Goal: Transaction & Acquisition: Purchase product/service

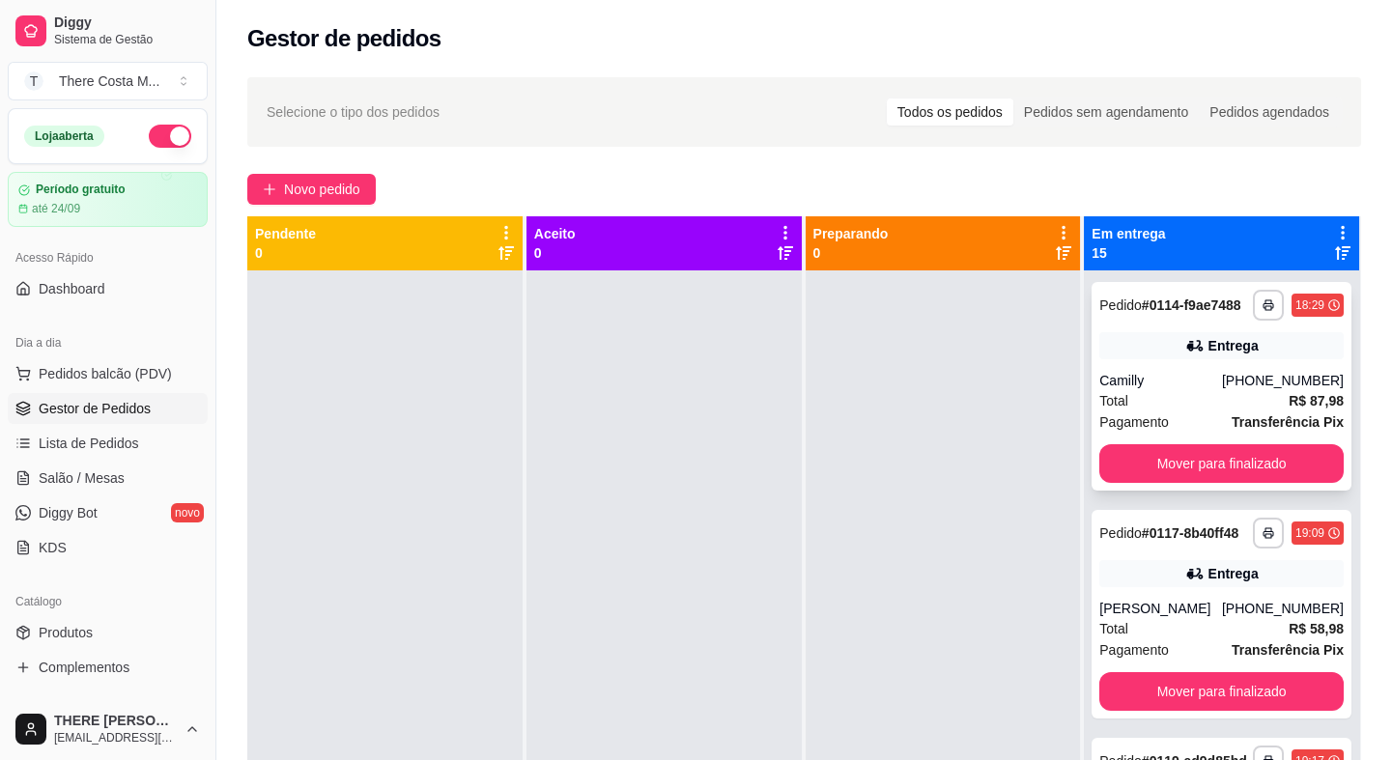
click at [1203, 458] on div "**********" at bounding box center [1222, 386] width 260 height 209
click at [1201, 474] on button "Mover para finalizado" at bounding box center [1221, 464] width 237 height 38
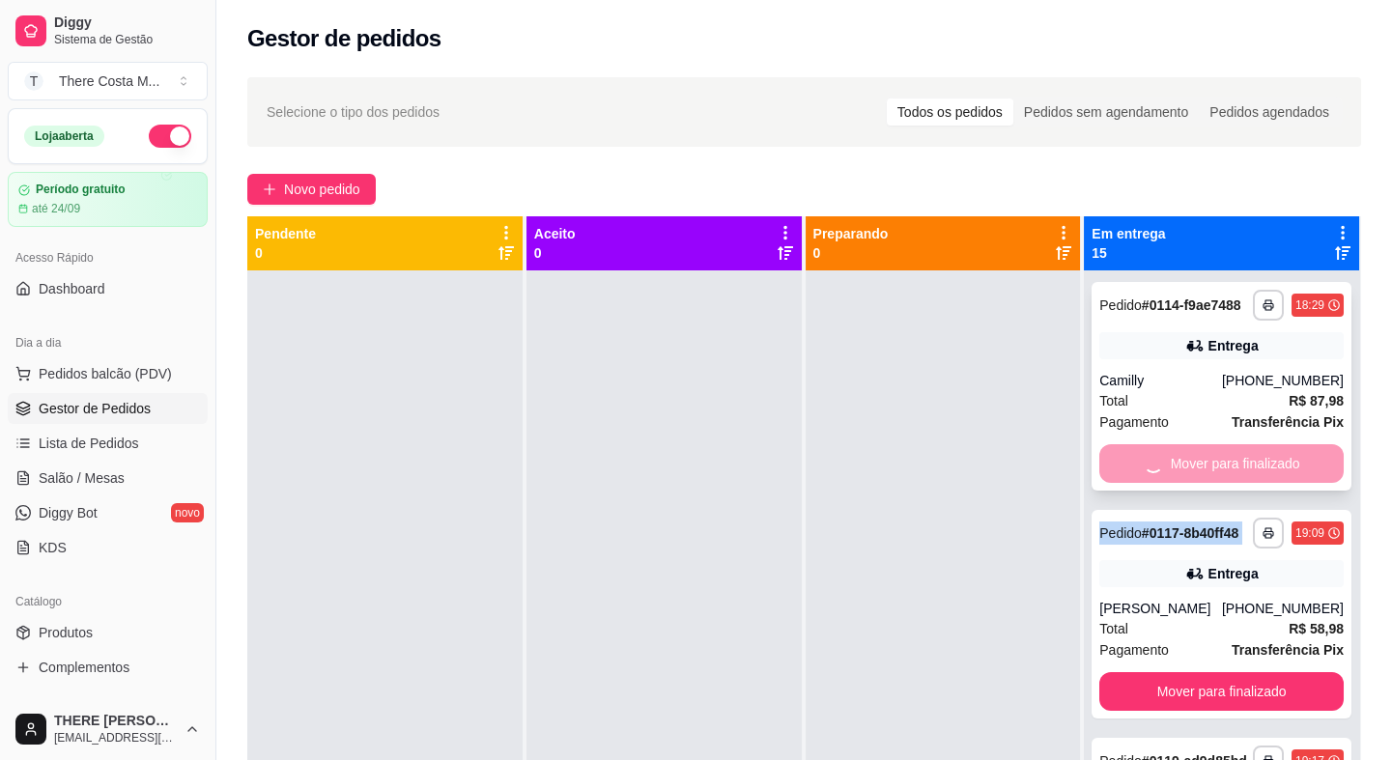
click at [1201, 474] on div "Mover para finalizado" at bounding box center [1221, 463] width 244 height 39
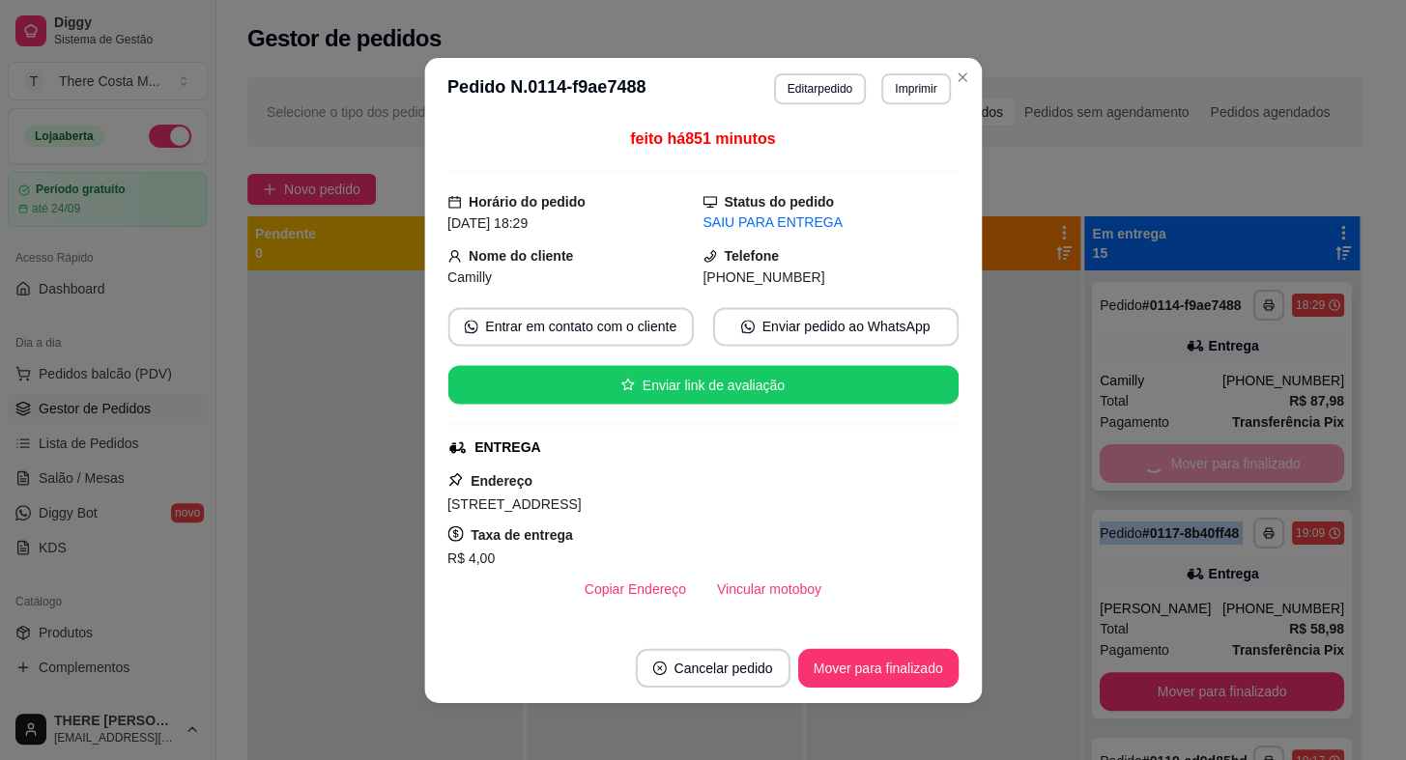
click at [1201, 672] on button "Mover para finalizado" at bounding box center [1221, 691] width 244 height 39
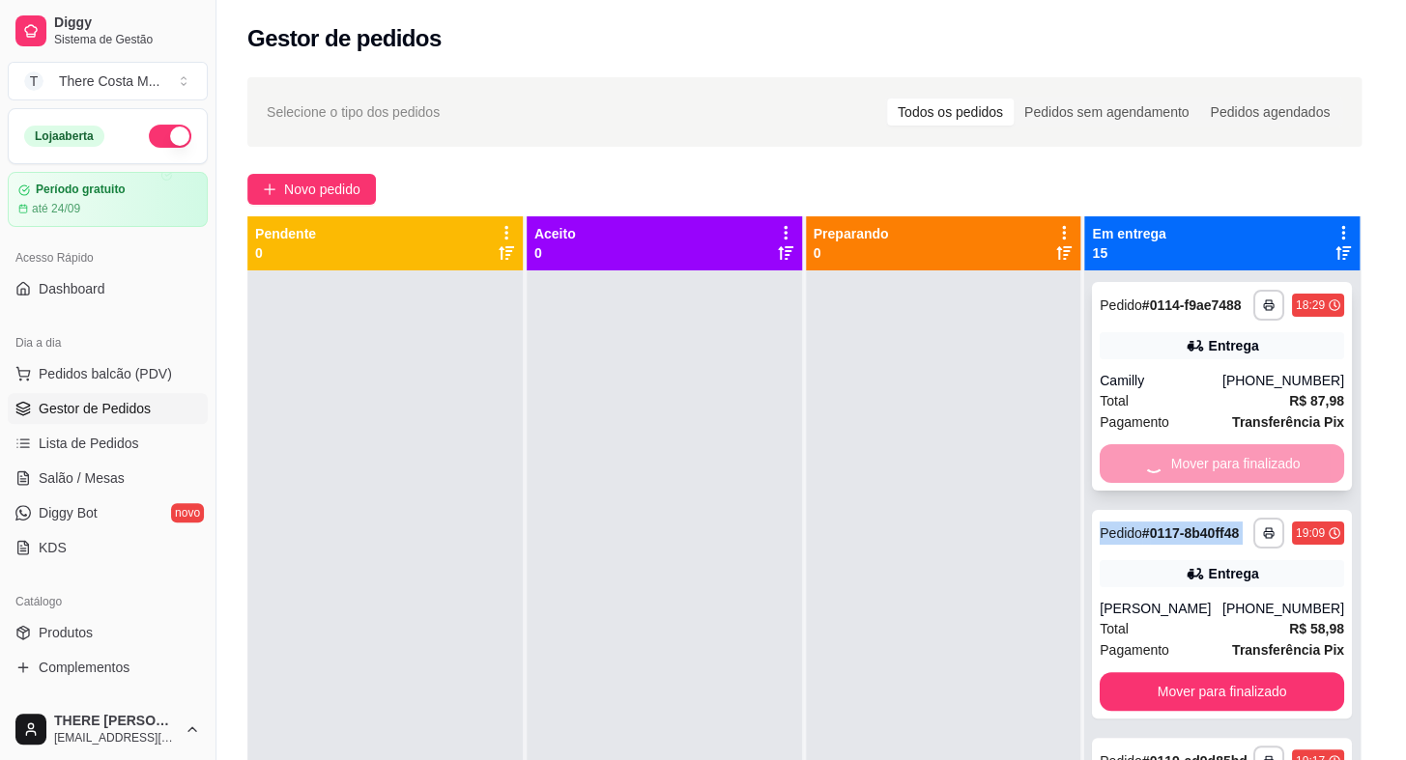
click at [1201, 672] on button "Mover para finalizado" at bounding box center [1221, 691] width 244 height 39
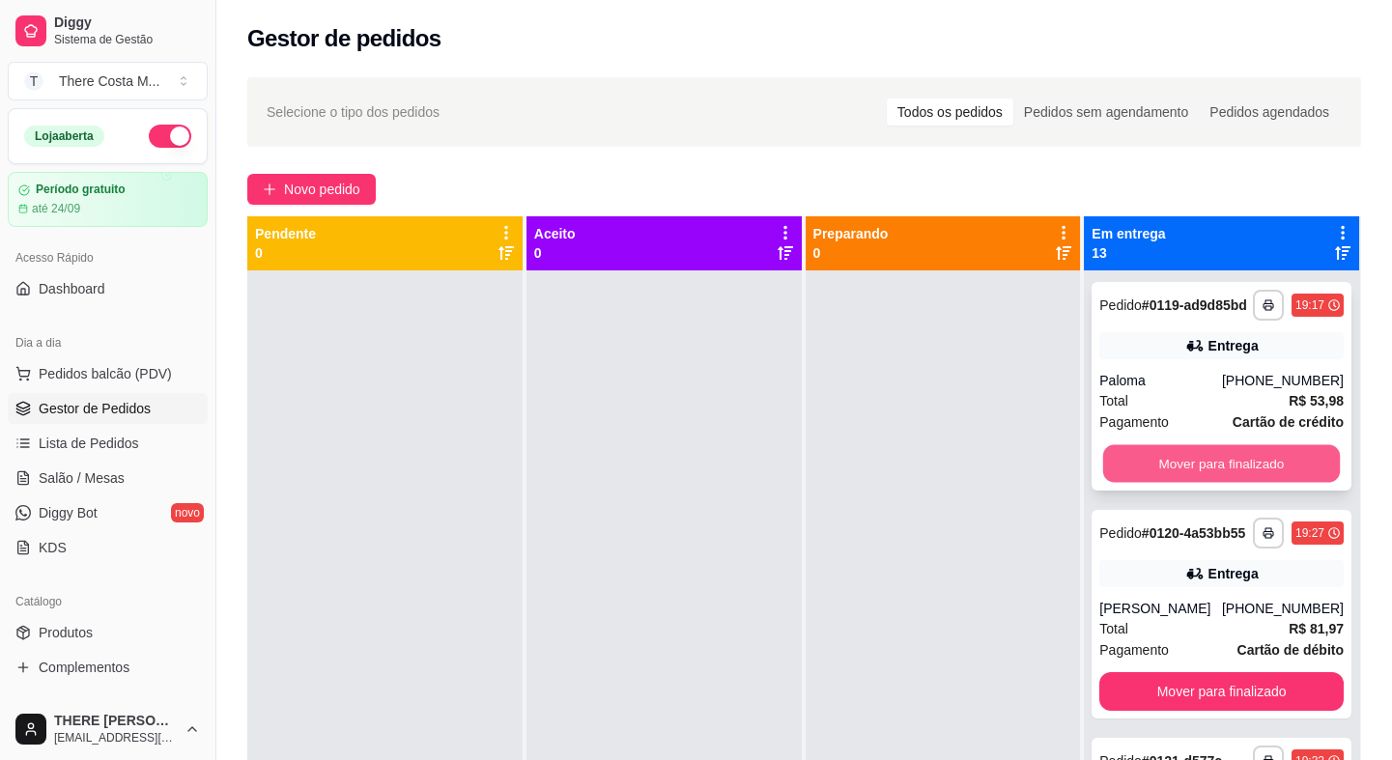
click at [1209, 471] on button "Mover para finalizado" at bounding box center [1221, 464] width 237 height 38
click at [1209, 471] on div "Mover para finalizado" at bounding box center [1221, 463] width 244 height 39
click at [1209, 471] on button "Mover para finalizado" at bounding box center [1221, 464] width 237 height 38
click at [1209, 471] on button "Mover para finalizado" at bounding box center [1221, 463] width 244 height 39
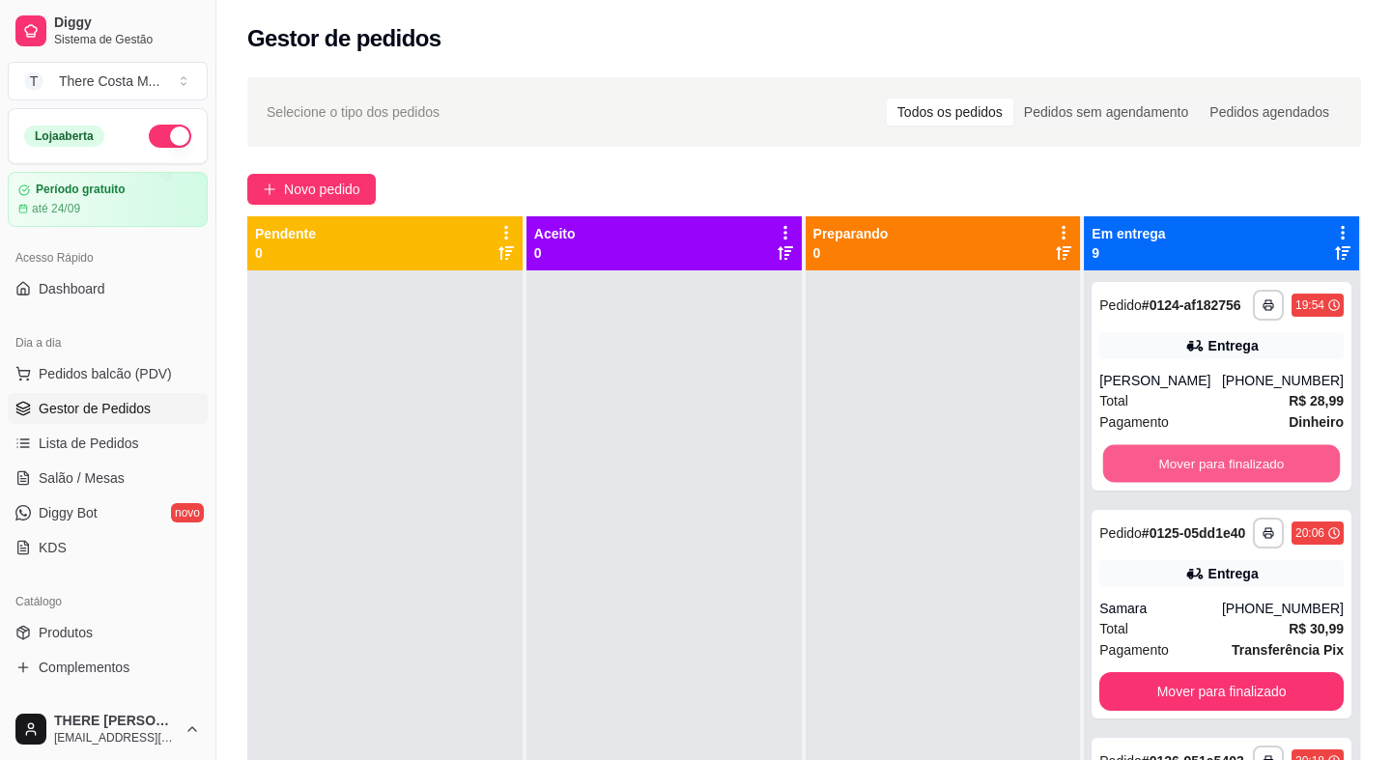
click at [1211, 466] on button "Mover para finalizado" at bounding box center [1221, 464] width 237 height 38
click at [1211, 466] on button "Mover para finalizado" at bounding box center [1221, 463] width 244 height 39
click at [1211, 466] on button "Mover para finalizado" at bounding box center [1221, 464] width 237 height 38
click at [1203, 461] on button "Mover para finalizado" at bounding box center [1221, 463] width 244 height 39
click at [1203, 457] on button "Mover para finalizado" at bounding box center [1221, 463] width 244 height 39
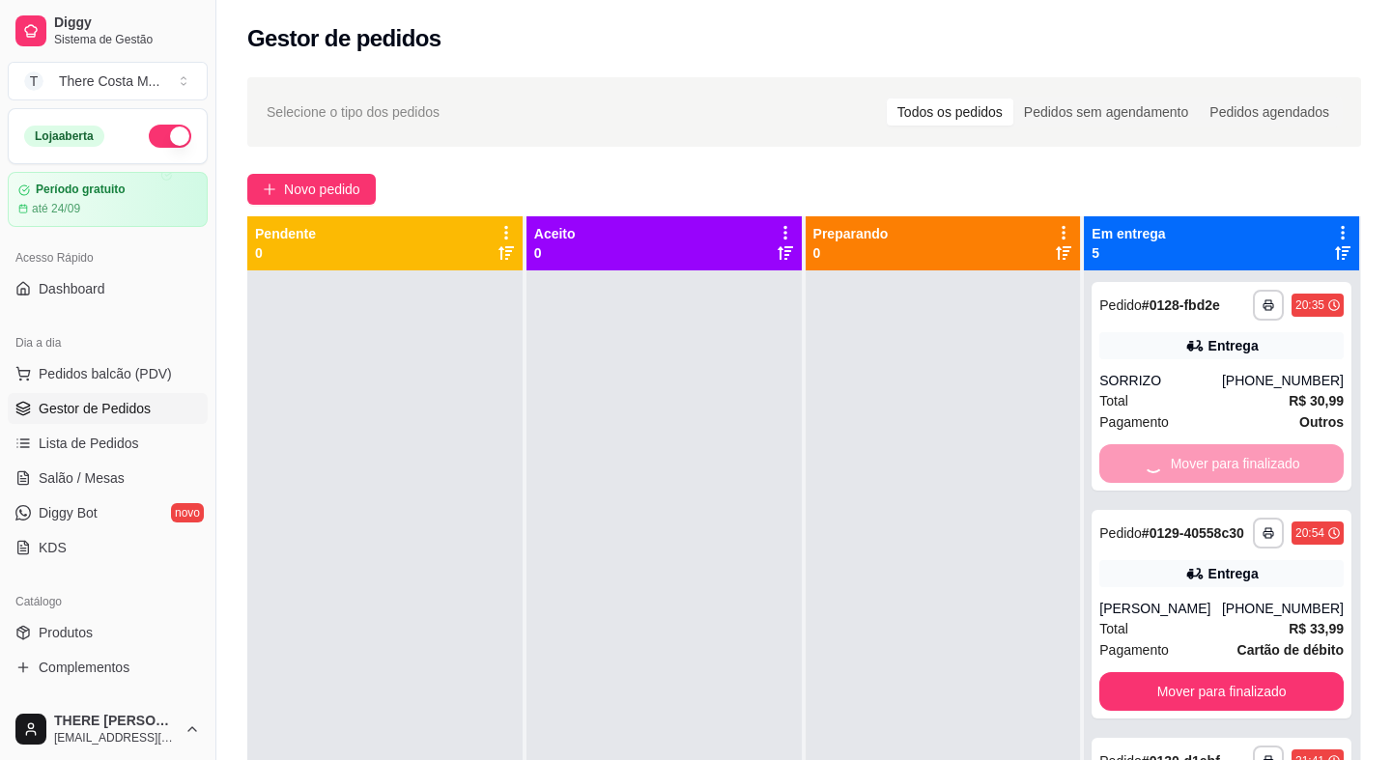
click at [1203, 457] on div "Mover para finalizado" at bounding box center [1221, 463] width 244 height 39
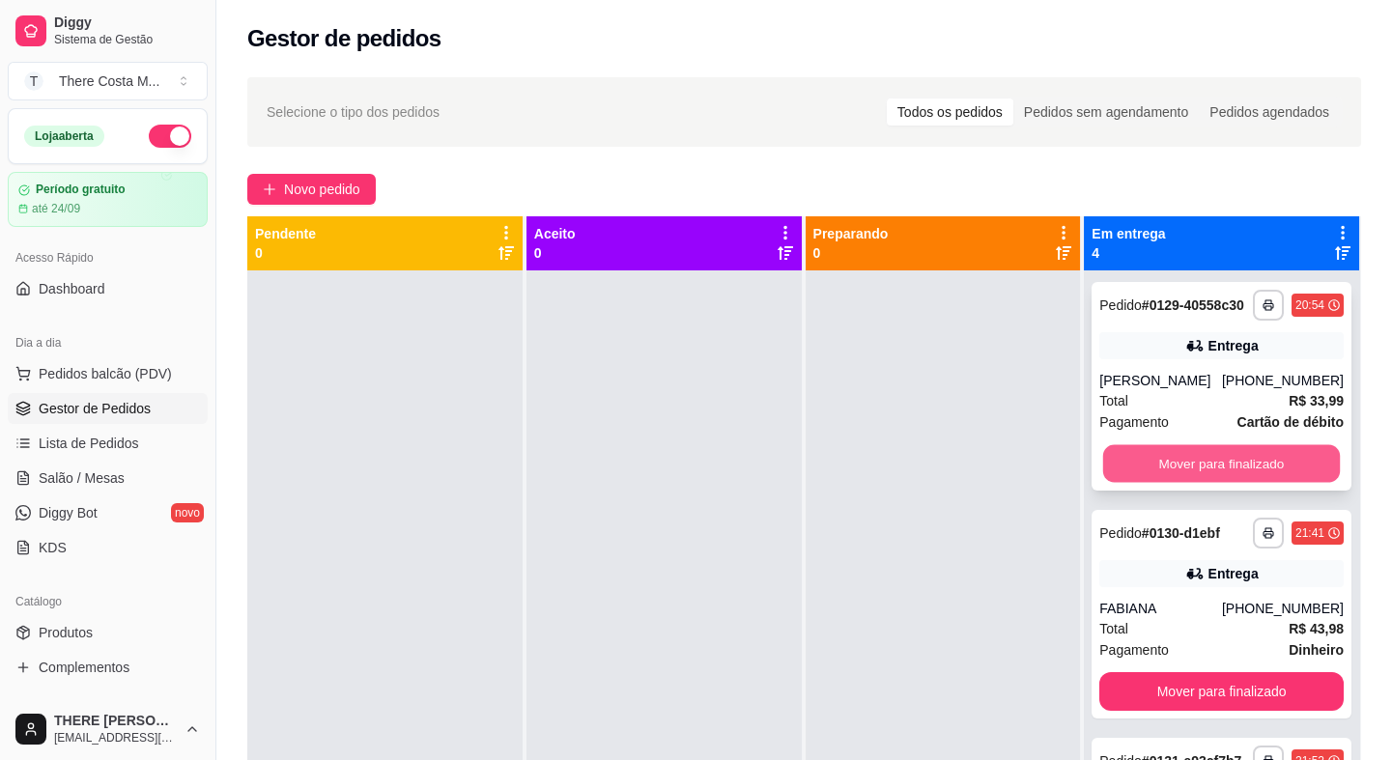
click at [1177, 477] on button "Mover para finalizado" at bounding box center [1221, 464] width 237 height 38
click at [1216, 463] on button "Mover para finalizado" at bounding box center [1221, 464] width 237 height 38
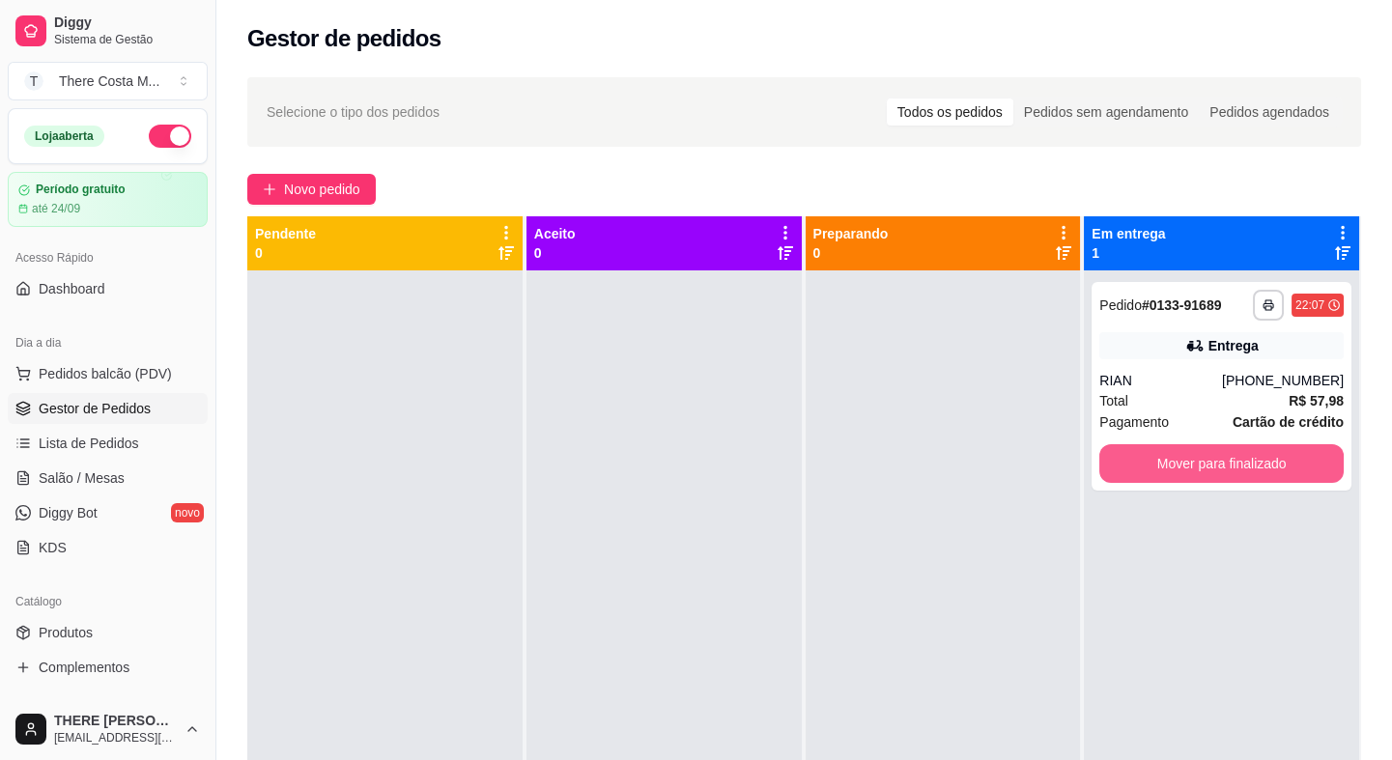
click at [1216, 463] on button "Mover para finalizado" at bounding box center [1221, 463] width 244 height 39
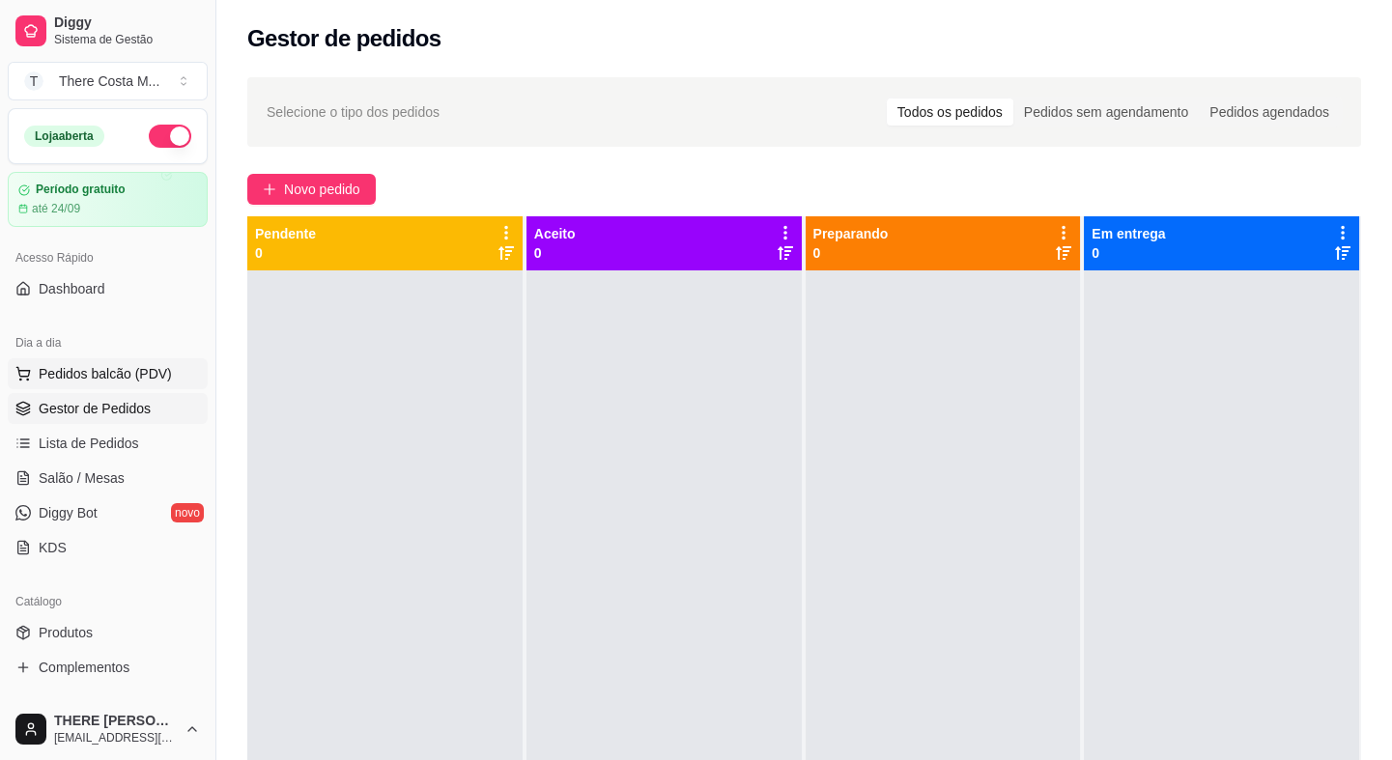
click at [110, 366] on span "Pedidos balcão (PDV)" at bounding box center [105, 373] width 133 height 19
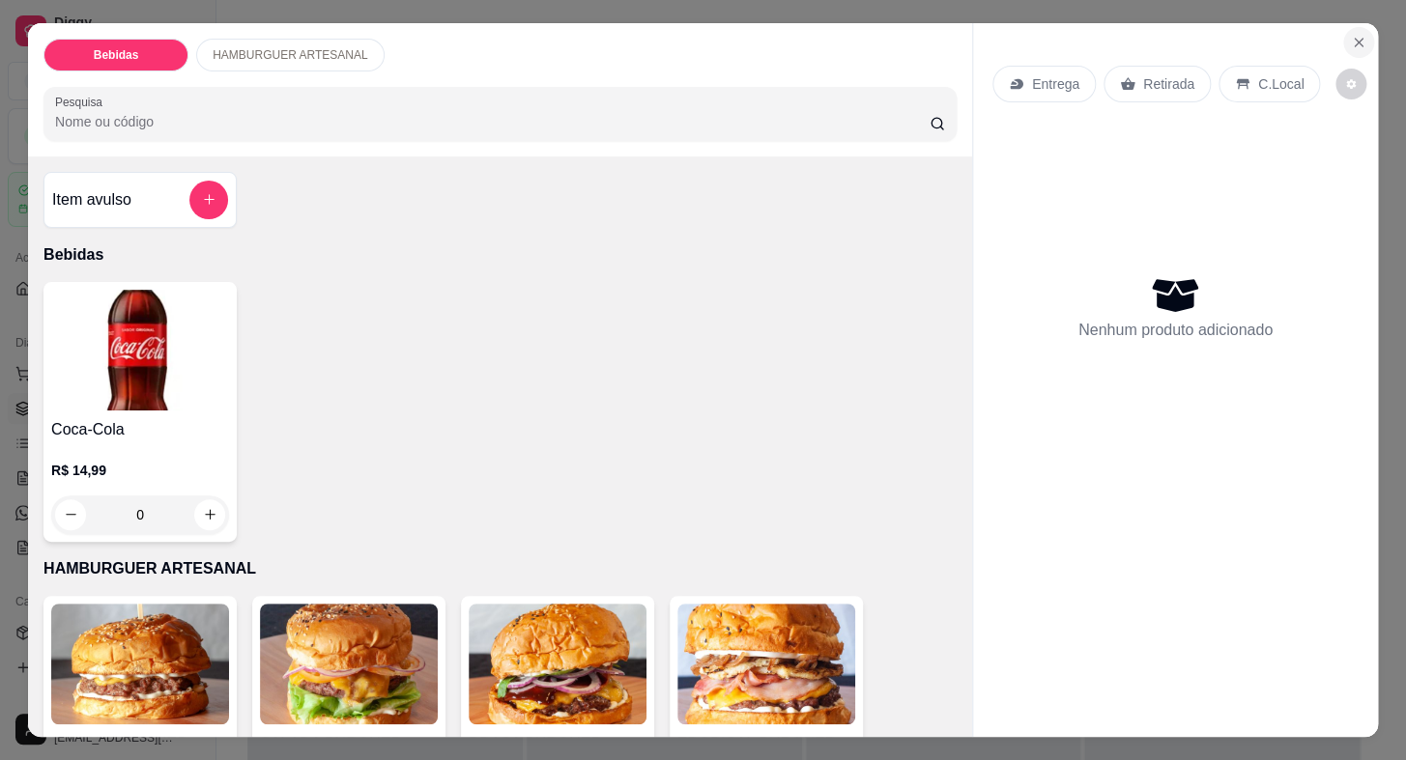
click at [1351, 35] on icon "Close" at bounding box center [1358, 42] width 15 height 15
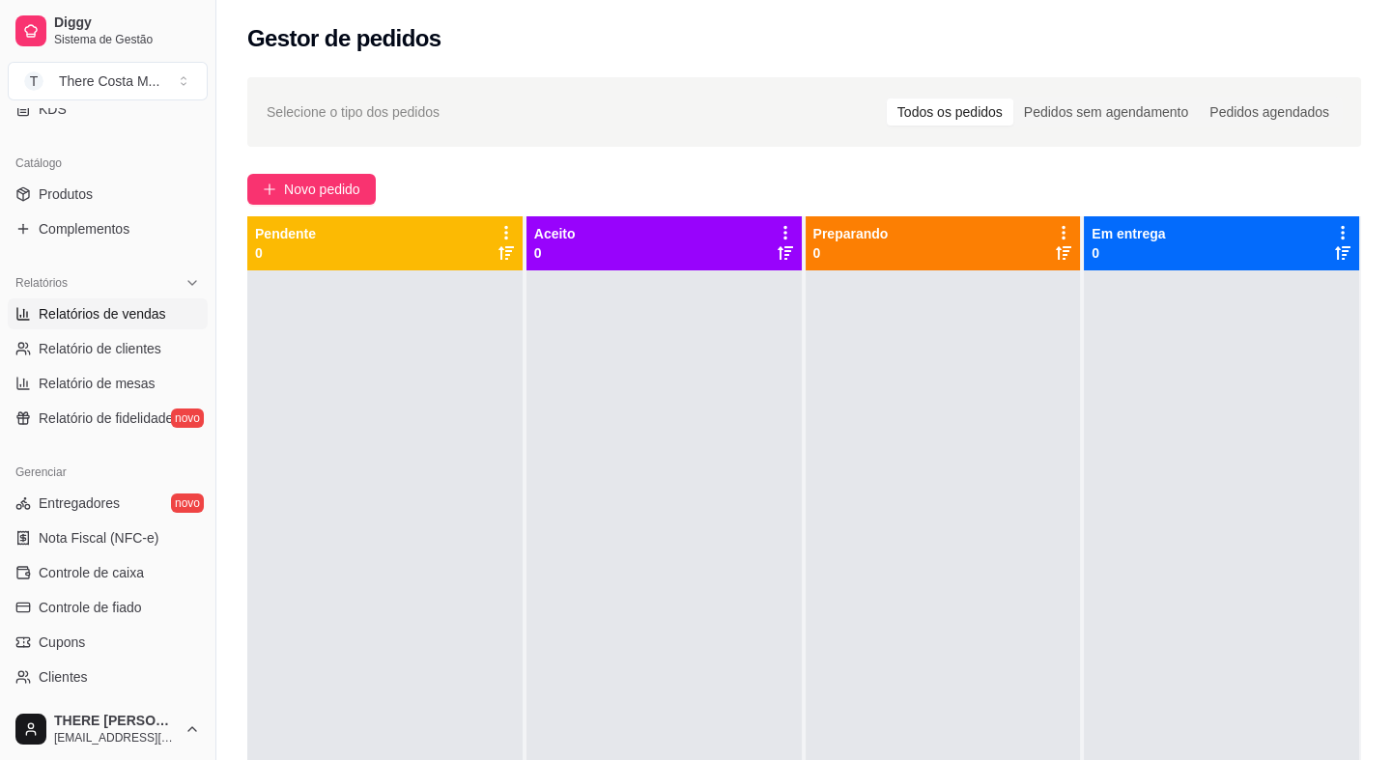
scroll to position [614, 0]
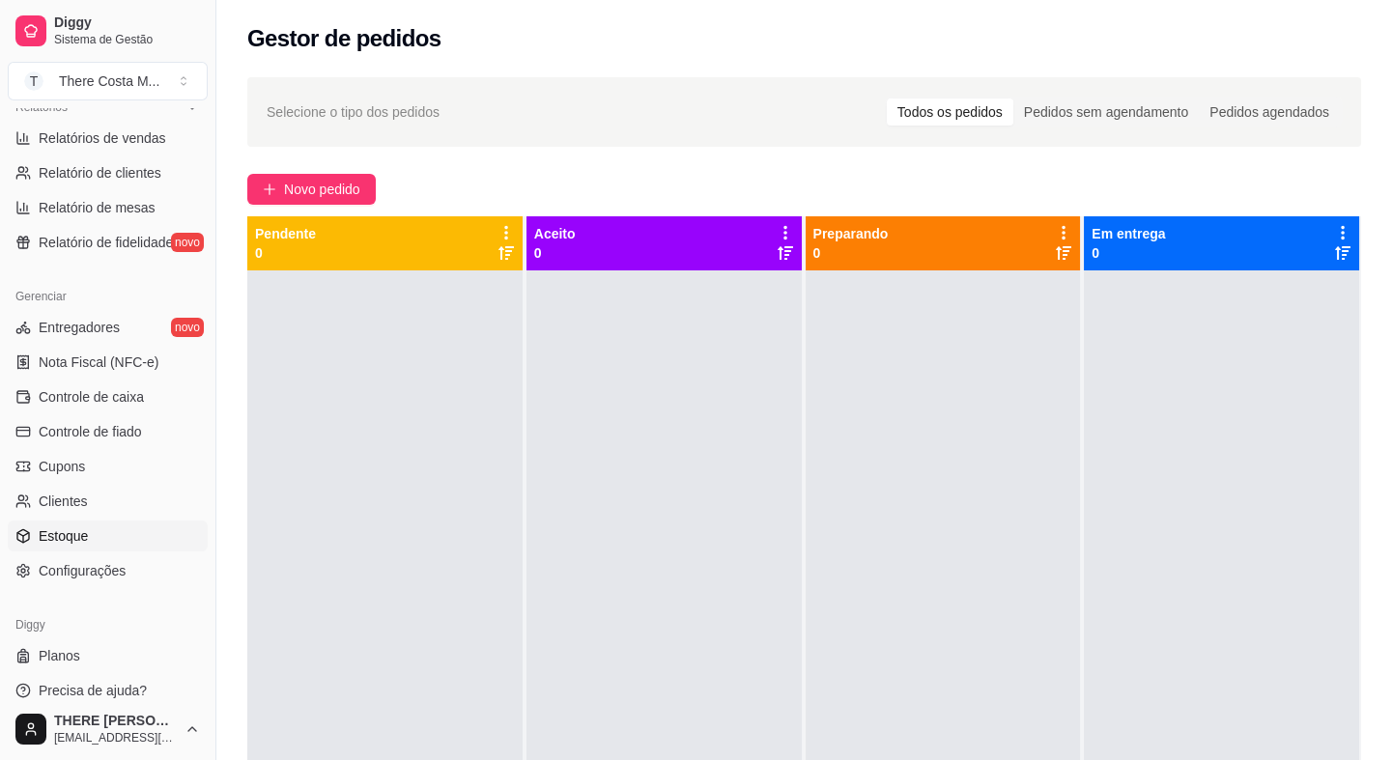
click at [97, 545] on link "Estoque" at bounding box center [108, 536] width 200 height 31
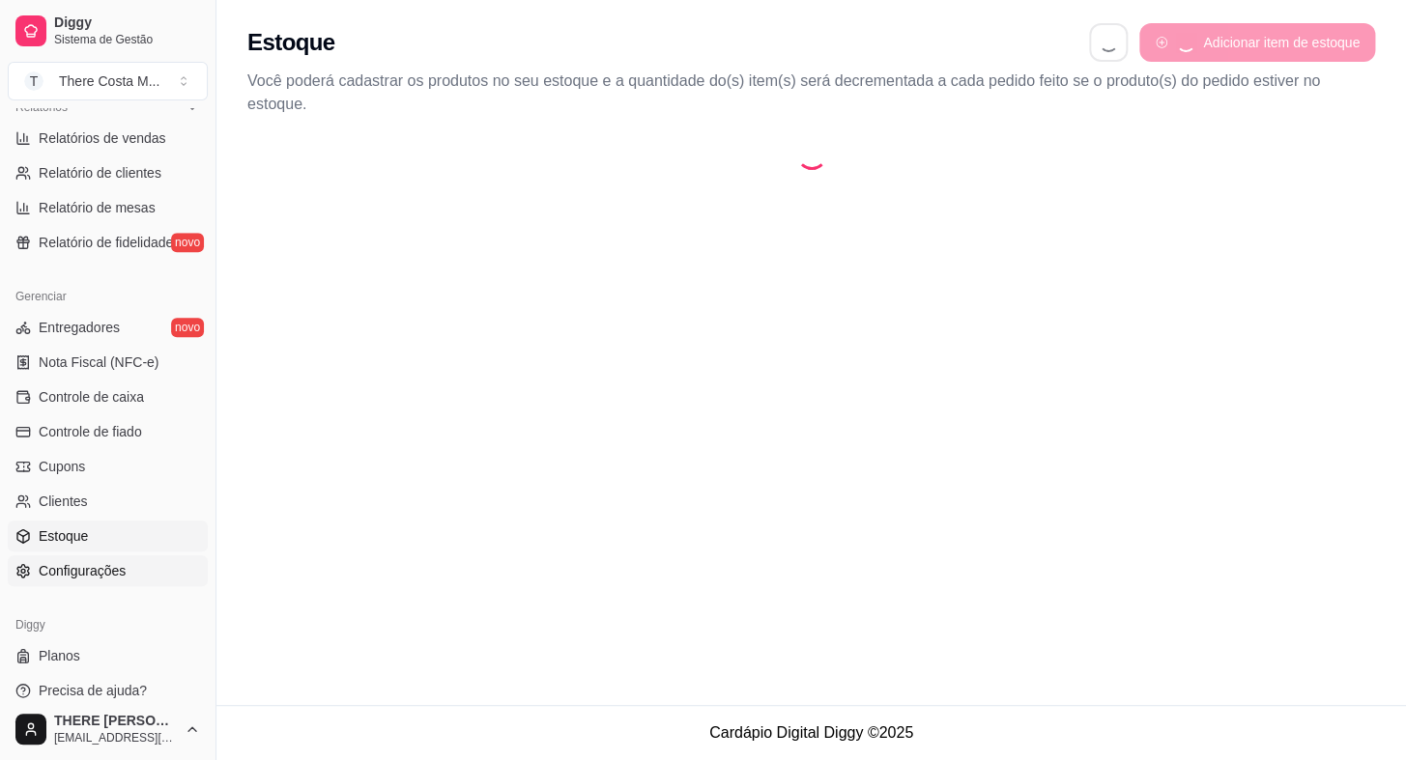
click at [91, 564] on span "Configurações" at bounding box center [82, 570] width 87 height 19
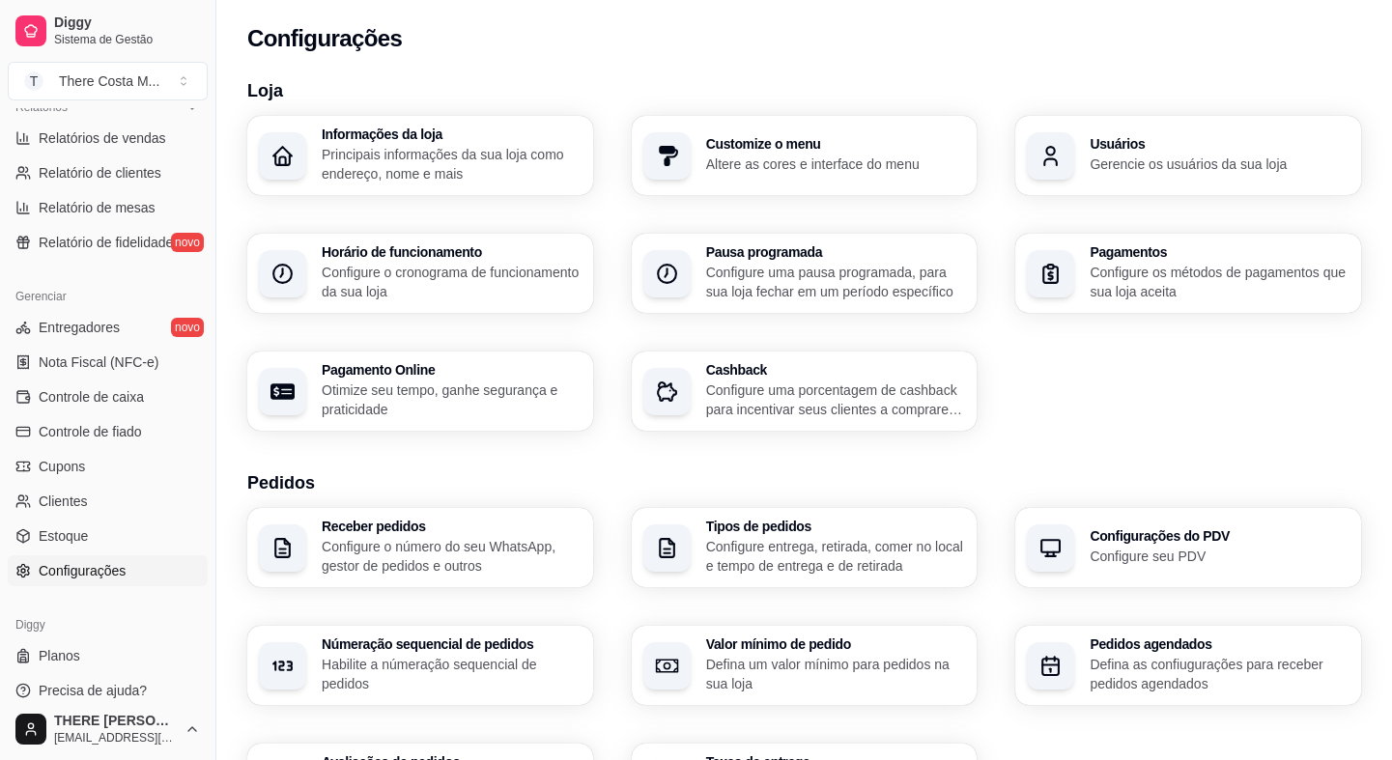
click at [91, 564] on span "Configurações" at bounding box center [82, 570] width 87 height 19
click at [423, 667] on p "Habilite a númeração sequencial de pedidos" at bounding box center [451, 674] width 252 height 38
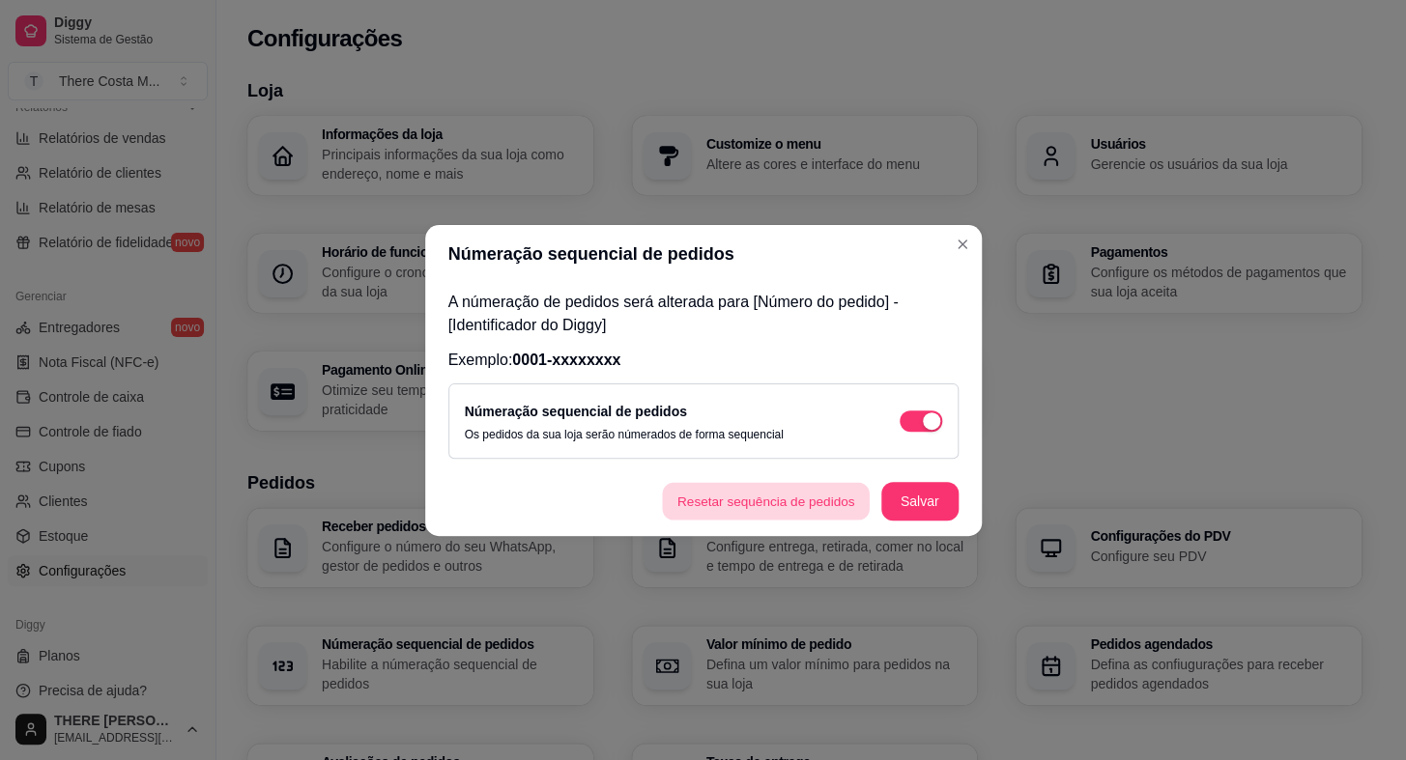
click at [788, 507] on button "Resetar sequência de pedidos" at bounding box center [767, 501] width 208 height 38
click at [916, 493] on button "Salvar" at bounding box center [919, 501] width 75 height 38
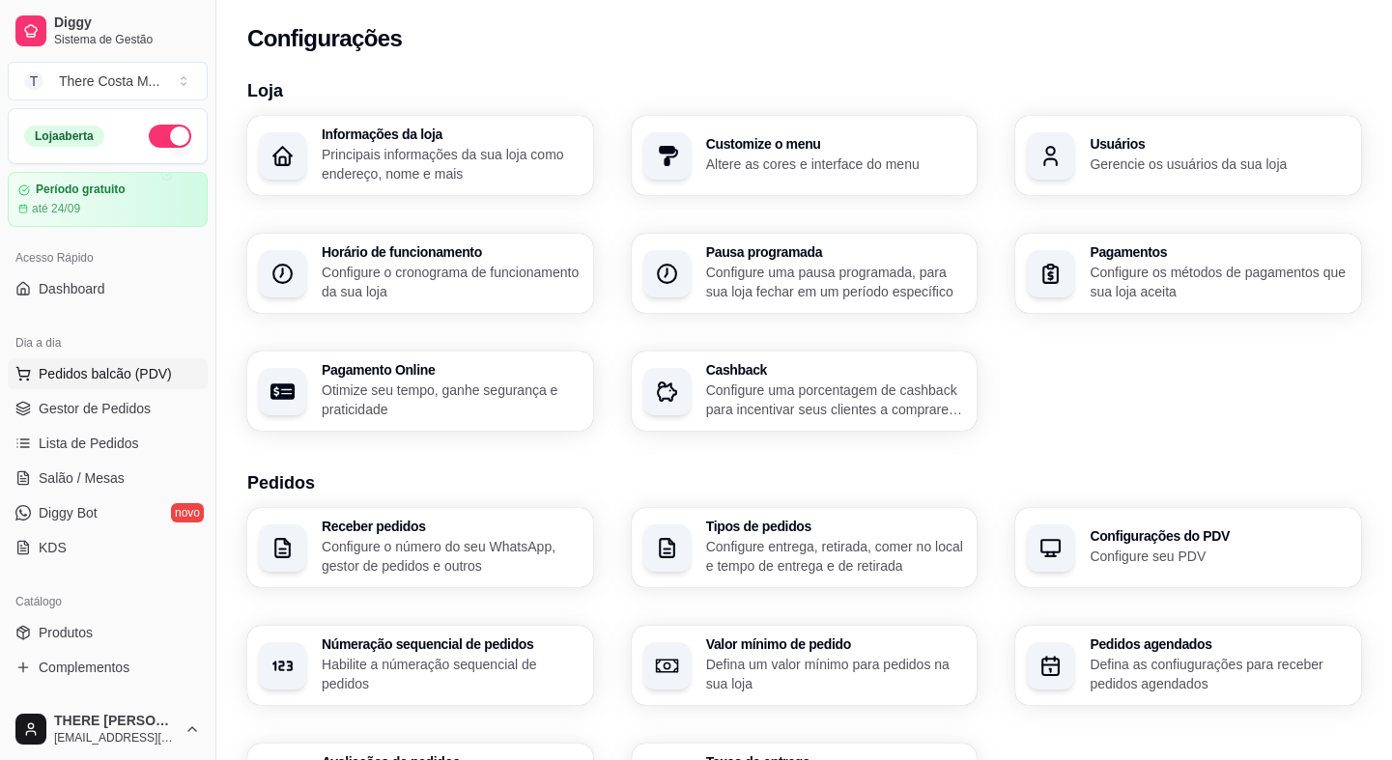
click at [154, 376] on span "Pedidos balcão (PDV)" at bounding box center [105, 373] width 133 height 19
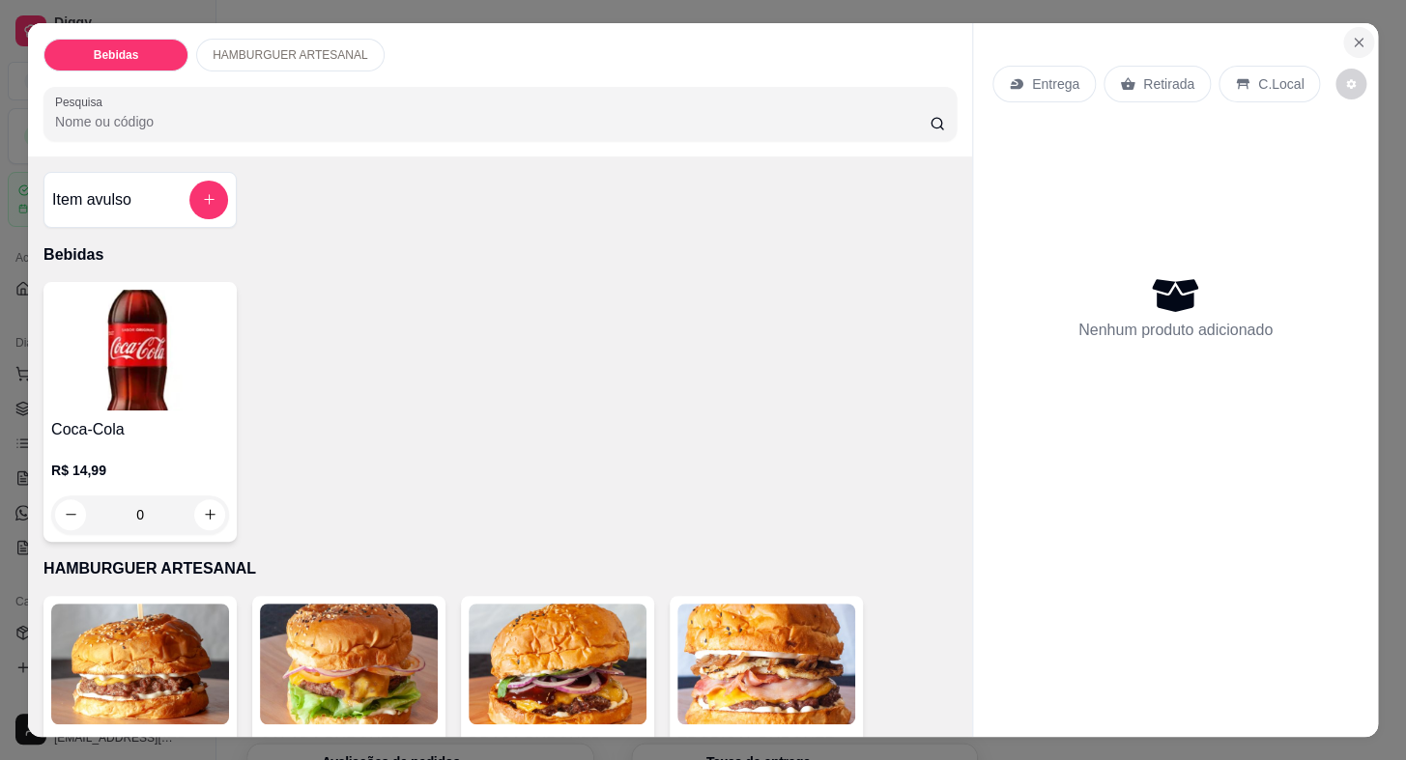
click at [1343, 33] on button "Close" at bounding box center [1358, 42] width 31 height 31
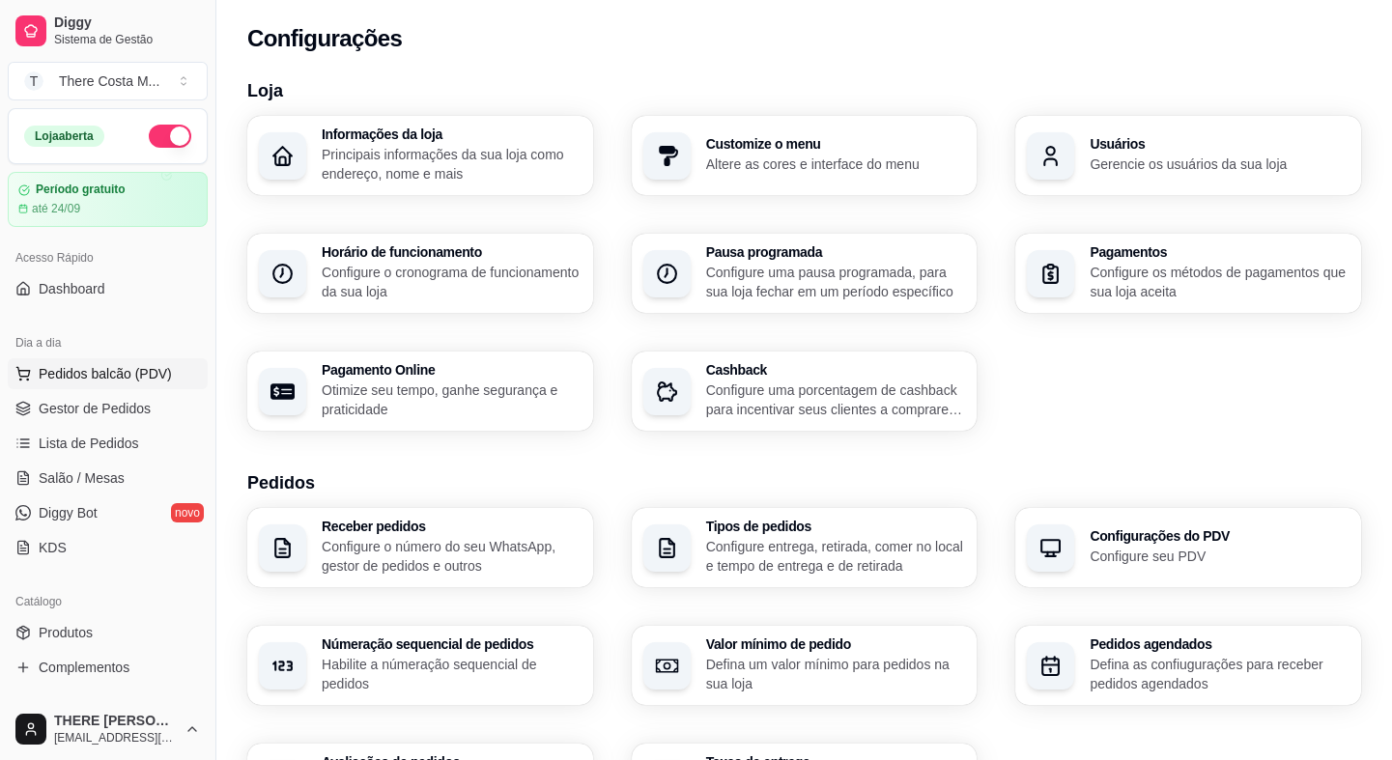
click at [117, 369] on span "Pedidos balcão (PDV)" at bounding box center [105, 373] width 133 height 19
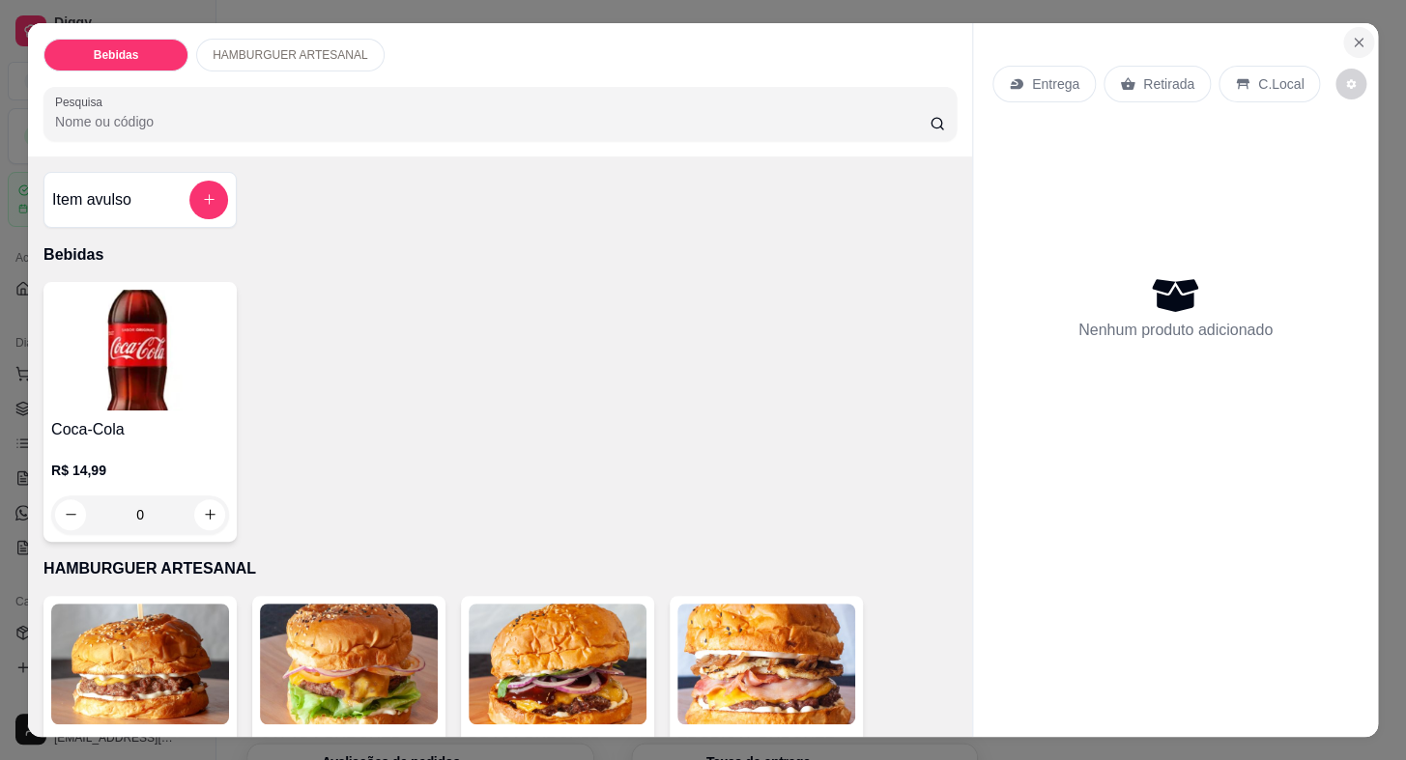
click at [1353, 35] on icon "Close" at bounding box center [1358, 42] width 15 height 15
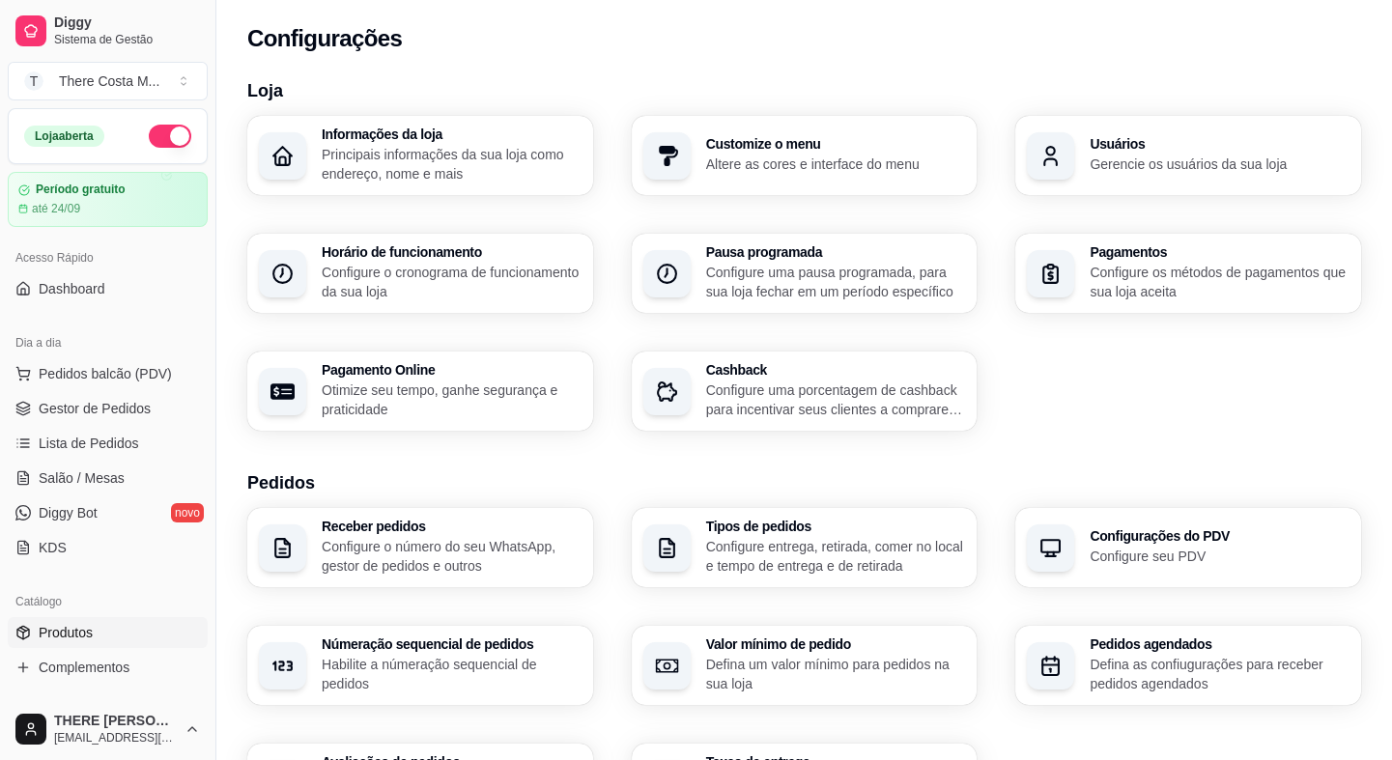
click at [64, 633] on span "Produtos" at bounding box center [66, 632] width 54 height 19
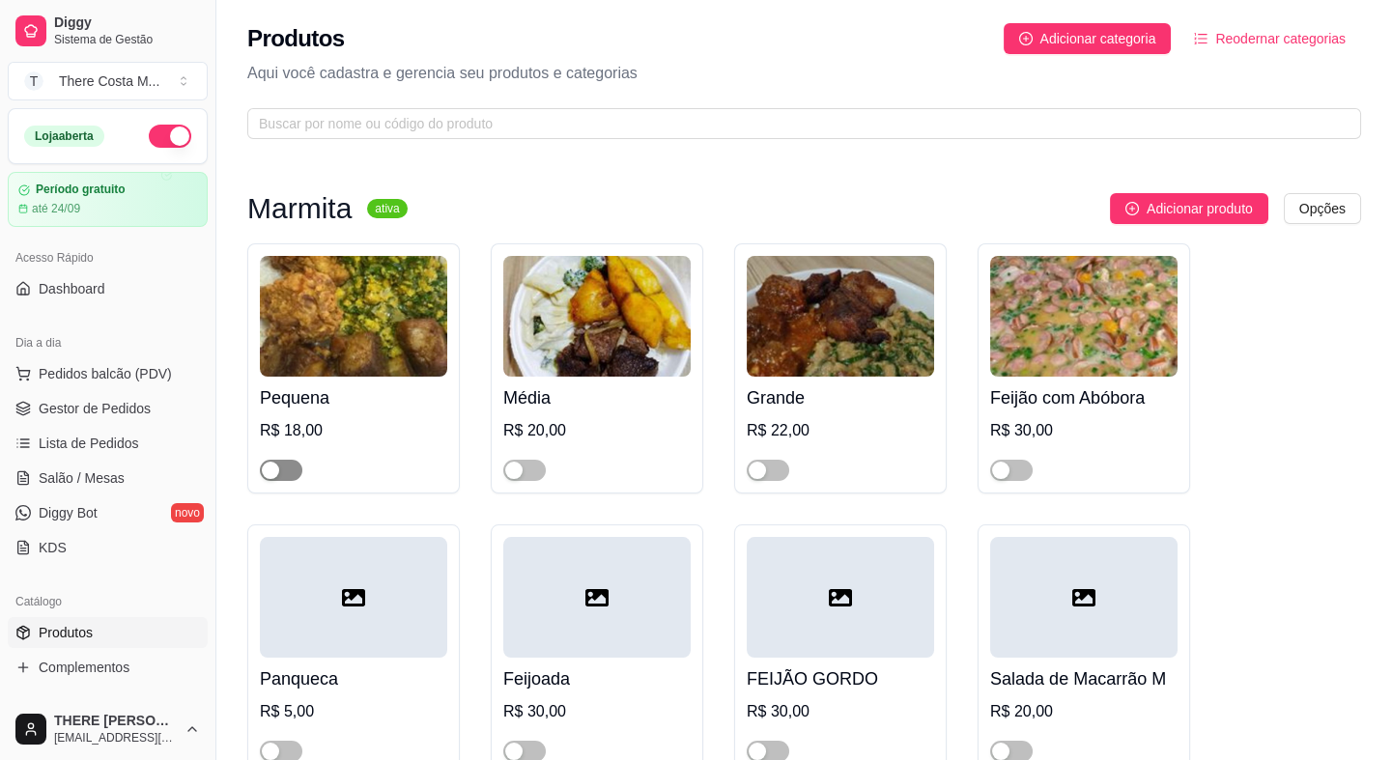
click at [292, 470] on span "button" at bounding box center [281, 470] width 43 height 21
click at [532, 477] on span "button" at bounding box center [524, 470] width 43 height 21
click at [785, 472] on span "button" at bounding box center [768, 470] width 43 height 21
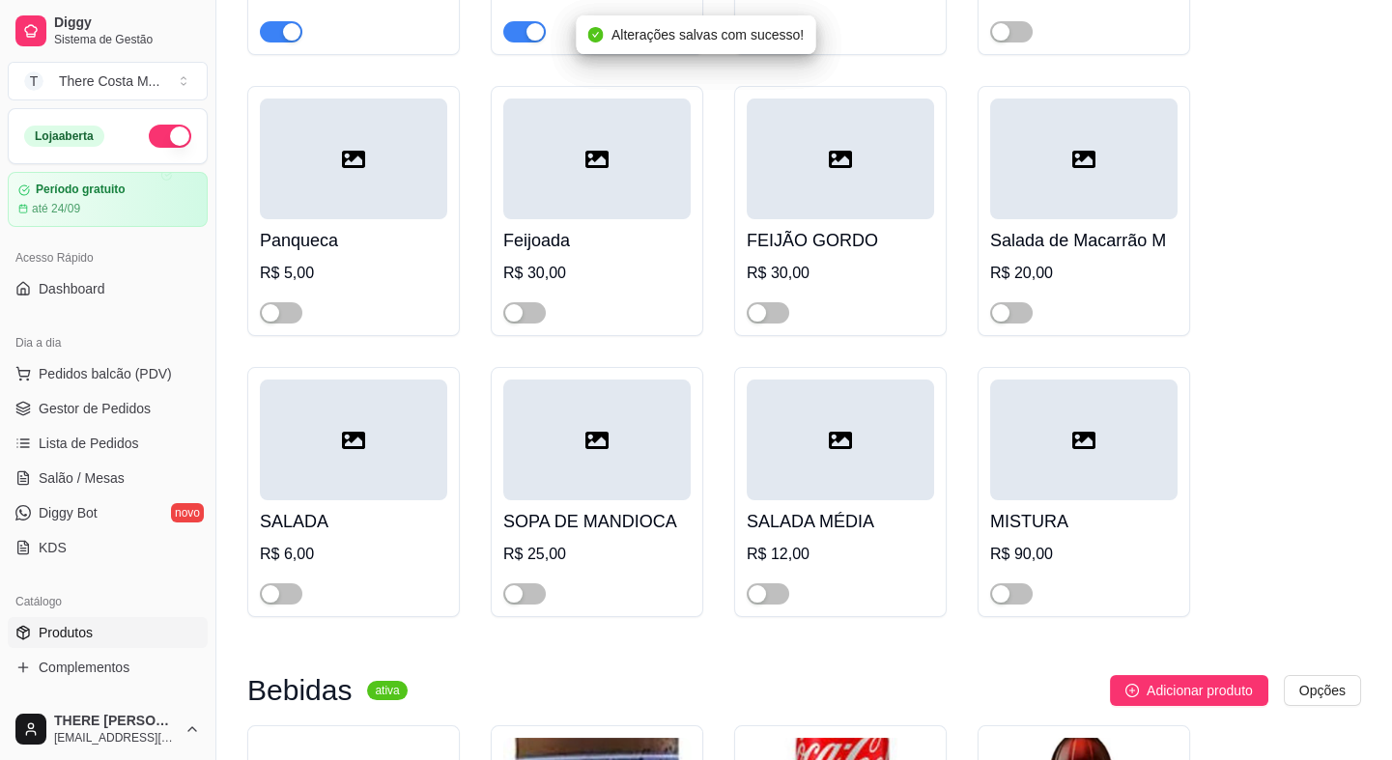
scroll to position [527, 0]
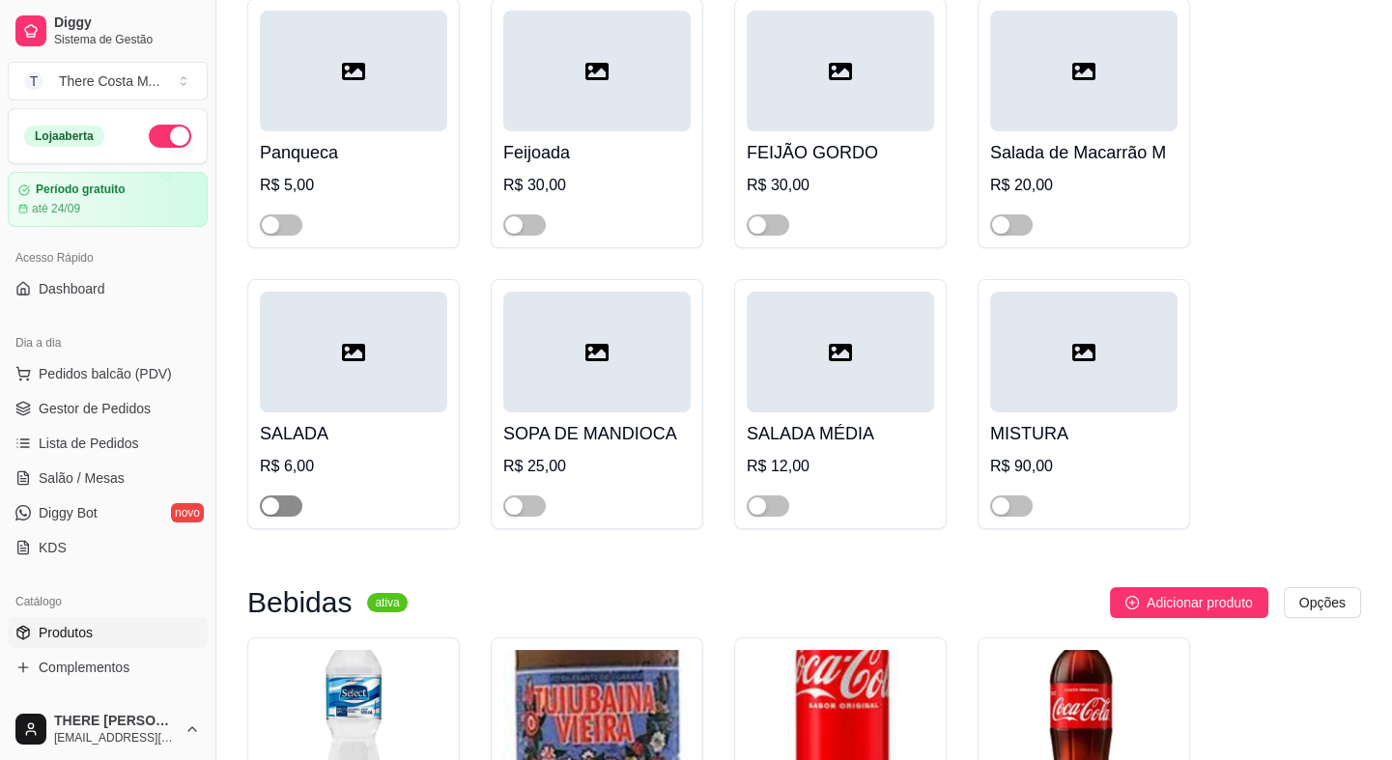
click at [300, 511] on span "button" at bounding box center [281, 506] width 43 height 21
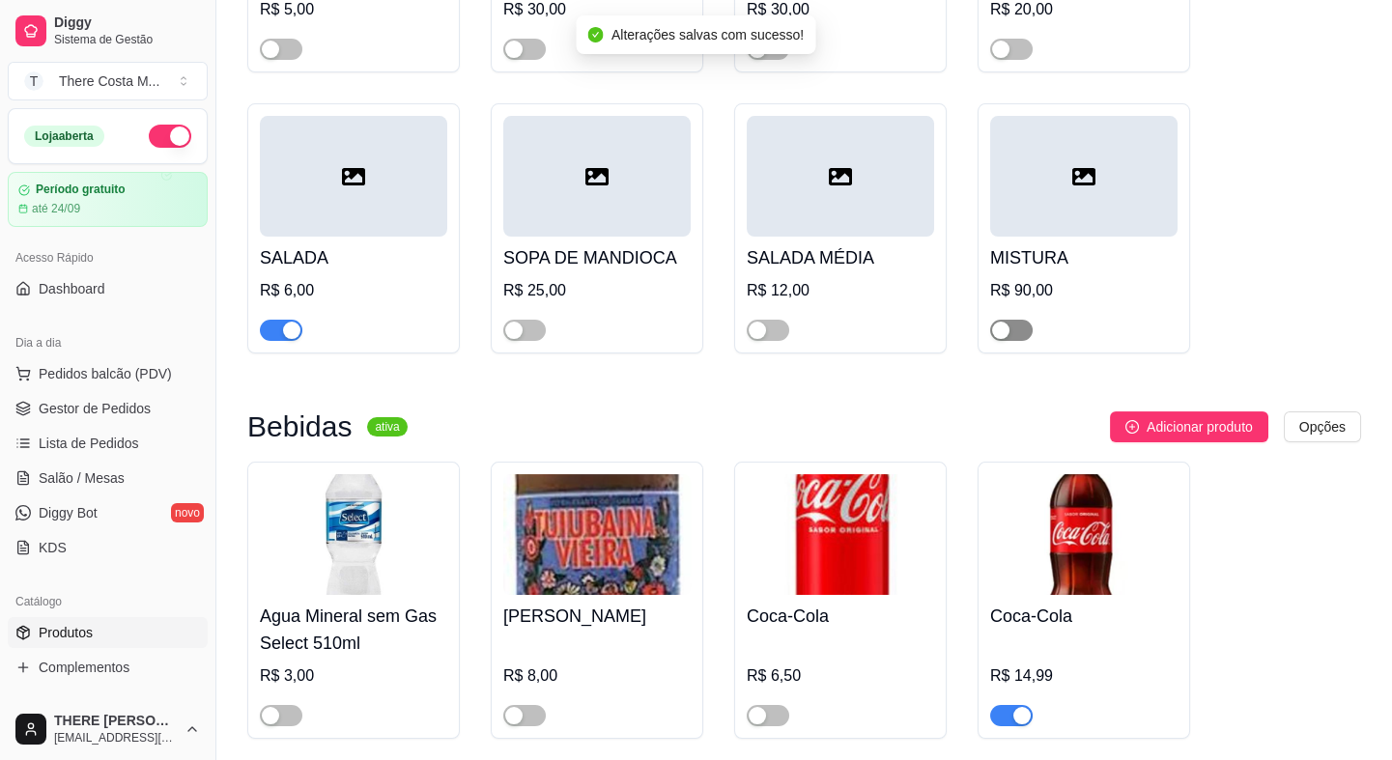
click at [1017, 331] on span "button" at bounding box center [1011, 330] width 43 height 21
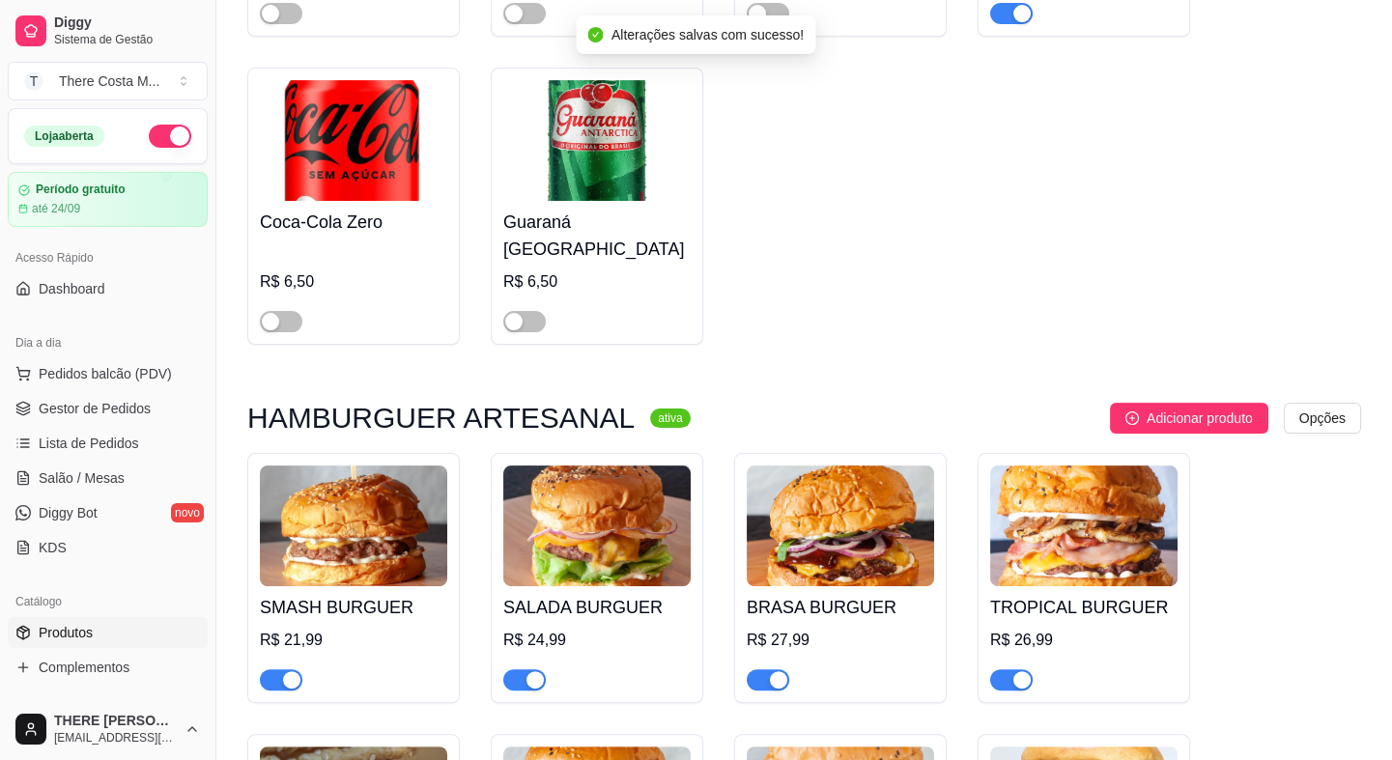
scroll to position [1493, 0]
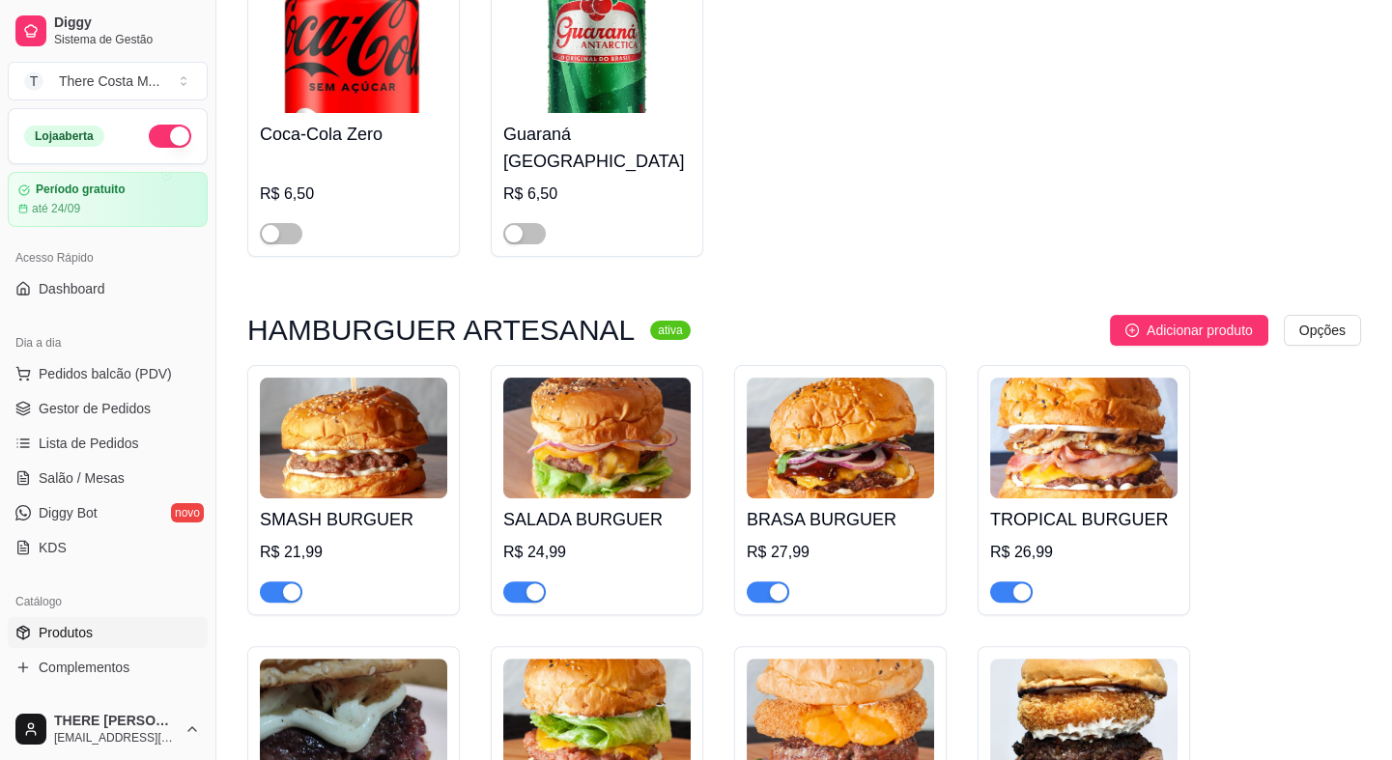
click at [350, 569] on div at bounding box center [353, 583] width 187 height 39
click at [277, 582] on span "button" at bounding box center [281, 592] width 43 height 21
click at [521, 582] on span "button" at bounding box center [524, 592] width 43 height 21
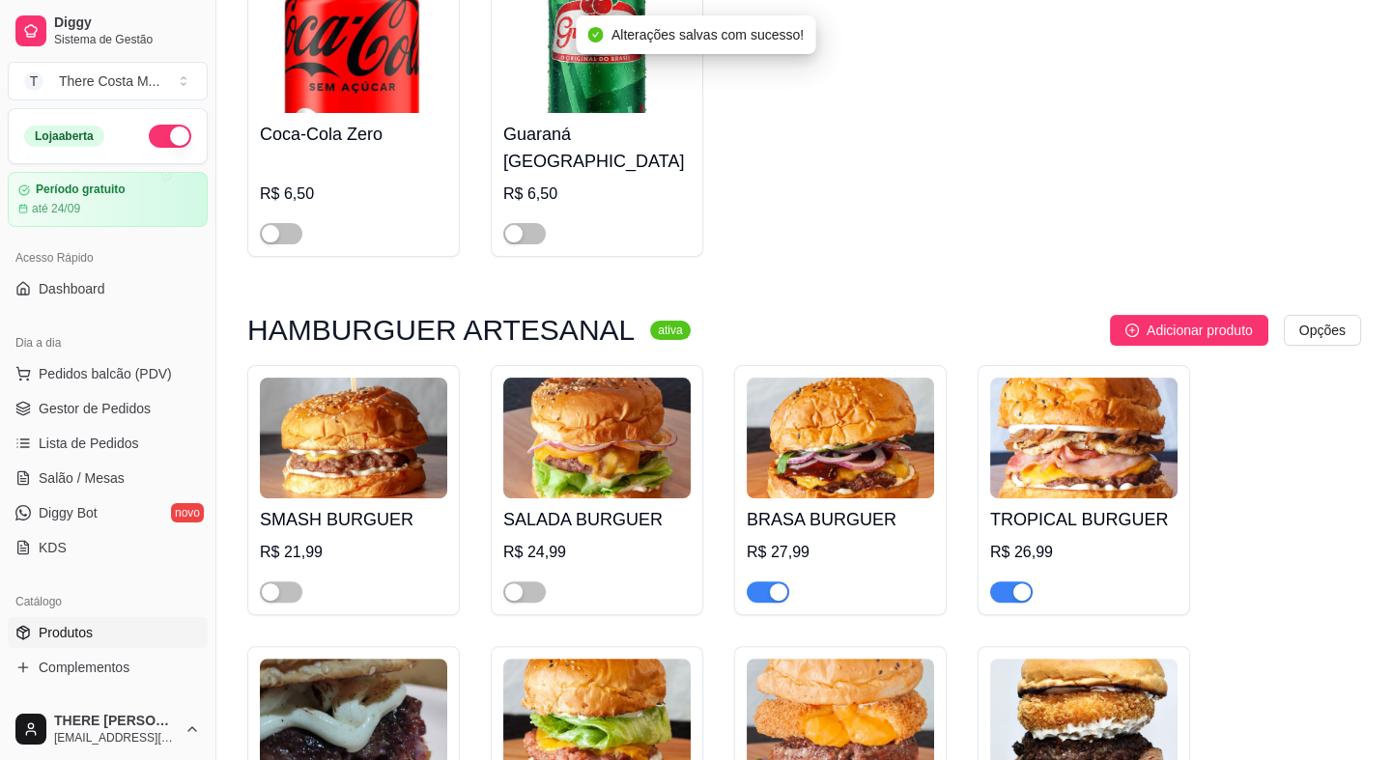
click at [765, 582] on span "button" at bounding box center [768, 592] width 43 height 21
click at [1014, 584] on div "button" at bounding box center [1022, 592] width 17 height 17
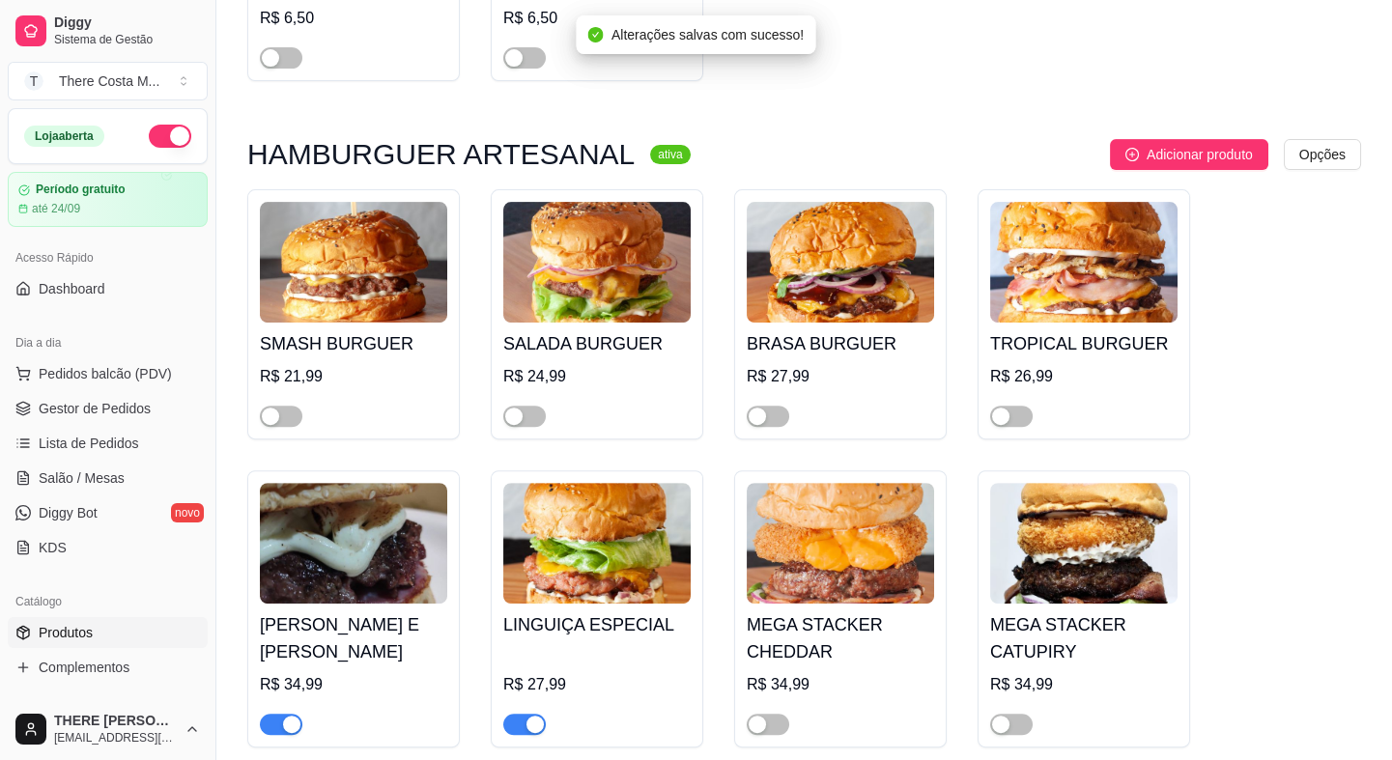
scroll to position [1756, 0]
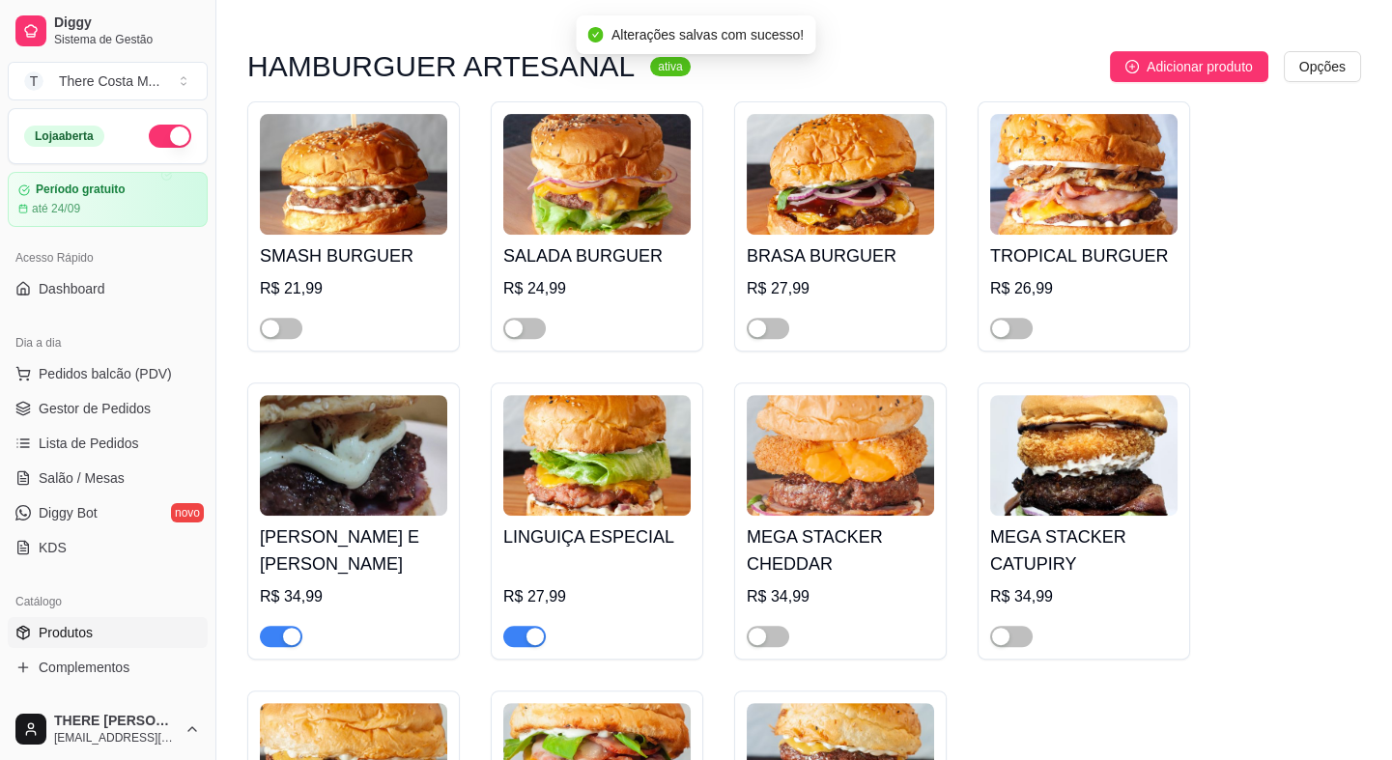
click at [271, 626] on span "button" at bounding box center [281, 636] width 43 height 21
click at [522, 626] on span "button" at bounding box center [524, 636] width 43 height 21
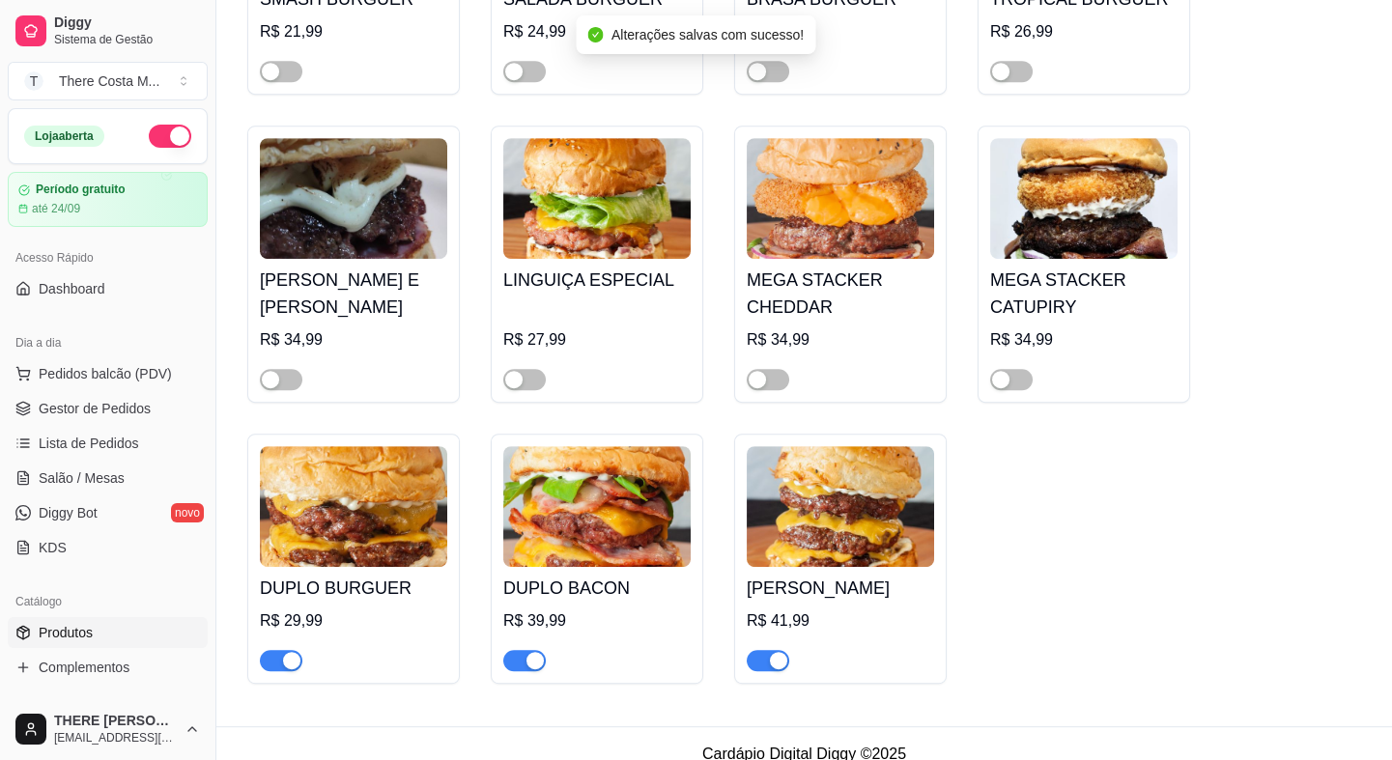
click at [266, 650] on span "button" at bounding box center [281, 660] width 43 height 21
click at [515, 650] on span "button" at bounding box center [524, 660] width 43 height 21
click at [757, 650] on span "button" at bounding box center [768, 660] width 43 height 21
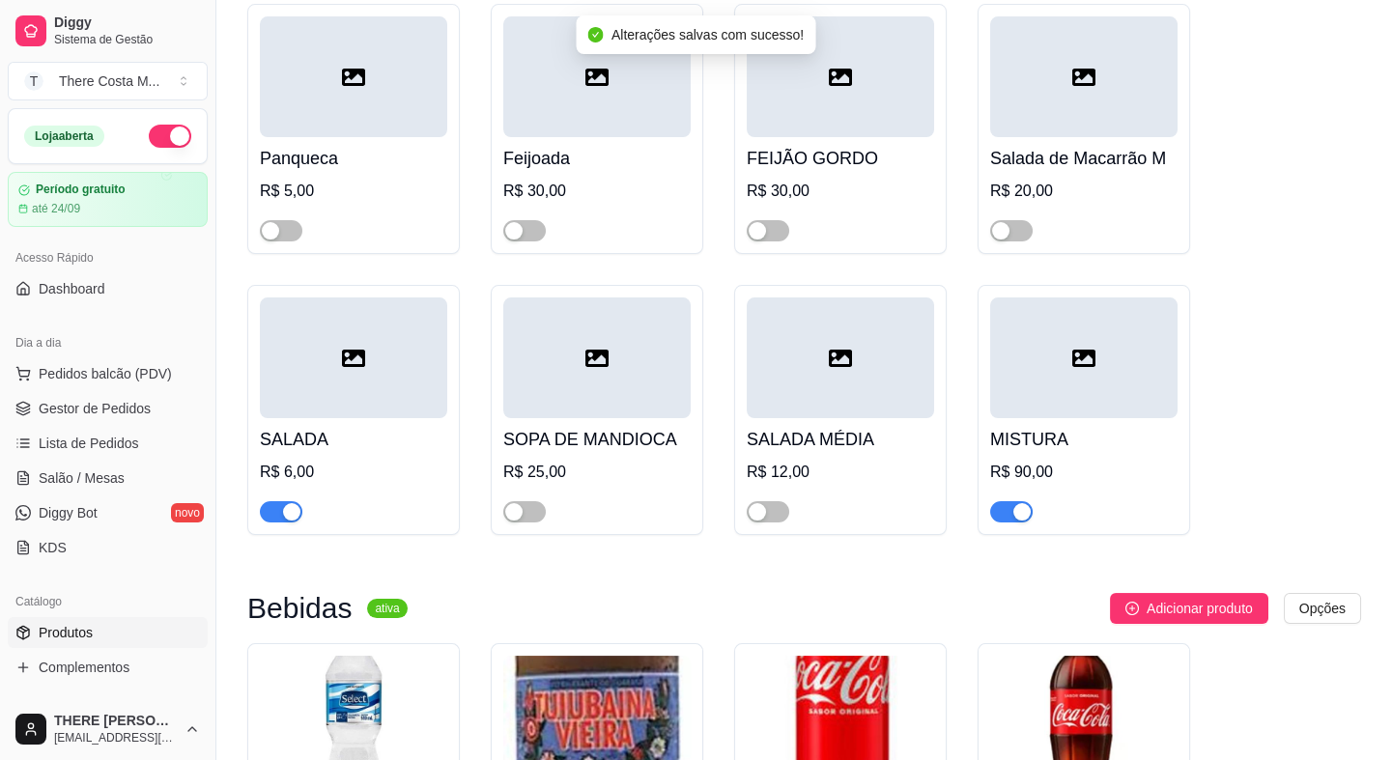
scroll to position [0, 0]
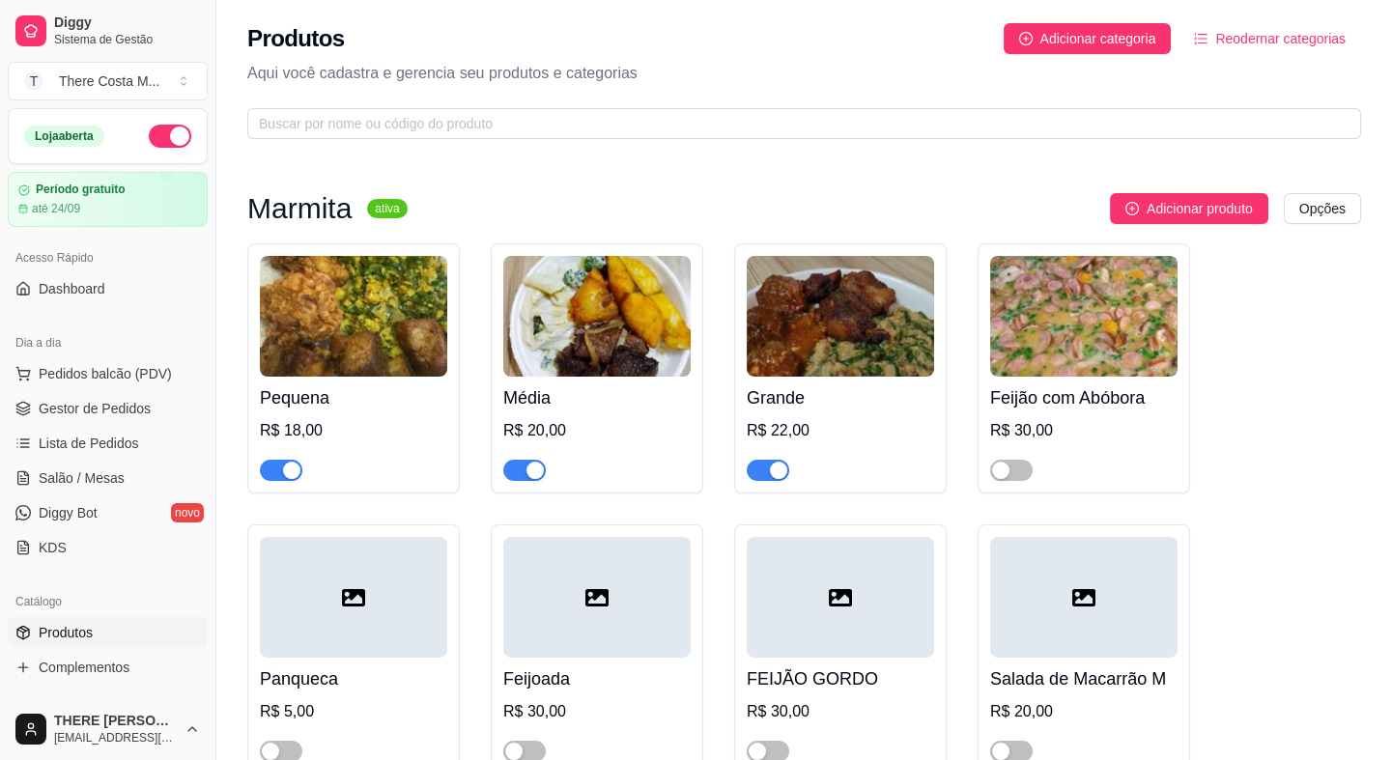
click at [112, 389] on ul "Pedidos balcão (PDV) Gestor de Pedidos Lista de Pedidos Salão / Mesas Diggy Bot…" at bounding box center [108, 460] width 200 height 205
click at [112, 358] on button "Pedidos balcão (PDV)" at bounding box center [108, 373] width 200 height 31
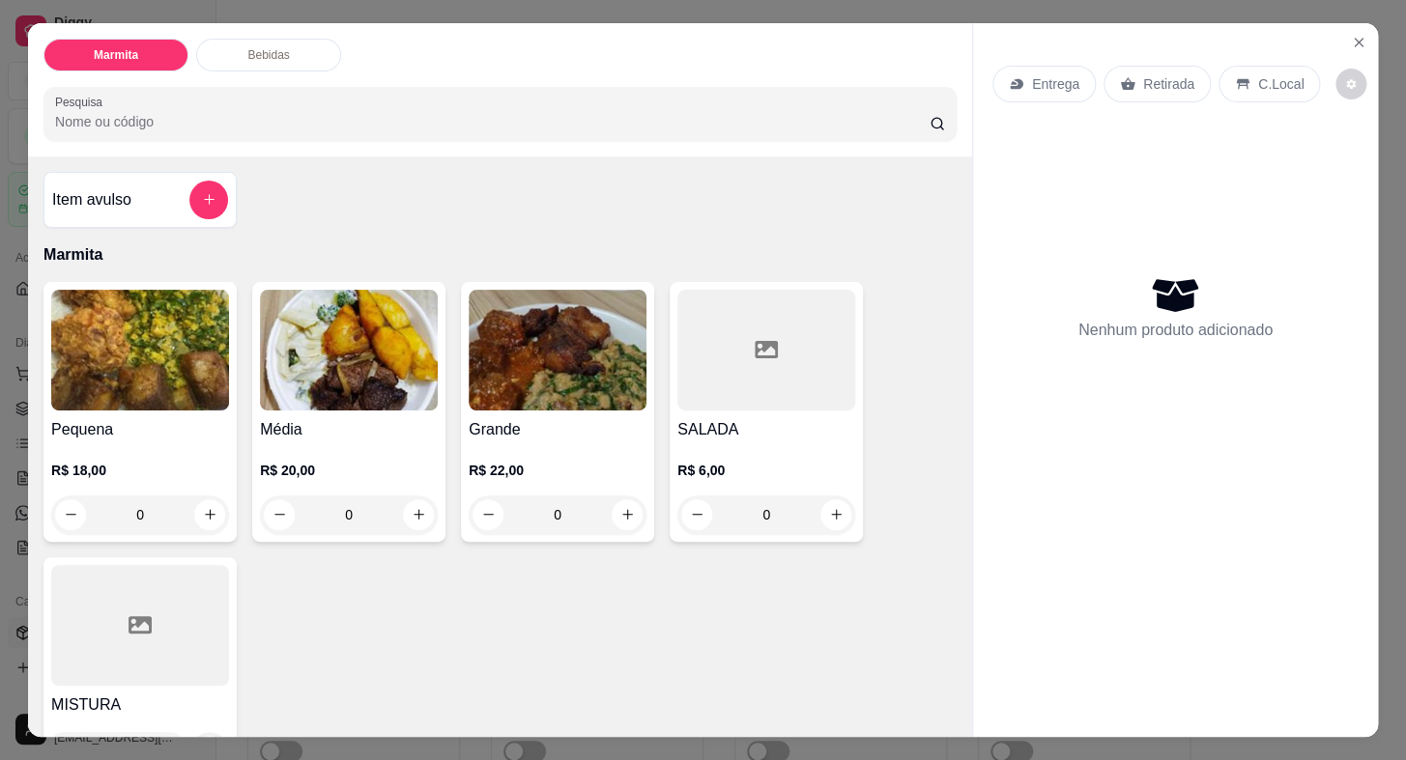
click at [549, 351] on img at bounding box center [558, 350] width 178 height 121
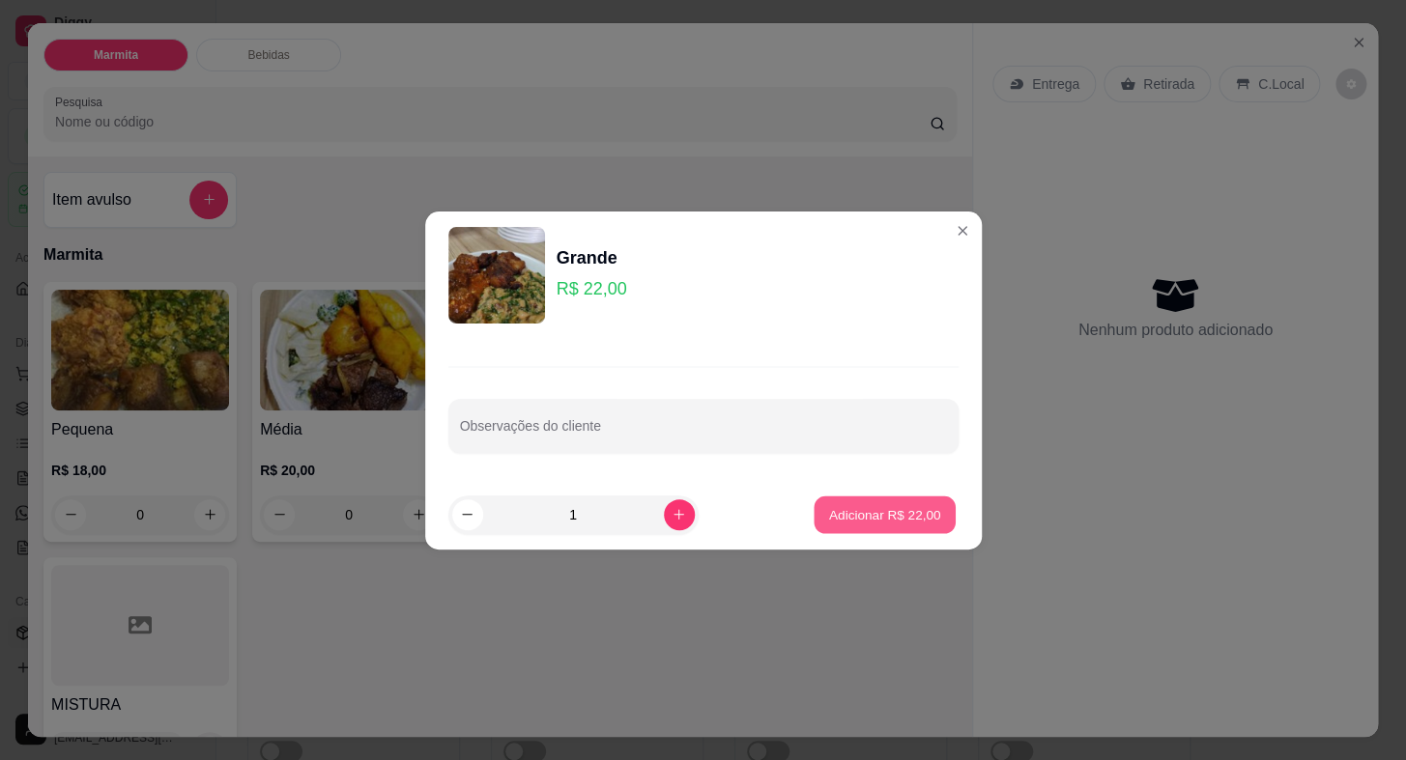
click at [843, 515] on p "Adicionar R$ 22,00" at bounding box center [885, 514] width 112 height 18
type input "1"
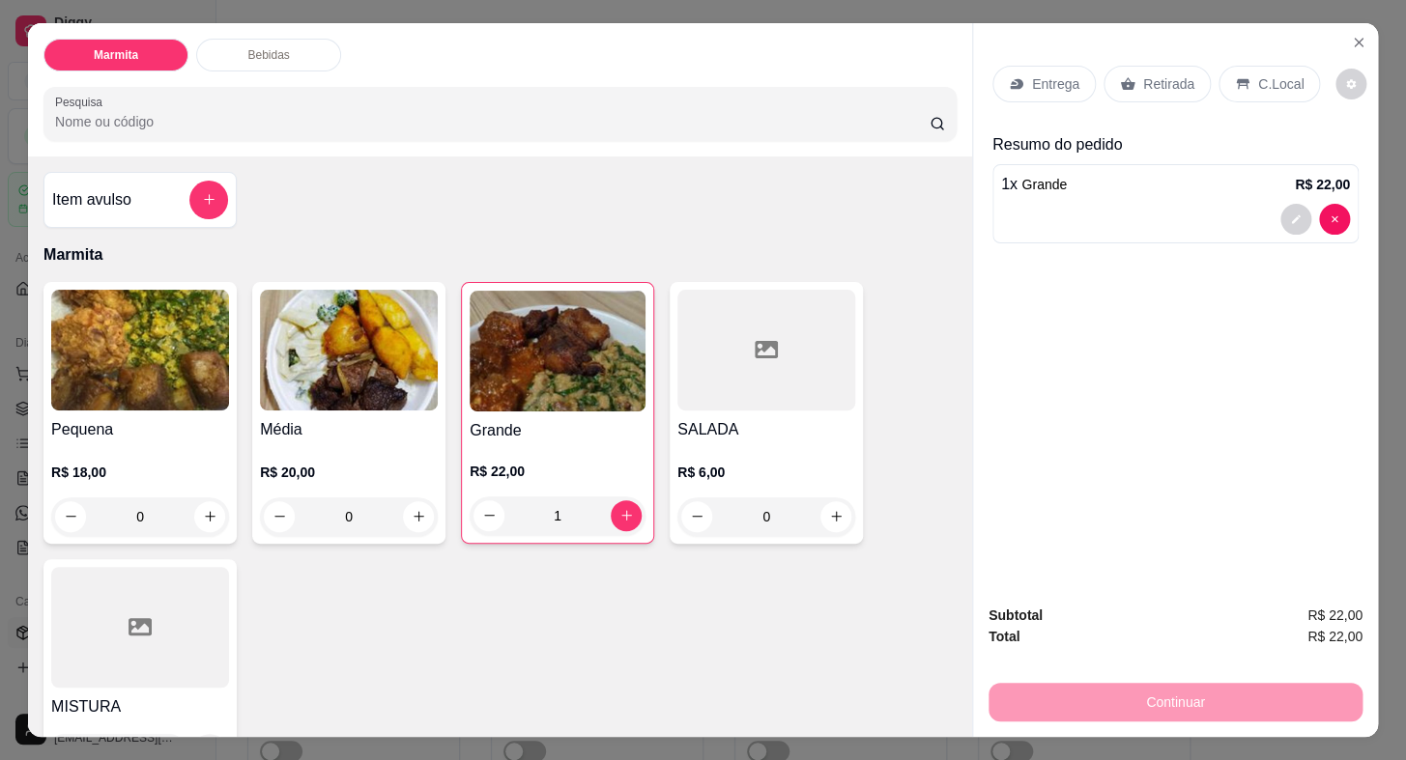
click at [1049, 80] on p "Entrega" at bounding box center [1055, 83] width 47 height 19
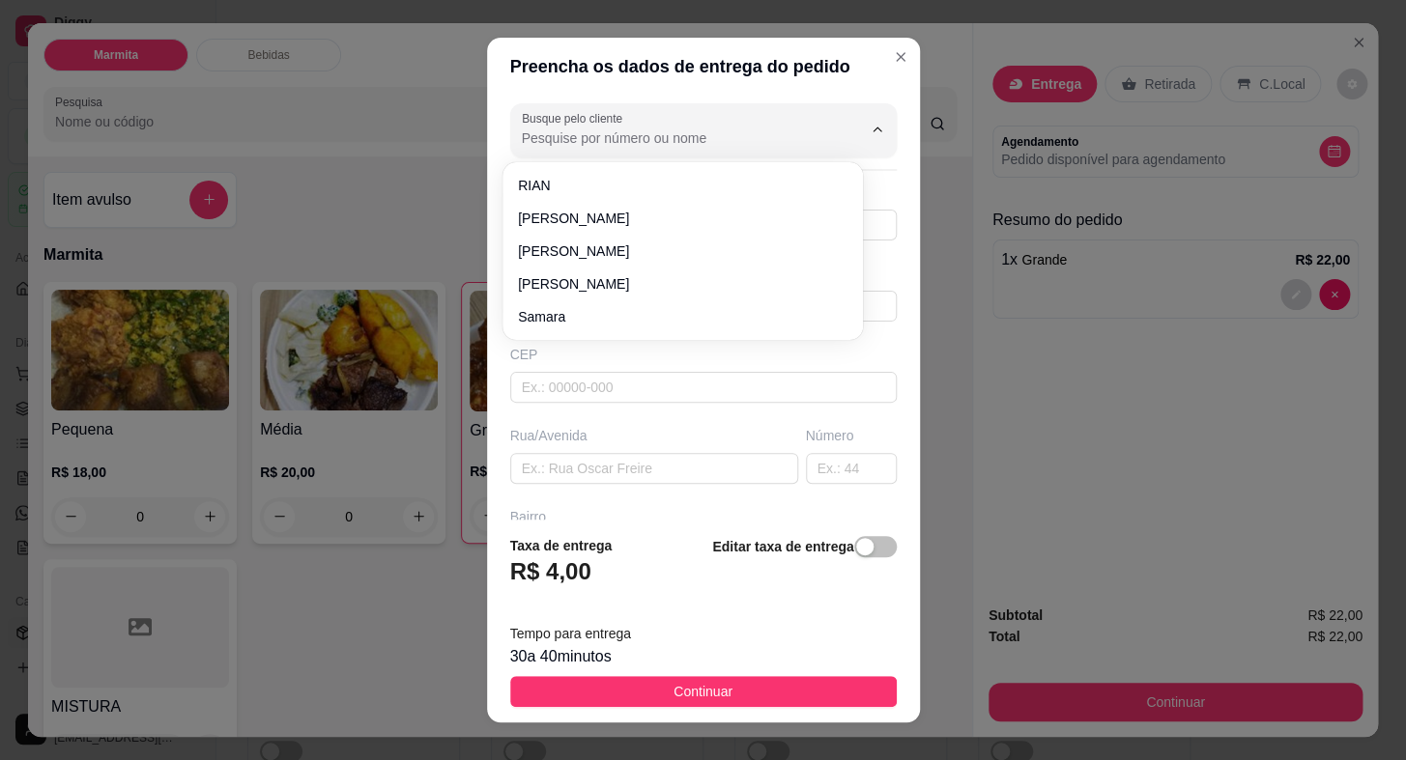
click at [609, 146] on input "Busque pelo cliente" at bounding box center [676, 137] width 309 height 19
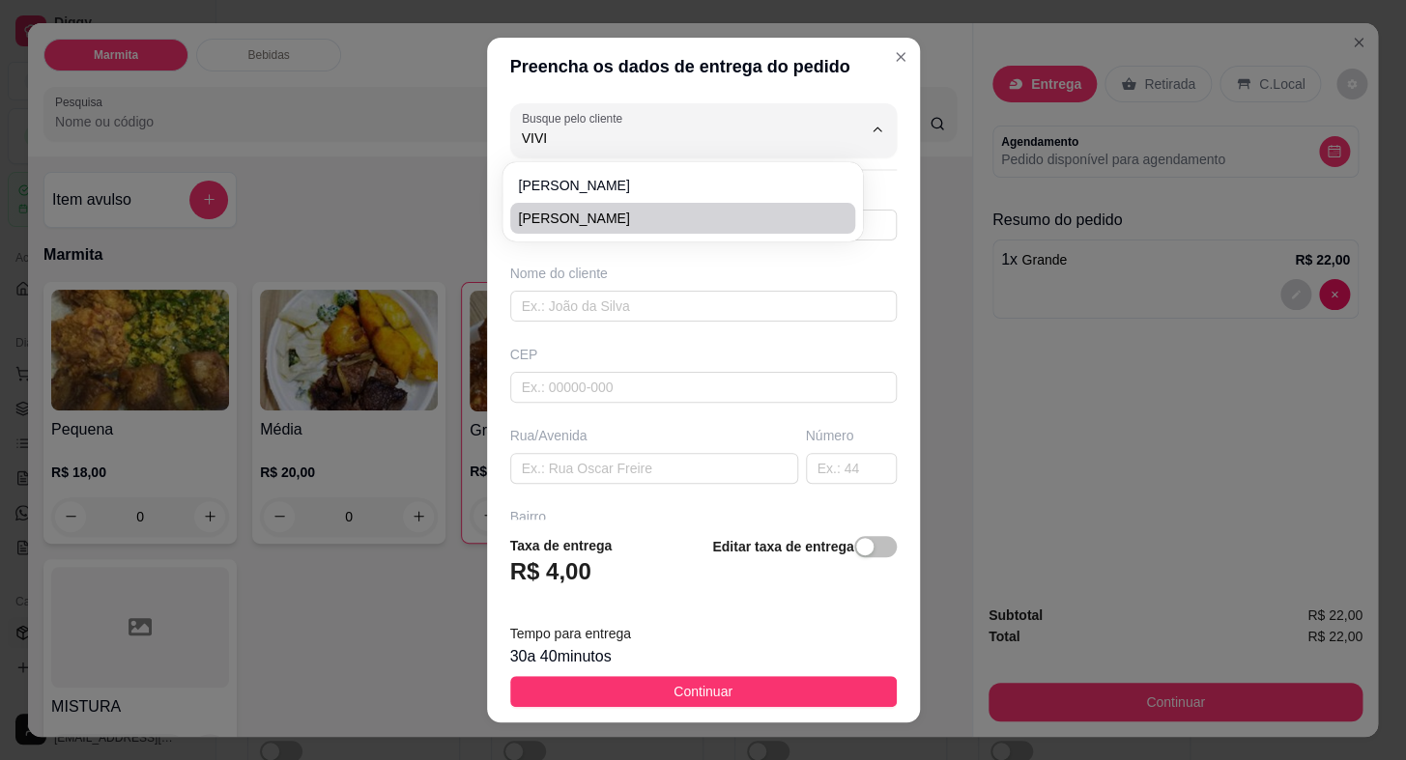
click at [614, 207] on li "[PERSON_NAME]" at bounding box center [682, 218] width 345 height 31
type input "[PERSON_NAME]"
type input "15996314552"
type input "[PERSON_NAME]"
type input "18440000"
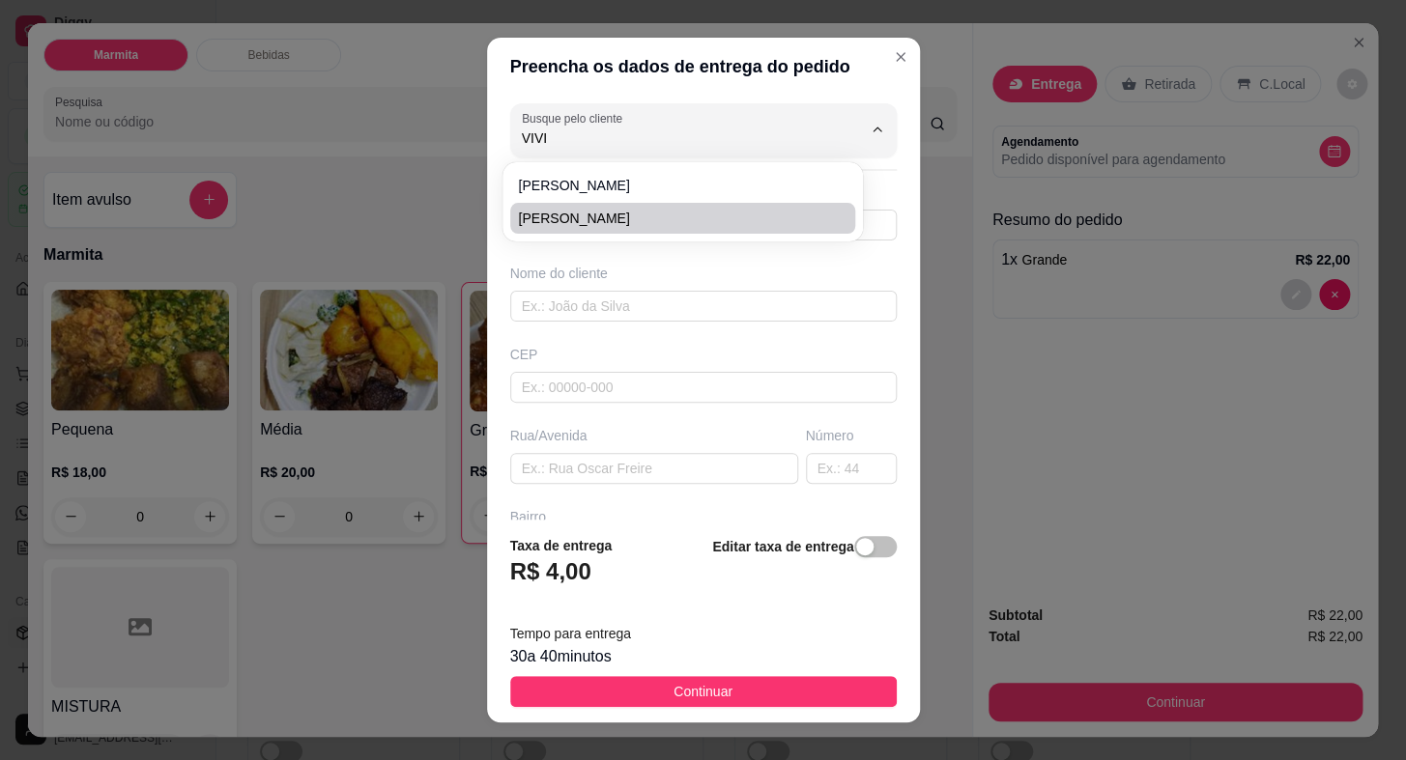
type input "[GEOGRAPHIC_DATA]"
type input "30"
type input "[PERSON_NAME]"
type input "Itaberá"
type input "CASA VERDE"
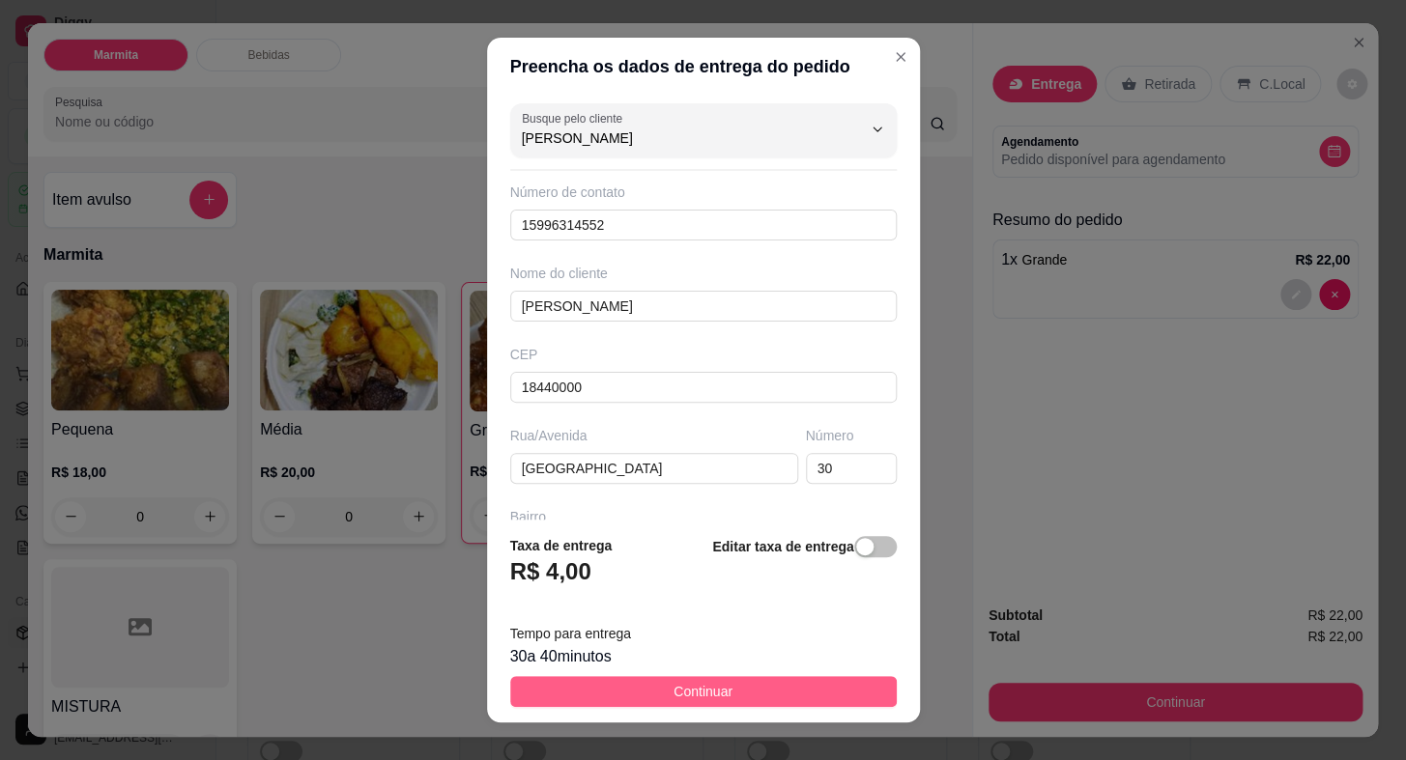
type input "[PERSON_NAME]"
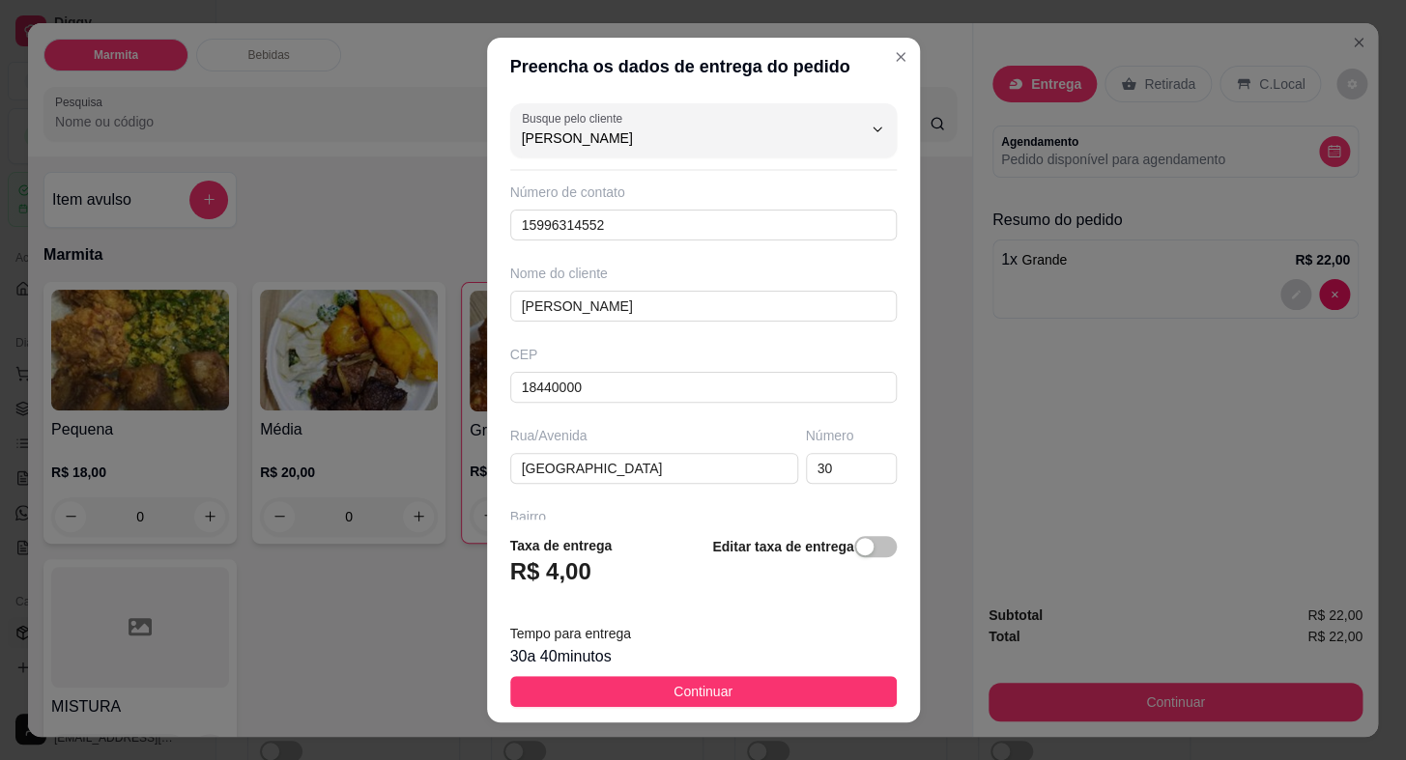
click at [700, 689] on span "Continuar" at bounding box center [702, 691] width 59 height 21
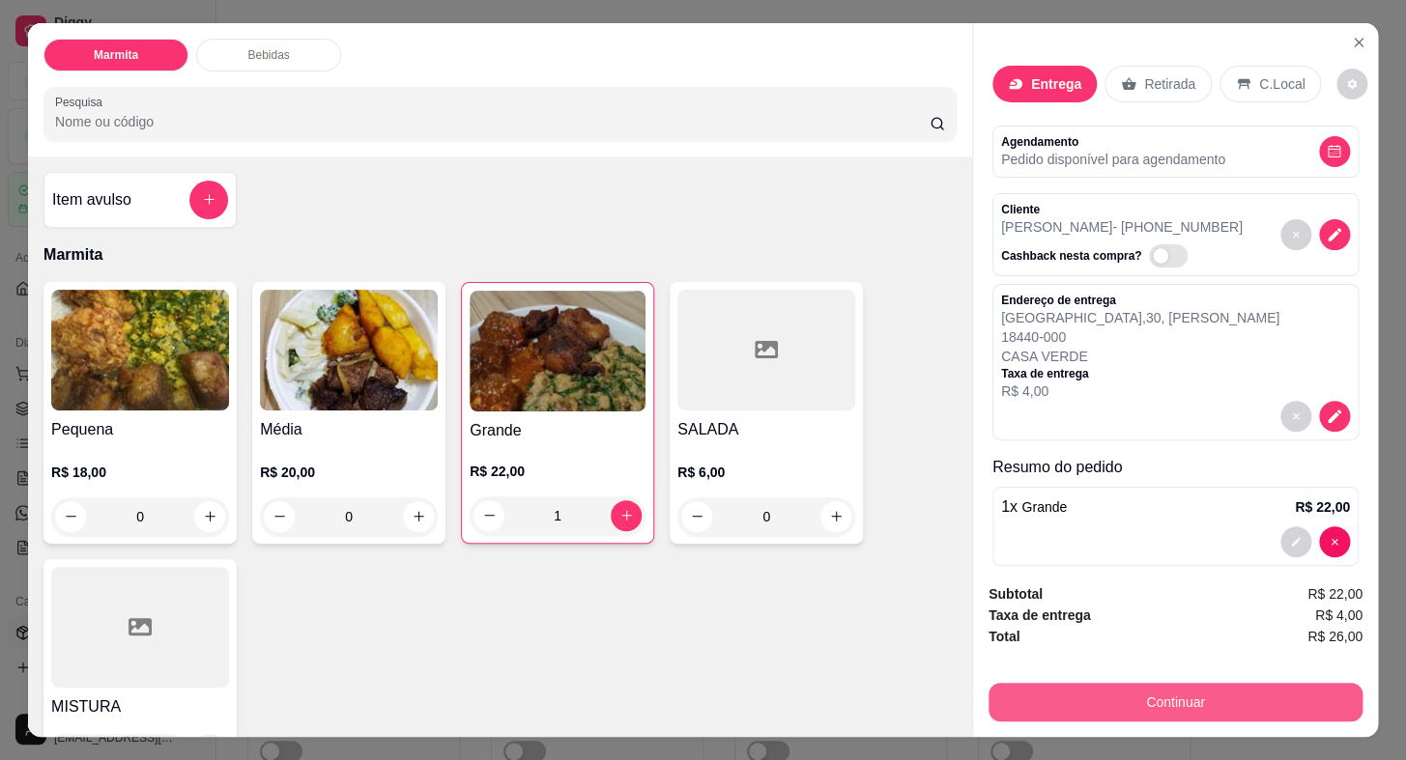
click at [1071, 699] on button "Continuar" at bounding box center [1175, 702] width 374 height 39
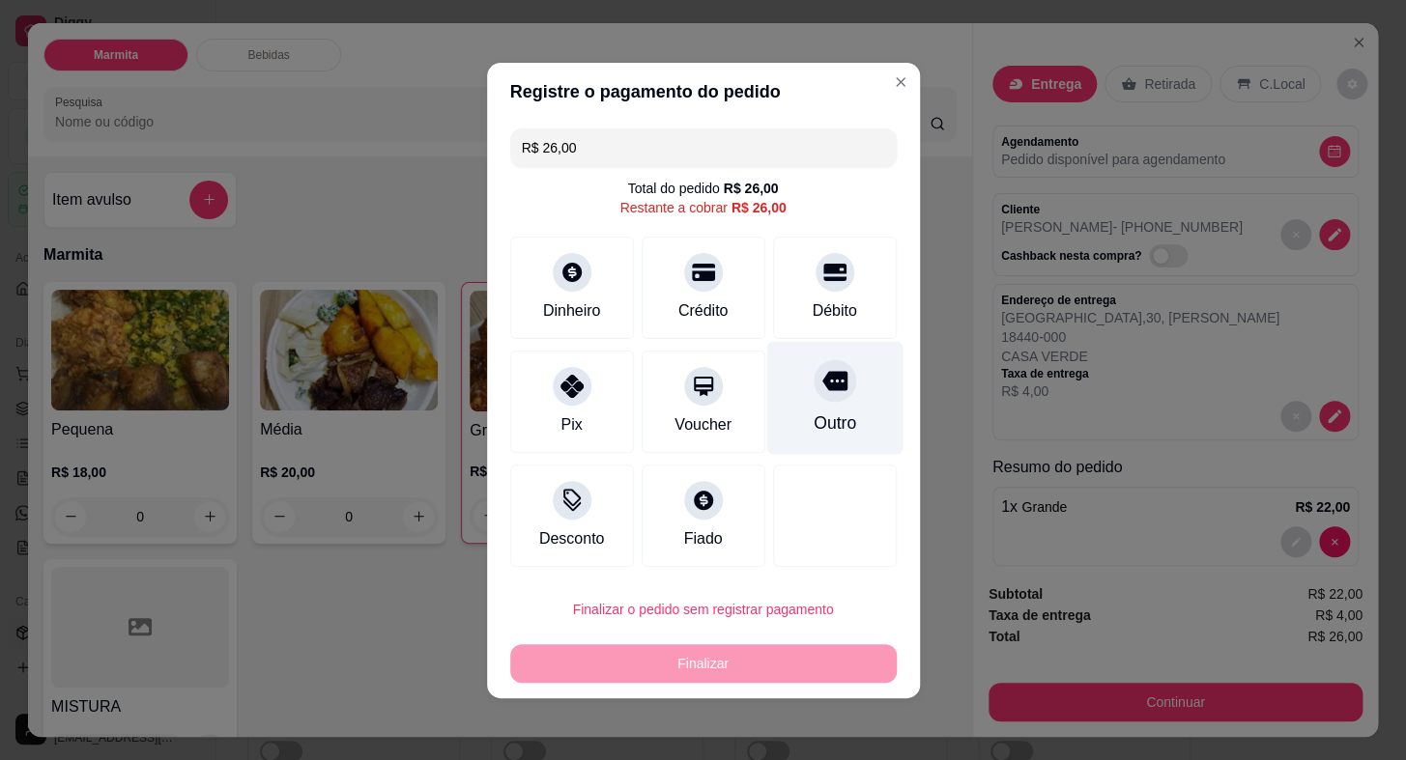
click at [834, 395] on div at bounding box center [835, 380] width 43 height 43
type input "R$ 0,00"
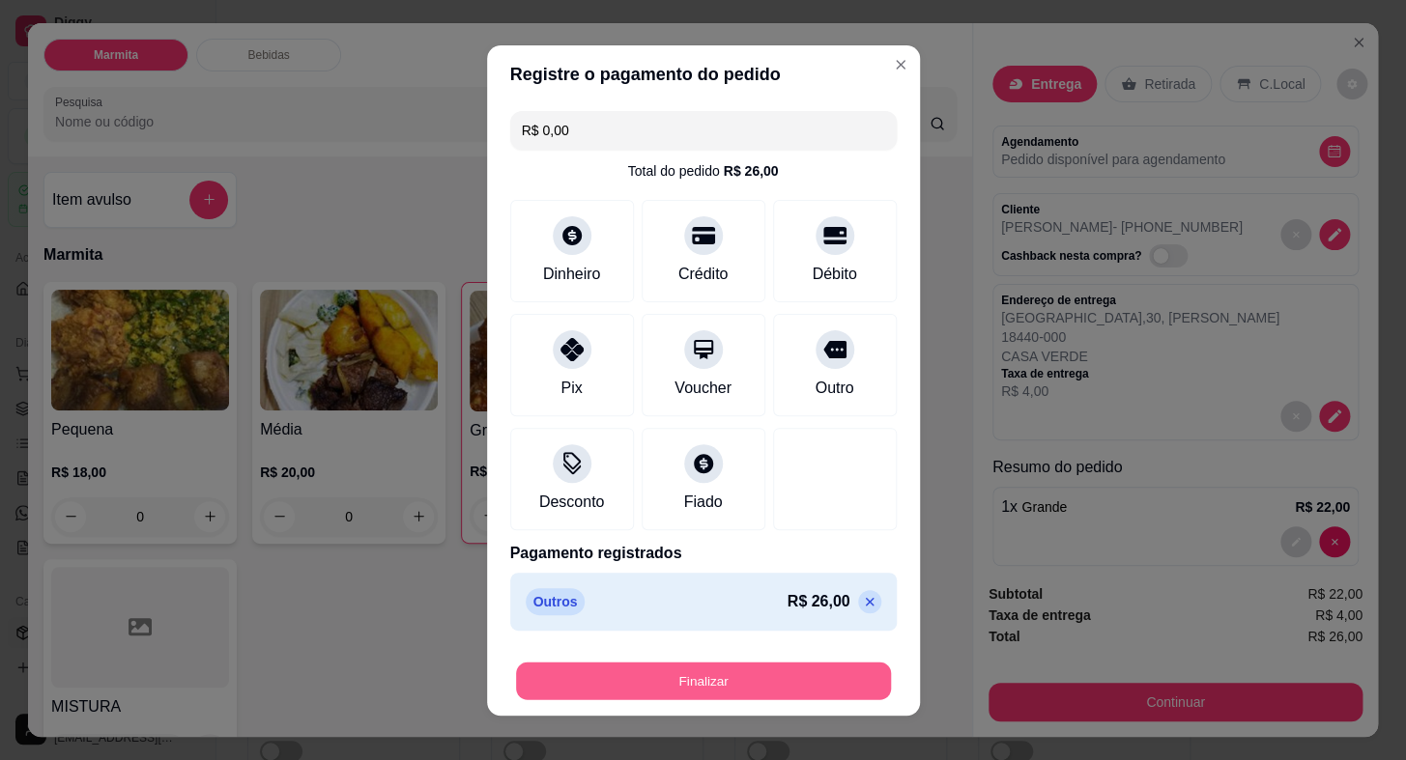
click at [761, 671] on button "Finalizar" at bounding box center [703, 681] width 375 height 38
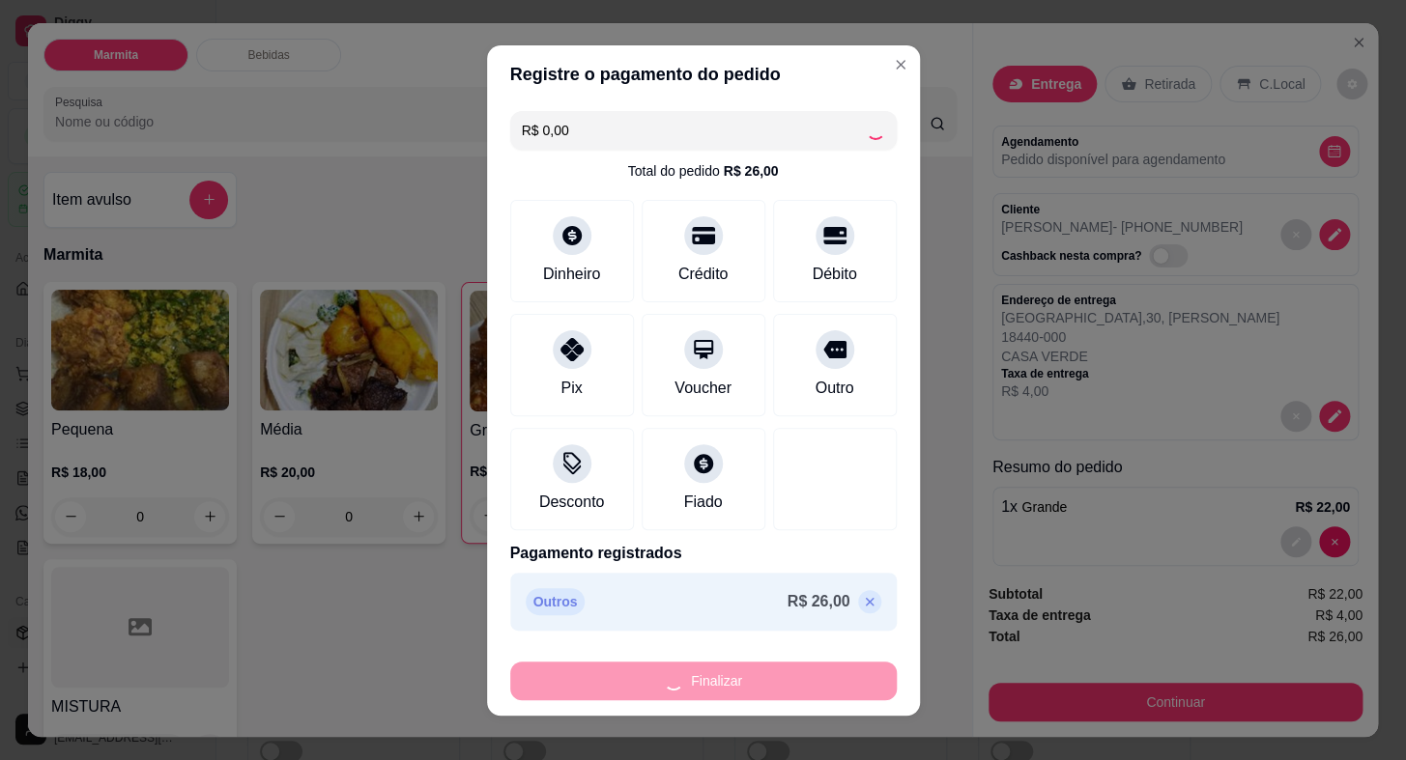
type input "0"
type input "-R$ 26,00"
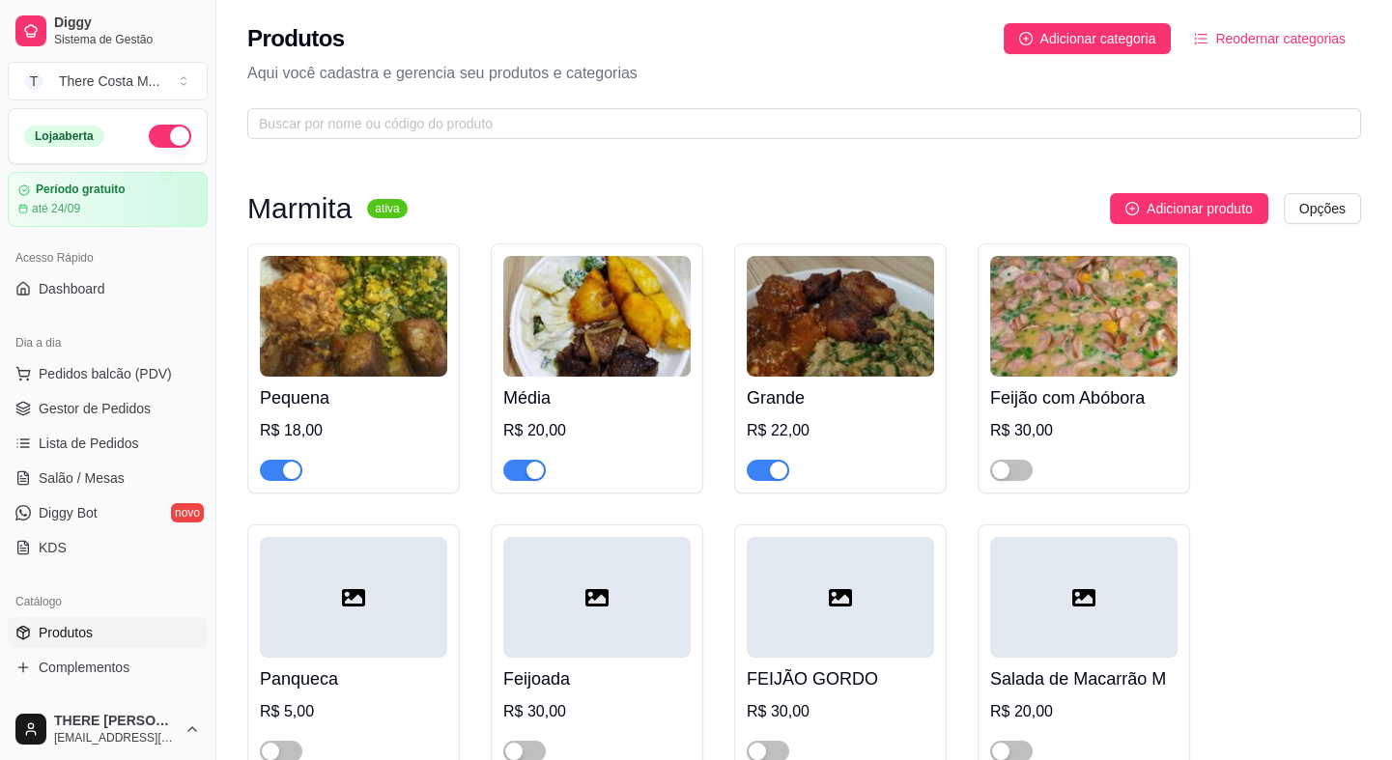
click at [593, 341] on img at bounding box center [596, 316] width 187 height 121
click at [78, 368] on span "Pedidos balcão (PDV)" at bounding box center [105, 373] width 133 height 19
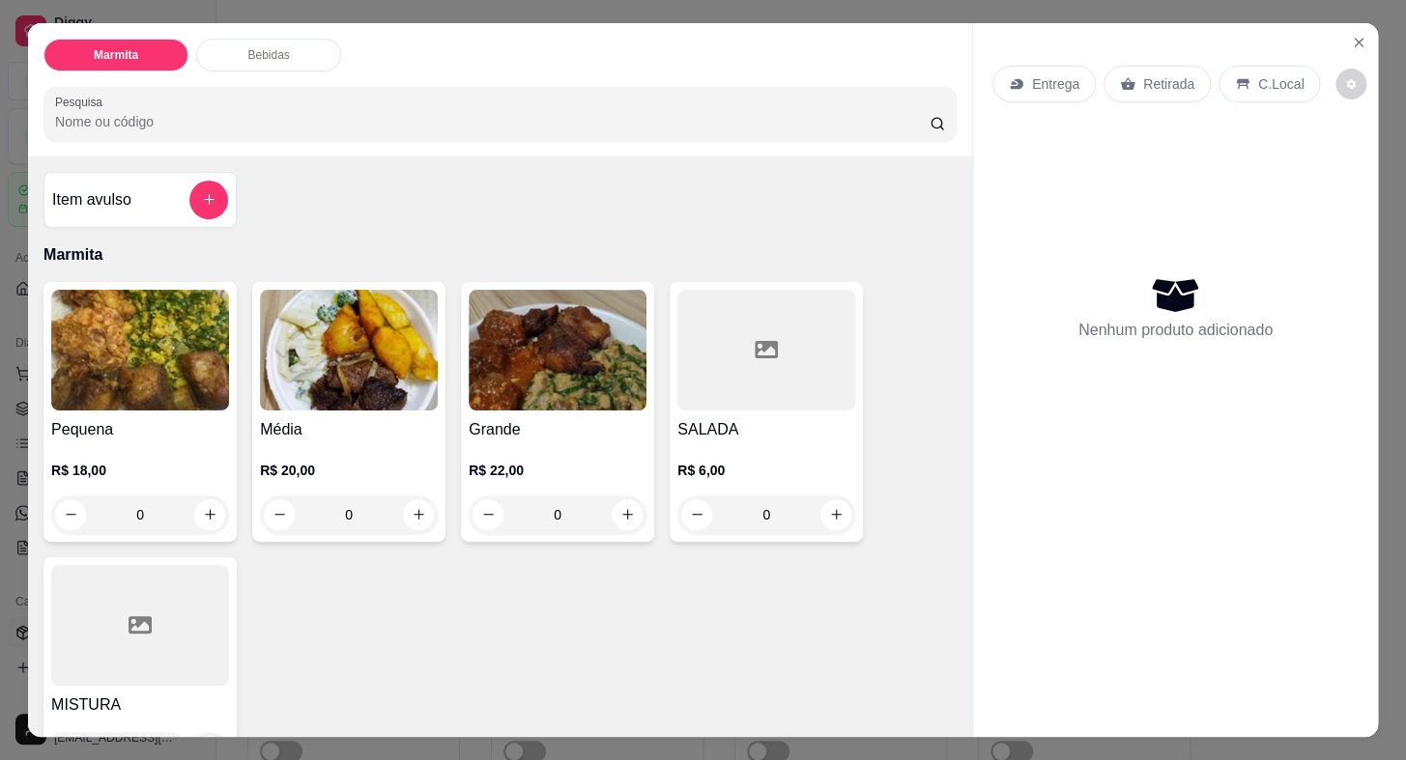
click at [312, 387] on img at bounding box center [349, 350] width 178 height 121
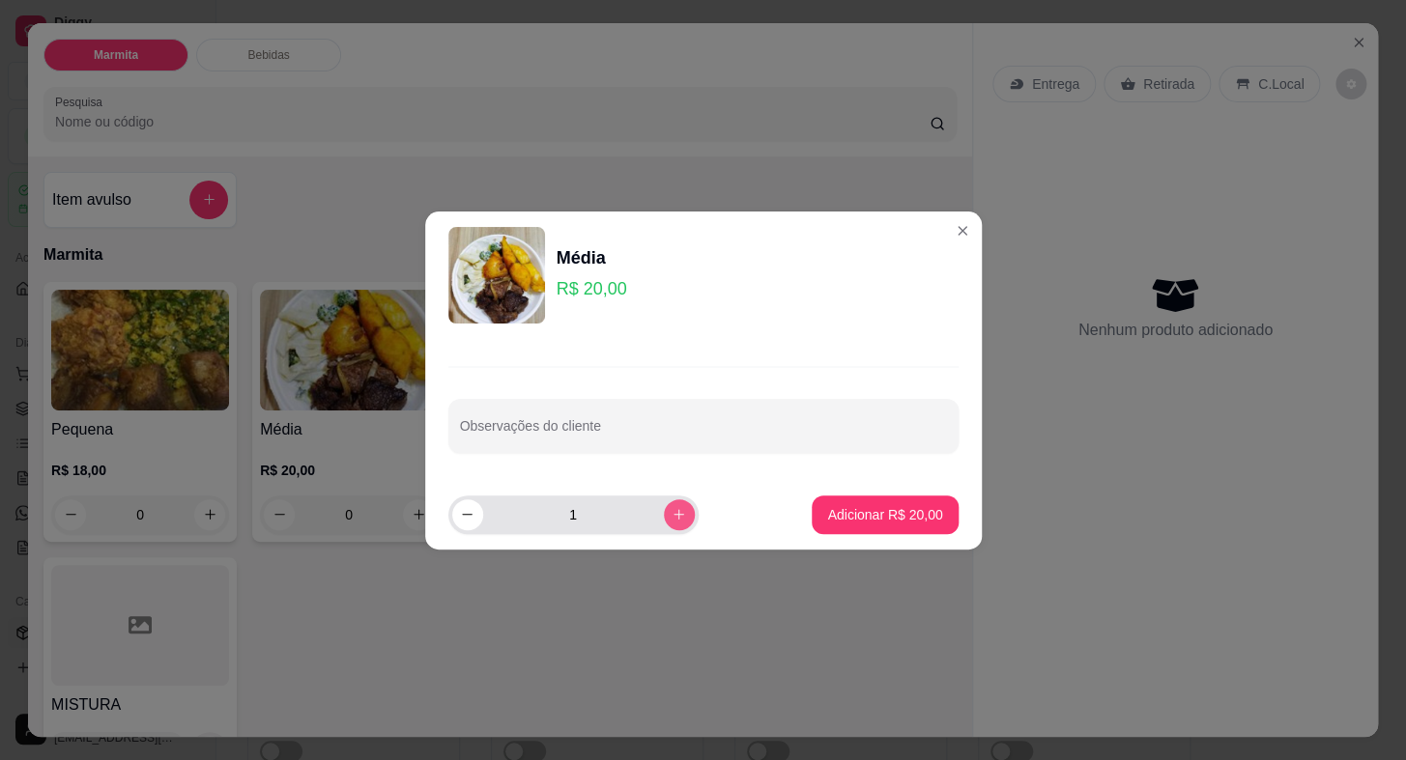
click at [664, 515] on button "increase-product-quantity" at bounding box center [679, 515] width 31 height 31
type input "2"
click at [845, 505] on p "Adicionar R$ 40,00" at bounding box center [885, 514] width 112 height 18
type input "2"
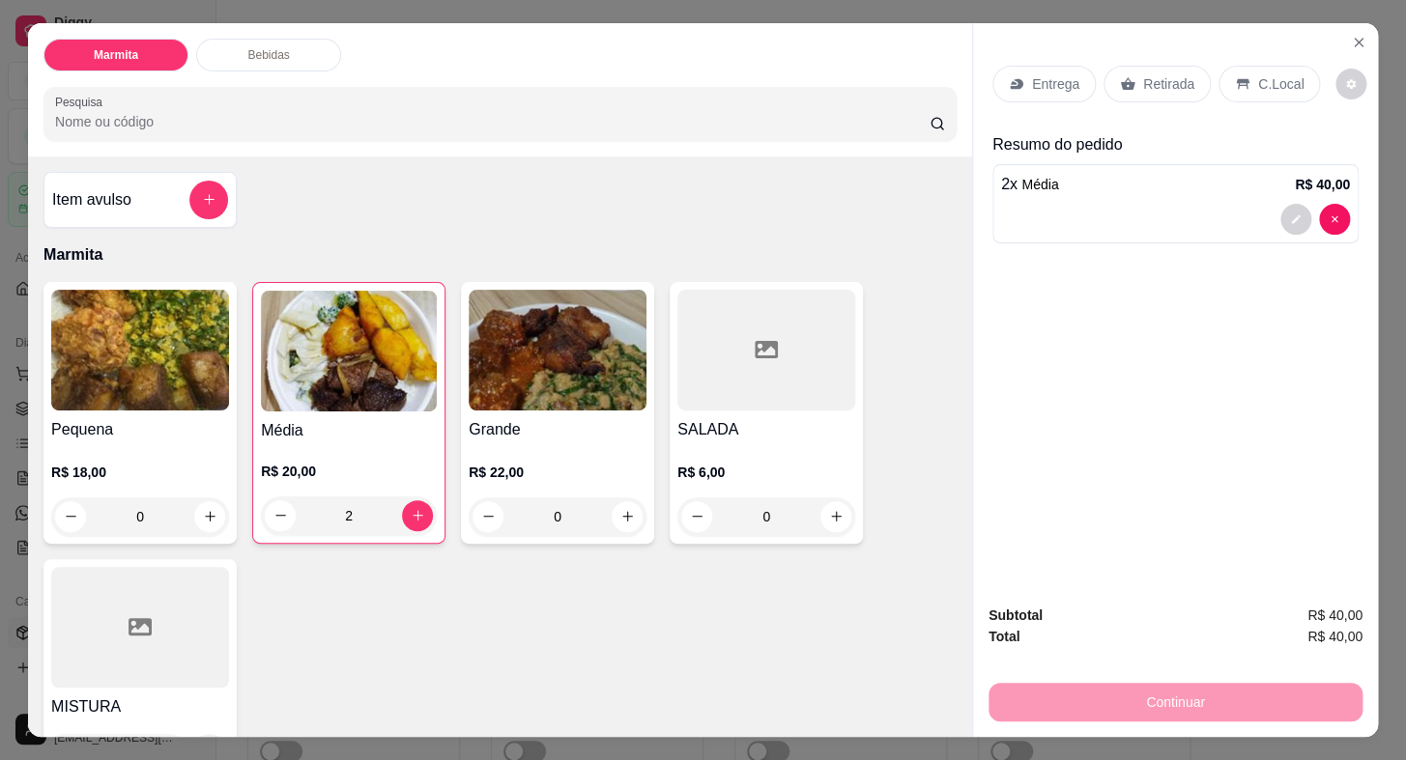
click at [1064, 74] on p "Entrega" at bounding box center [1055, 83] width 47 height 19
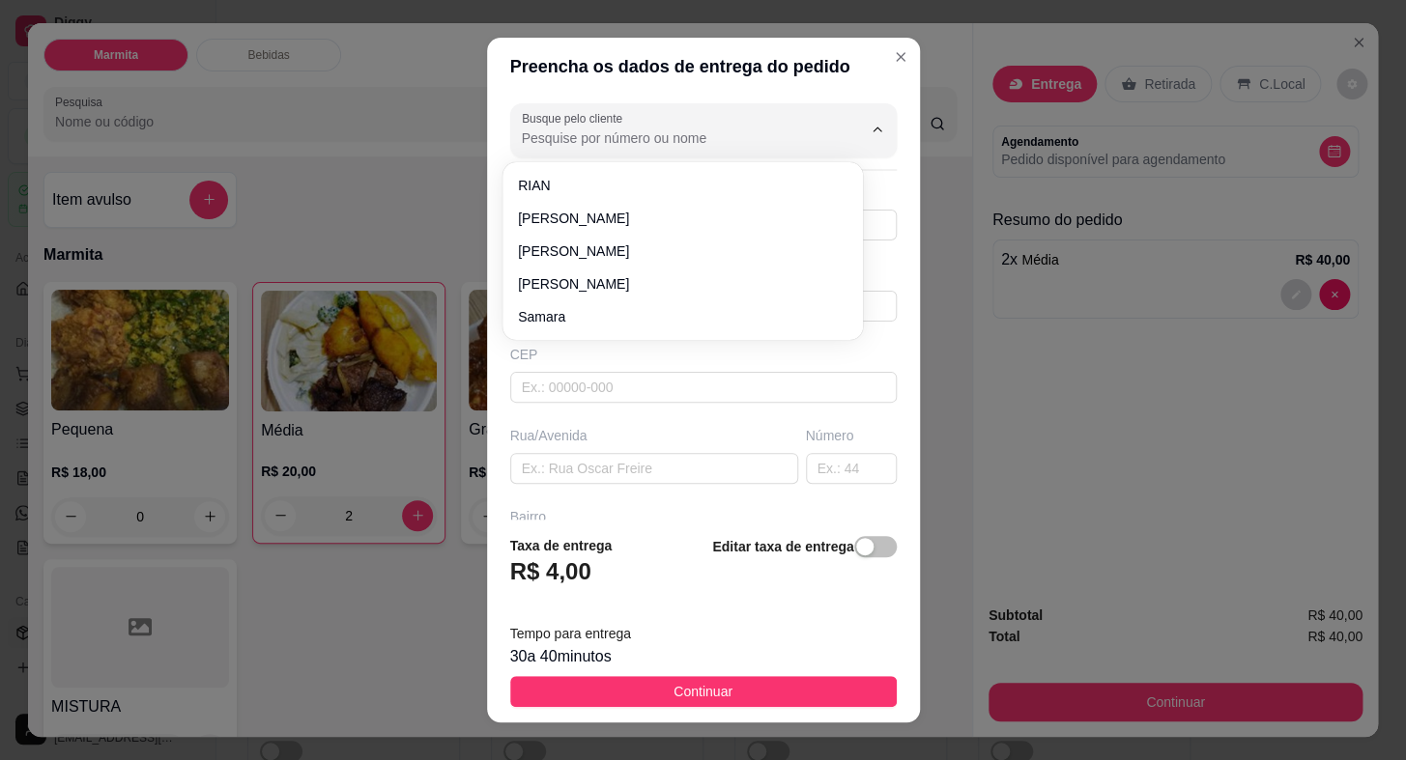
click at [557, 129] on input "Busque pelo cliente" at bounding box center [676, 137] width 309 height 19
type input "FATIMA"
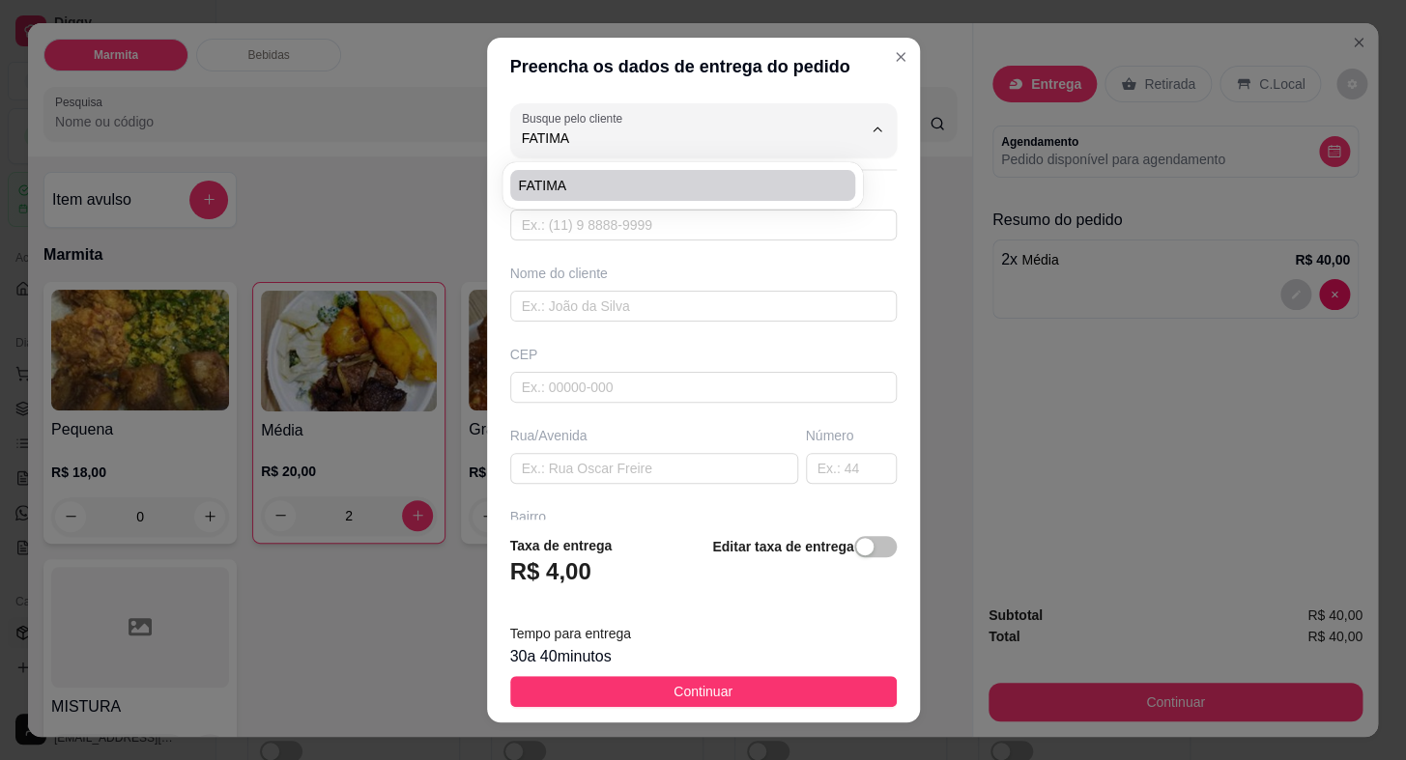
click at [582, 186] on span "FATIMA" at bounding box center [673, 185] width 310 height 19
type input "15997510930"
type input "FATIMA"
type input "18440000"
type input "02 SANTA ELISA"
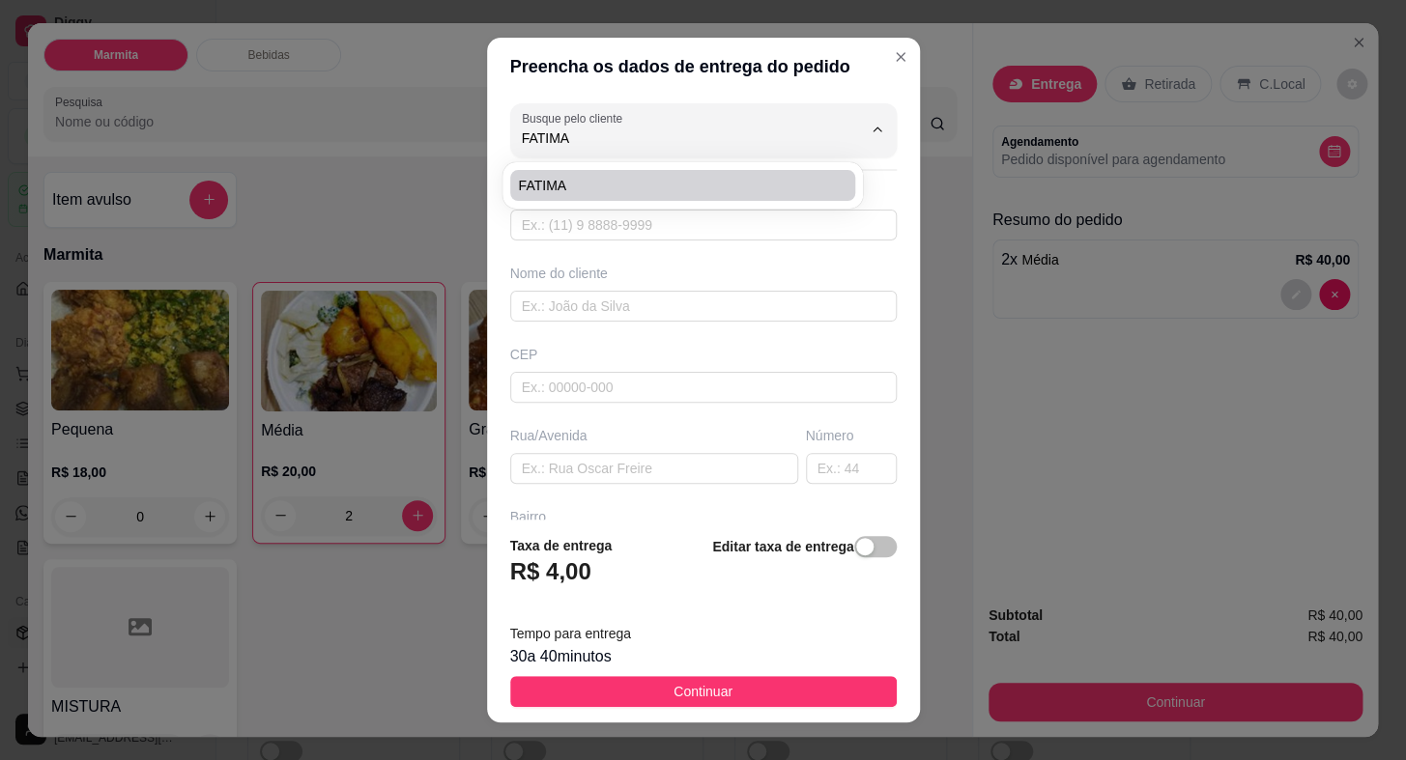
type input "0"
type input "LOTEAMENTO PH"
type input "Itaberá"
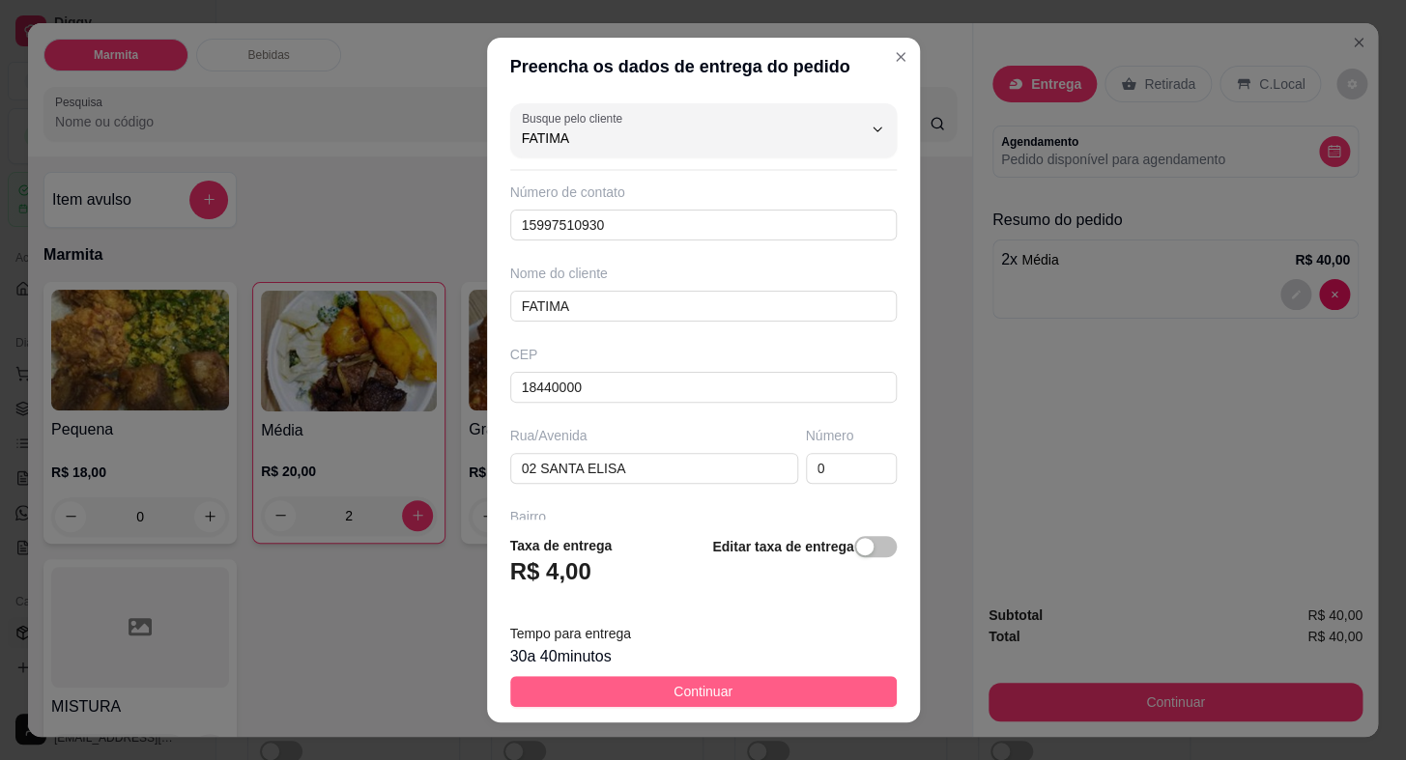
type input "FATIMA"
click at [740, 686] on button "Continuar" at bounding box center [703, 691] width 386 height 31
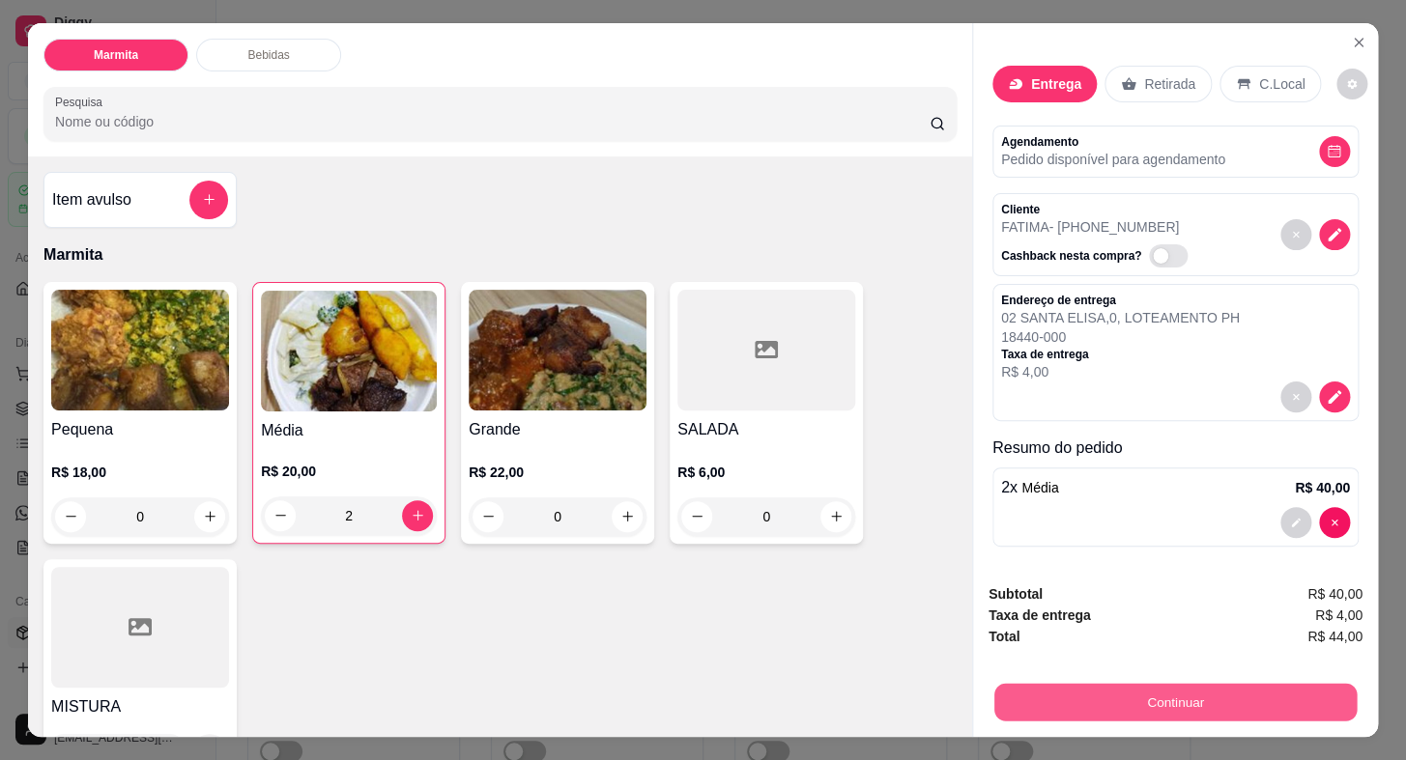
click at [1098, 700] on button "Continuar" at bounding box center [1175, 703] width 362 height 38
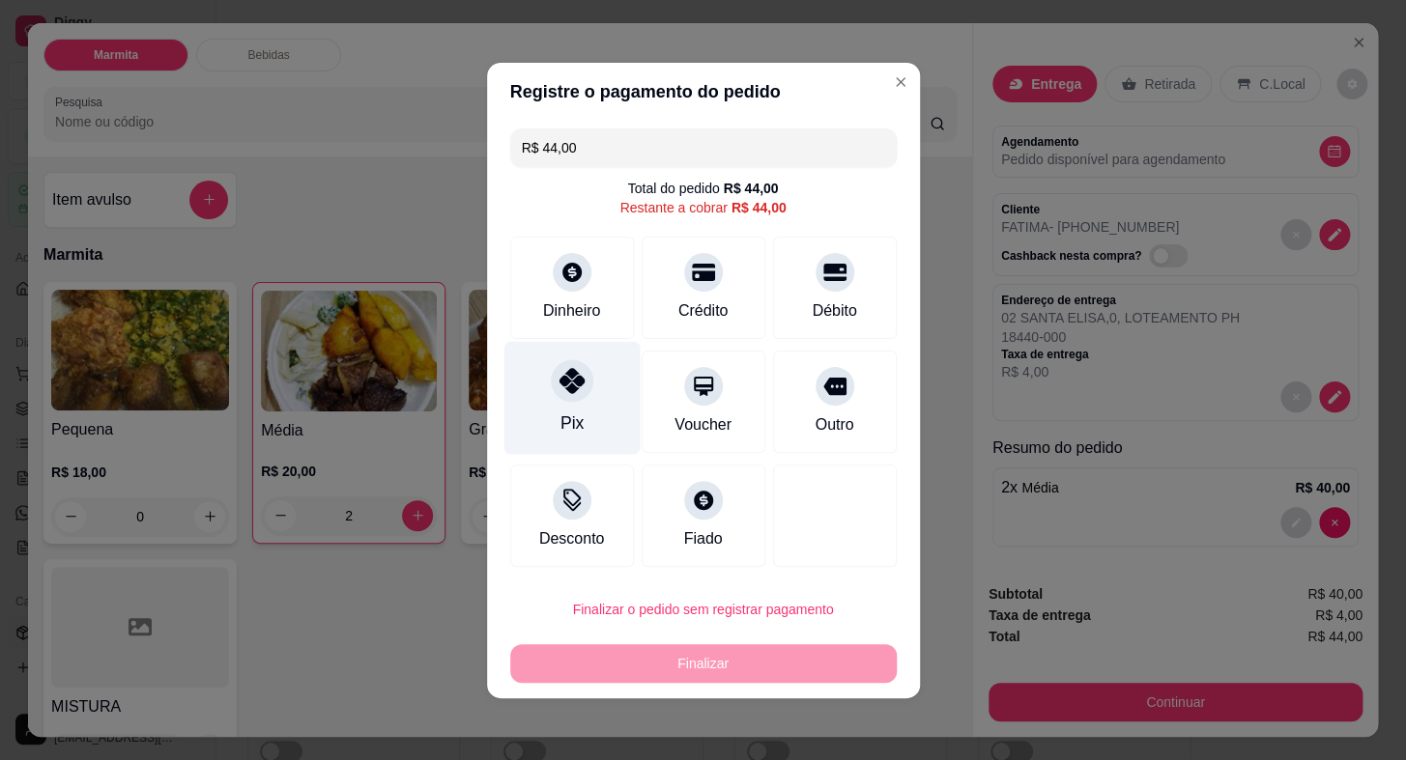
click at [569, 373] on icon at bounding box center [570, 380] width 25 height 25
type input "R$ 0,00"
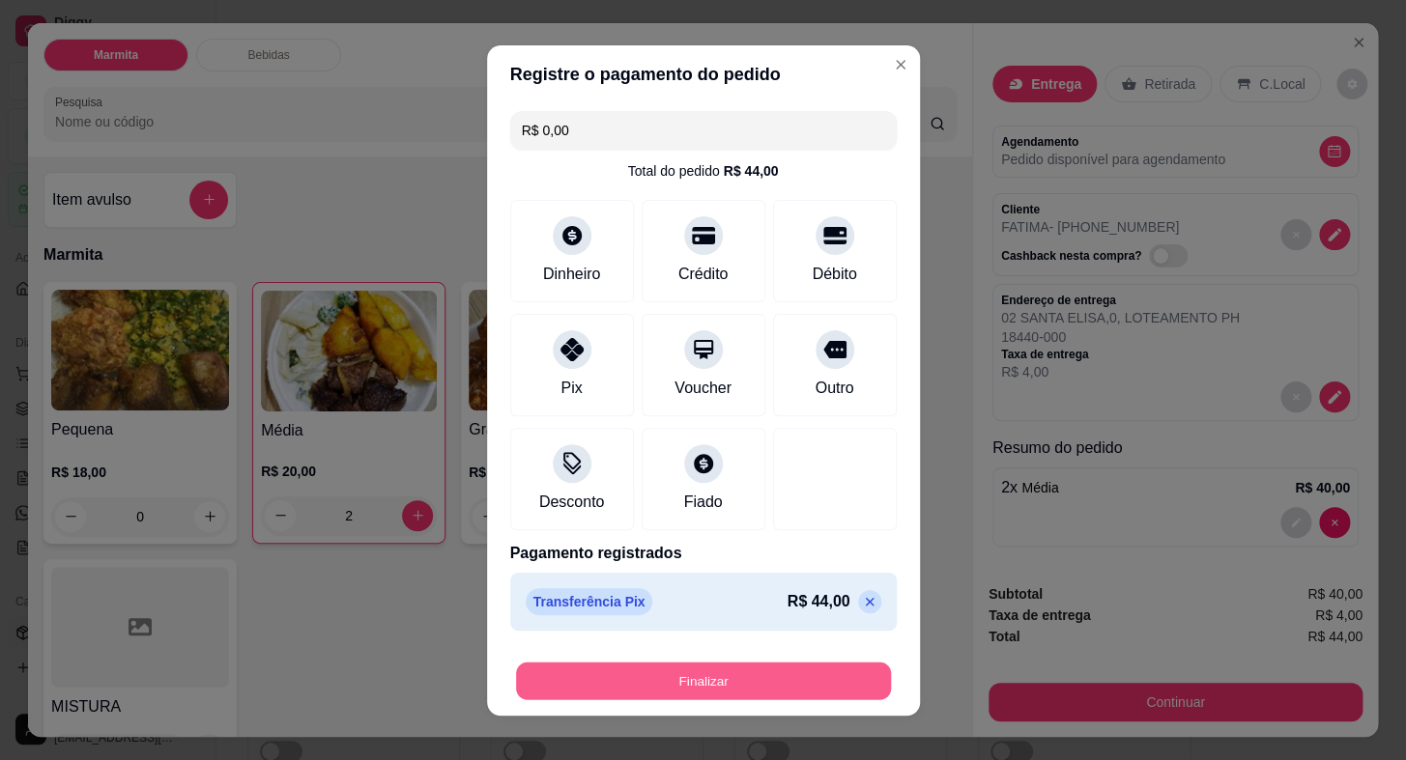
click at [700, 679] on button "Finalizar" at bounding box center [703, 681] width 375 height 38
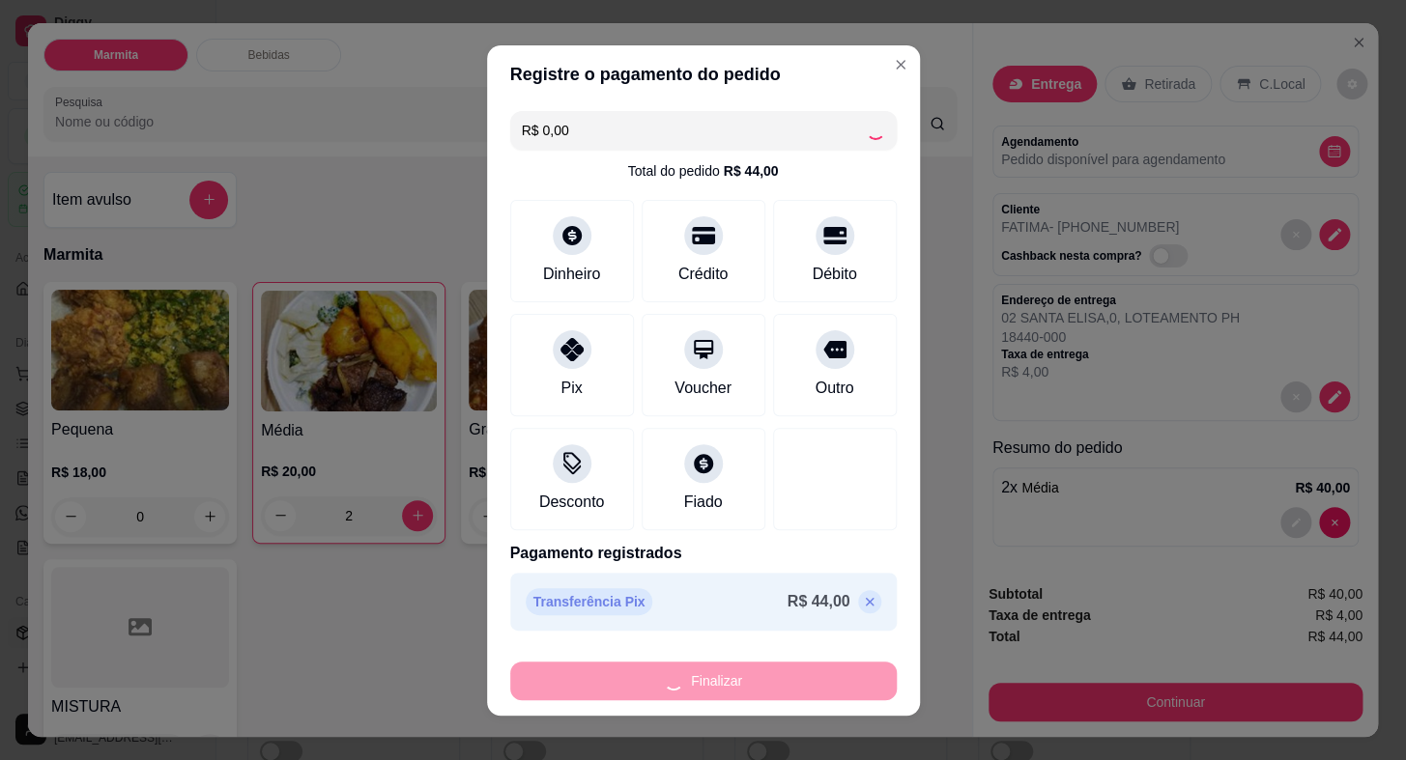
type input "0"
type input "-R$ 44,00"
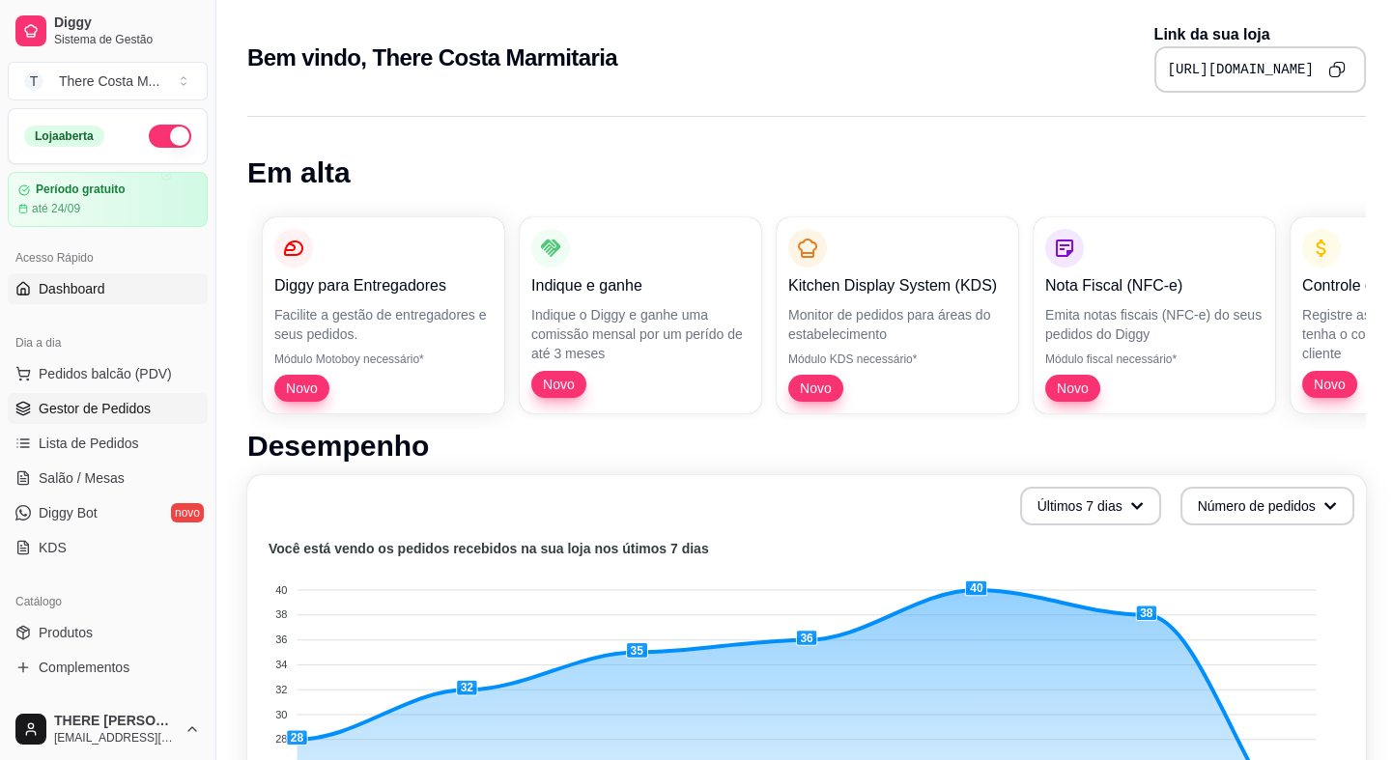
click at [97, 407] on span "Gestor de Pedidos" at bounding box center [95, 408] width 112 height 19
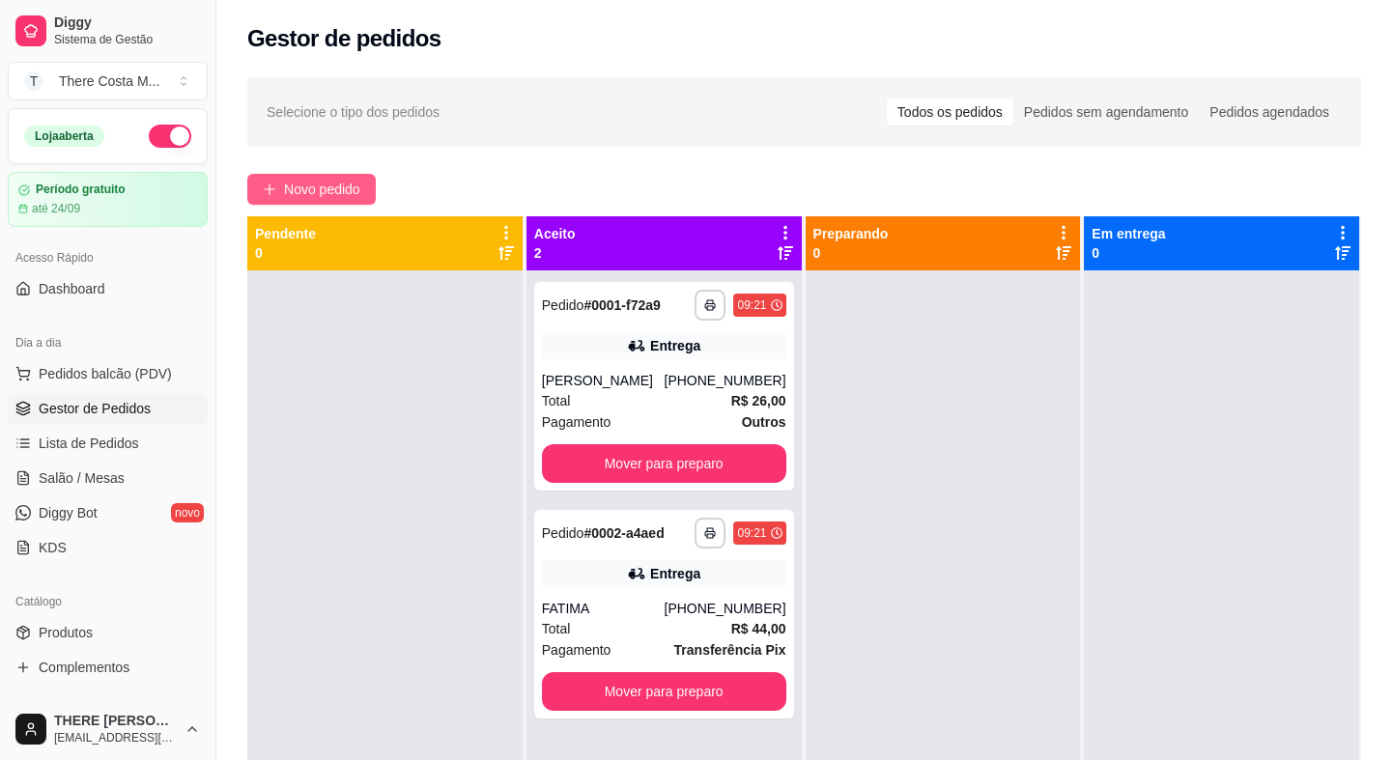
click at [301, 182] on span "Novo pedido" at bounding box center [322, 189] width 76 height 21
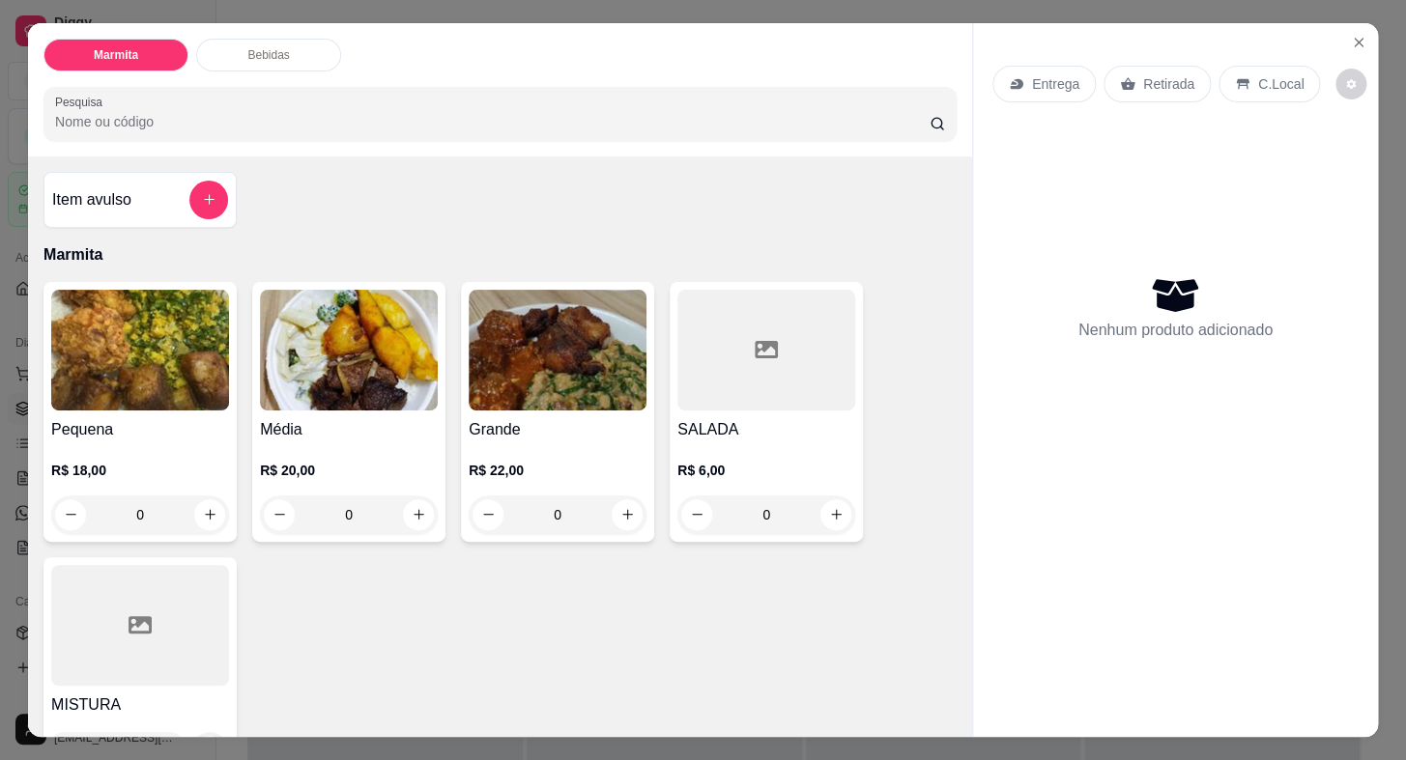
click at [128, 378] on img at bounding box center [140, 350] width 178 height 121
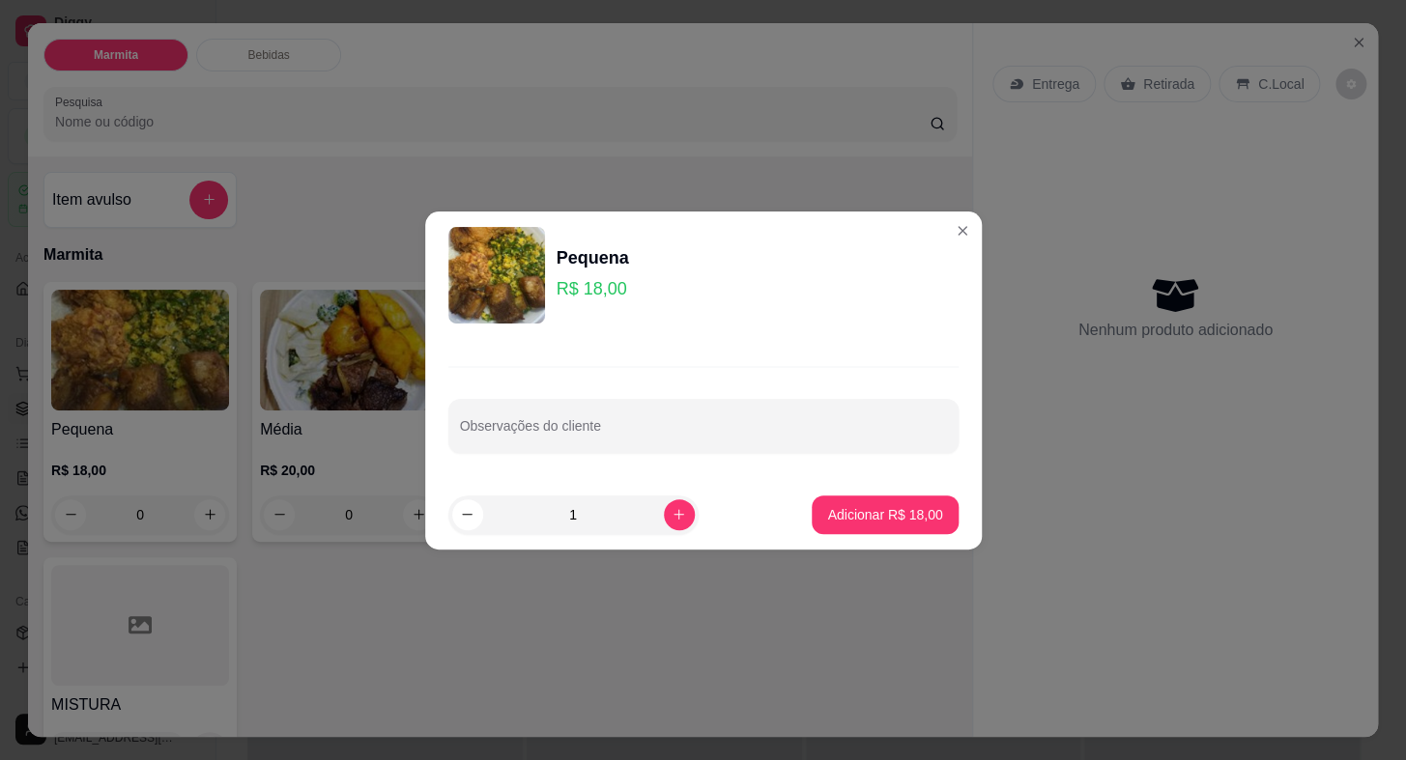
click at [892, 510] on p "Adicionar R$ 18,00" at bounding box center [884, 514] width 115 height 19
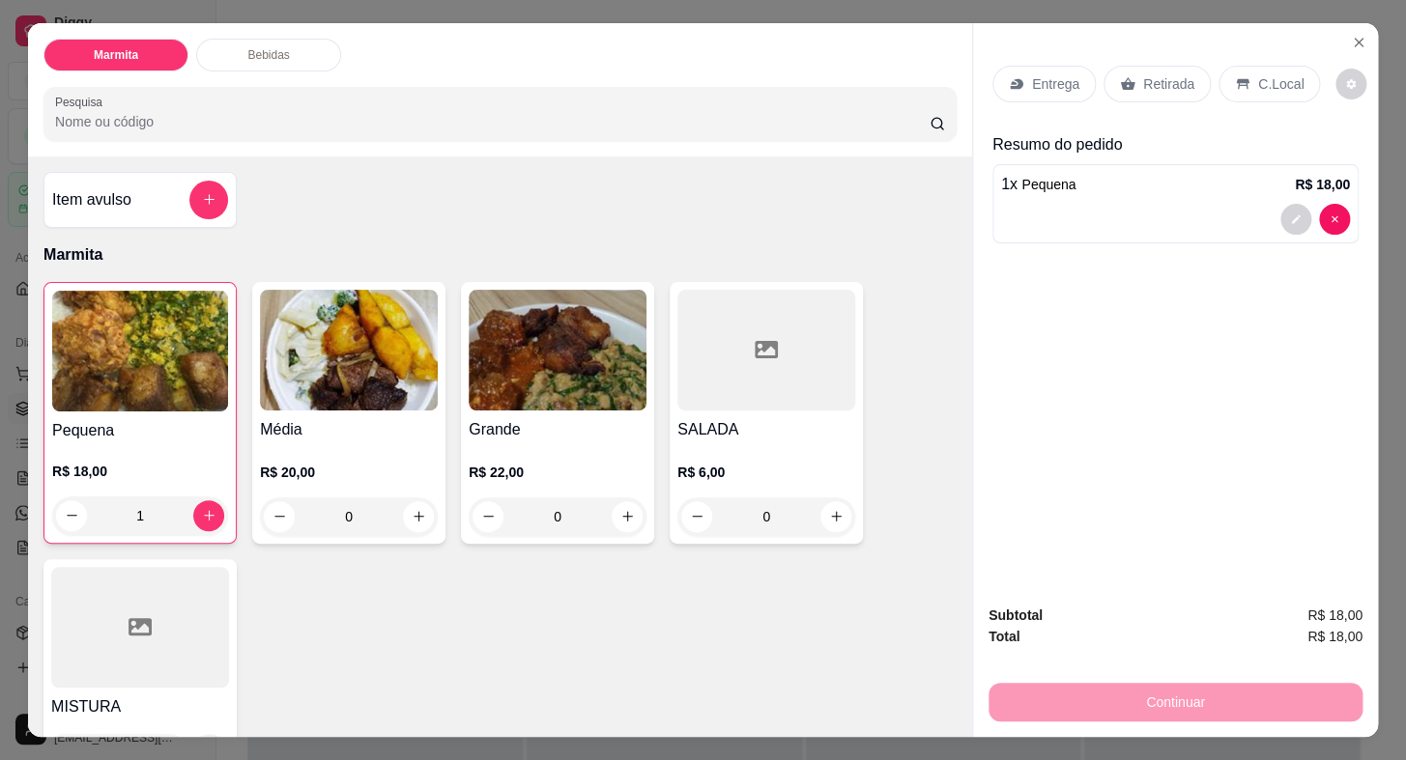
type input "1"
click at [1038, 80] on p "Entrega" at bounding box center [1055, 83] width 47 height 19
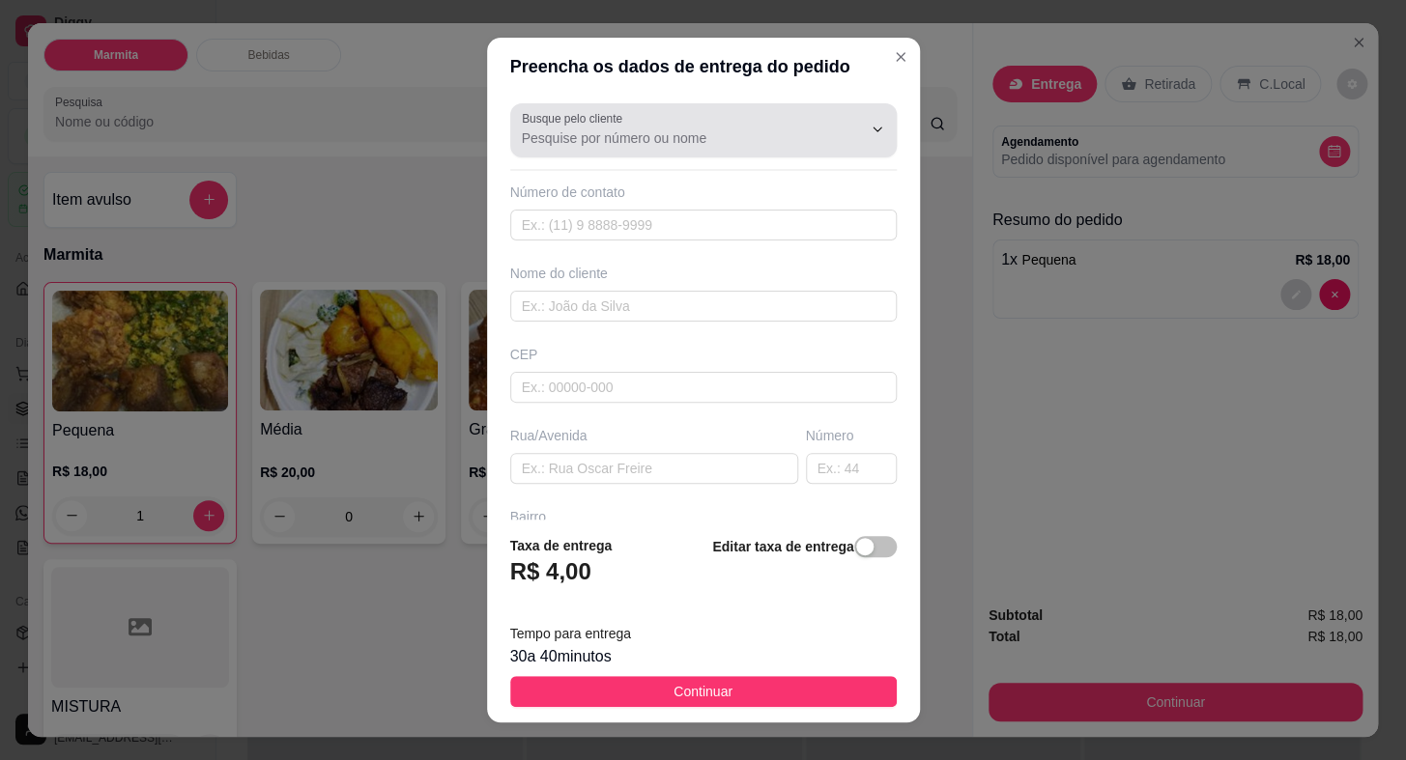
click at [608, 135] on input "Busque pelo cliente" at bounding box center [676, 137] width 309 height 19
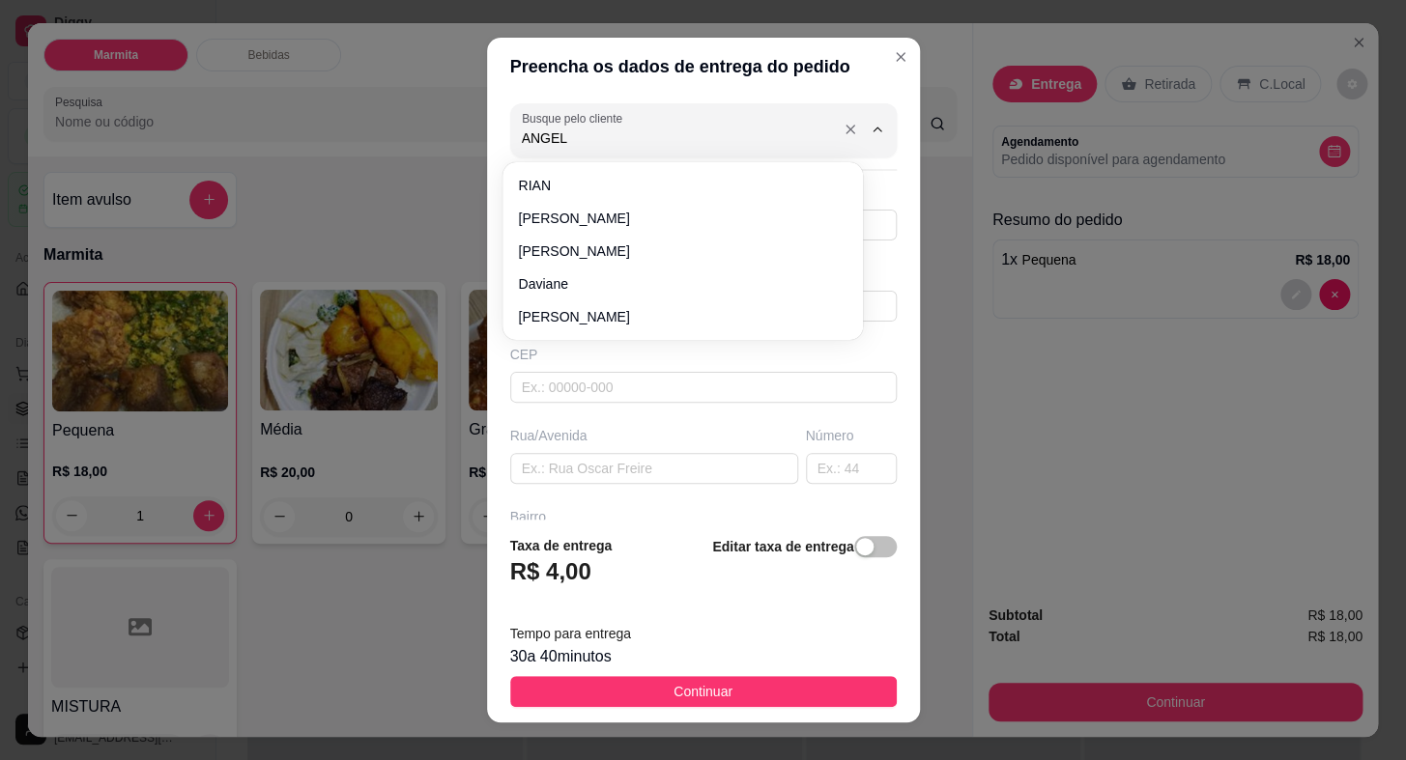
type input "[PERSON_NAME]"
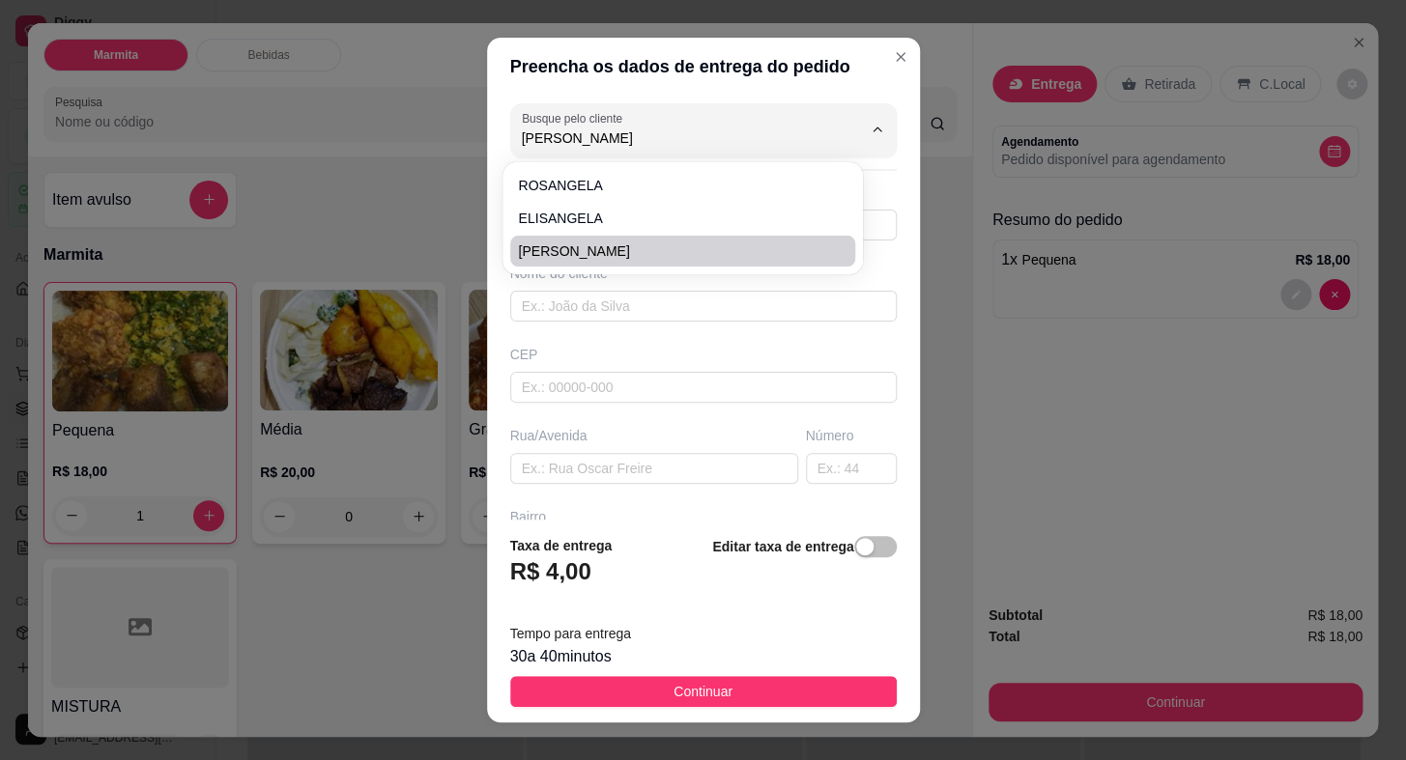
click at [574, 254] on span "[PERSON_NAME]" at bounding box center [673, 251] width 310 height 19
type input "15997506390"
type input "[PERSON_NAME]"
type input "[PERSON_NAME] MARTINS"
type input "VILA [PERSON_NAME]"
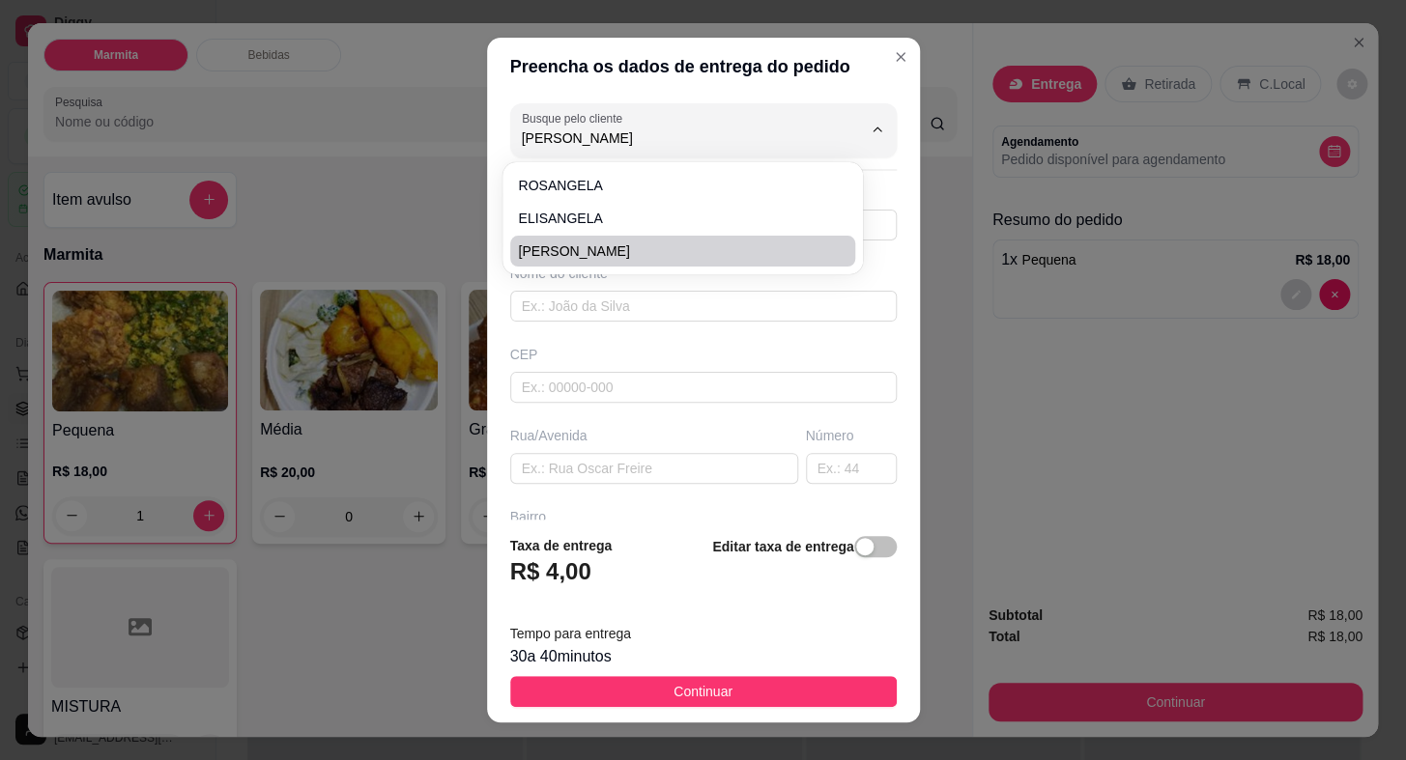
type input "LOJA PONTO E COSTURA"
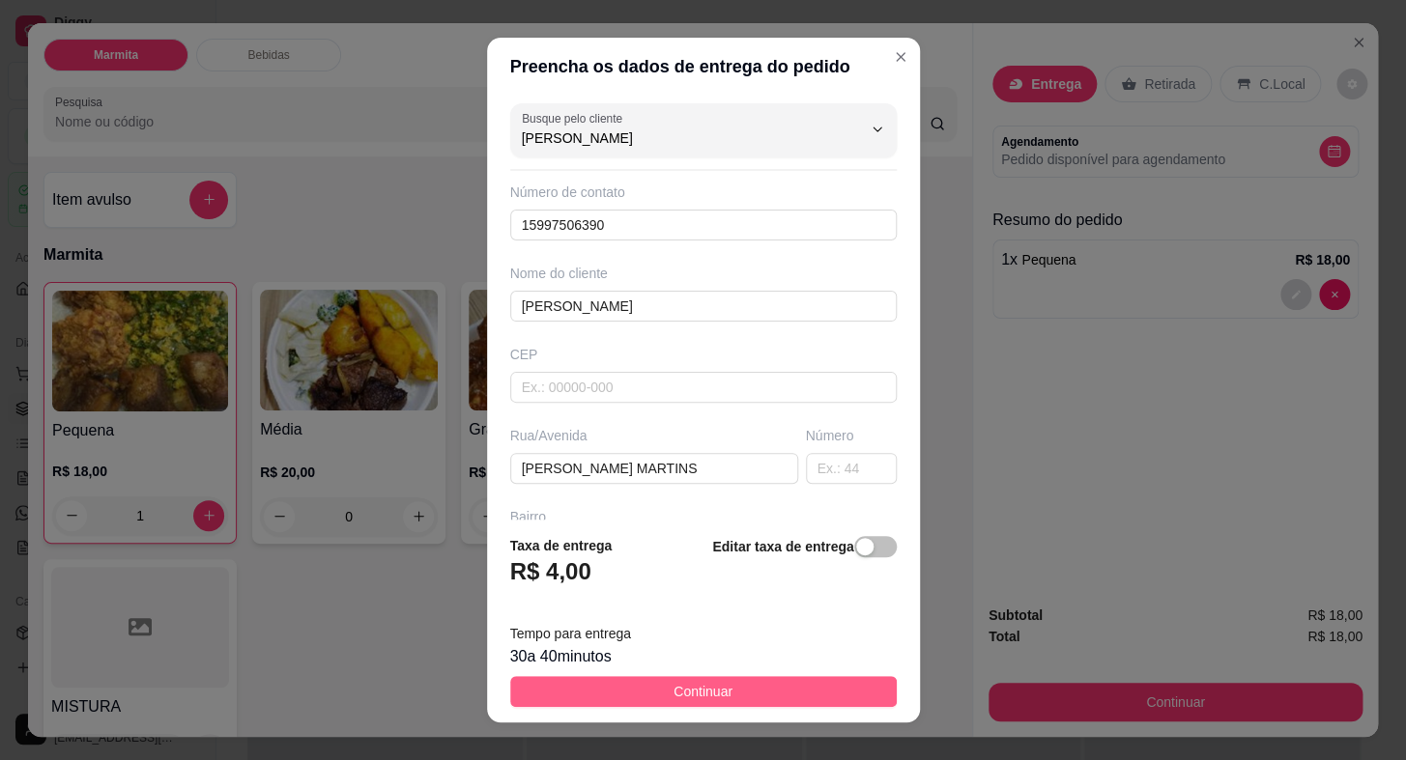
type input "[PERSON_NAME]"
click at [691, 694] on span "Continuar" at bounding box center [702, 691] width 59 height 21
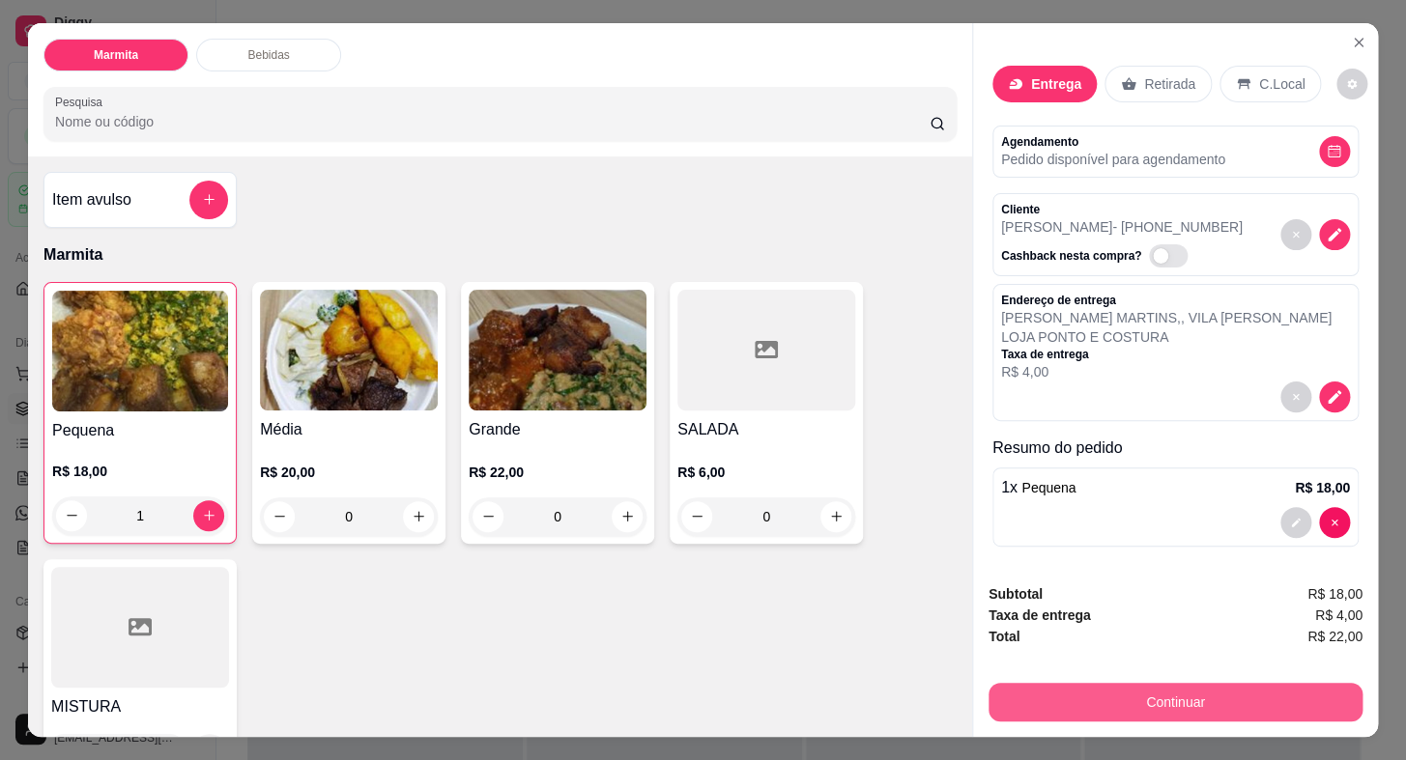
click at [1005, 713] on button "Continuar" at bounding box center [1175, 702] width 374 height 39
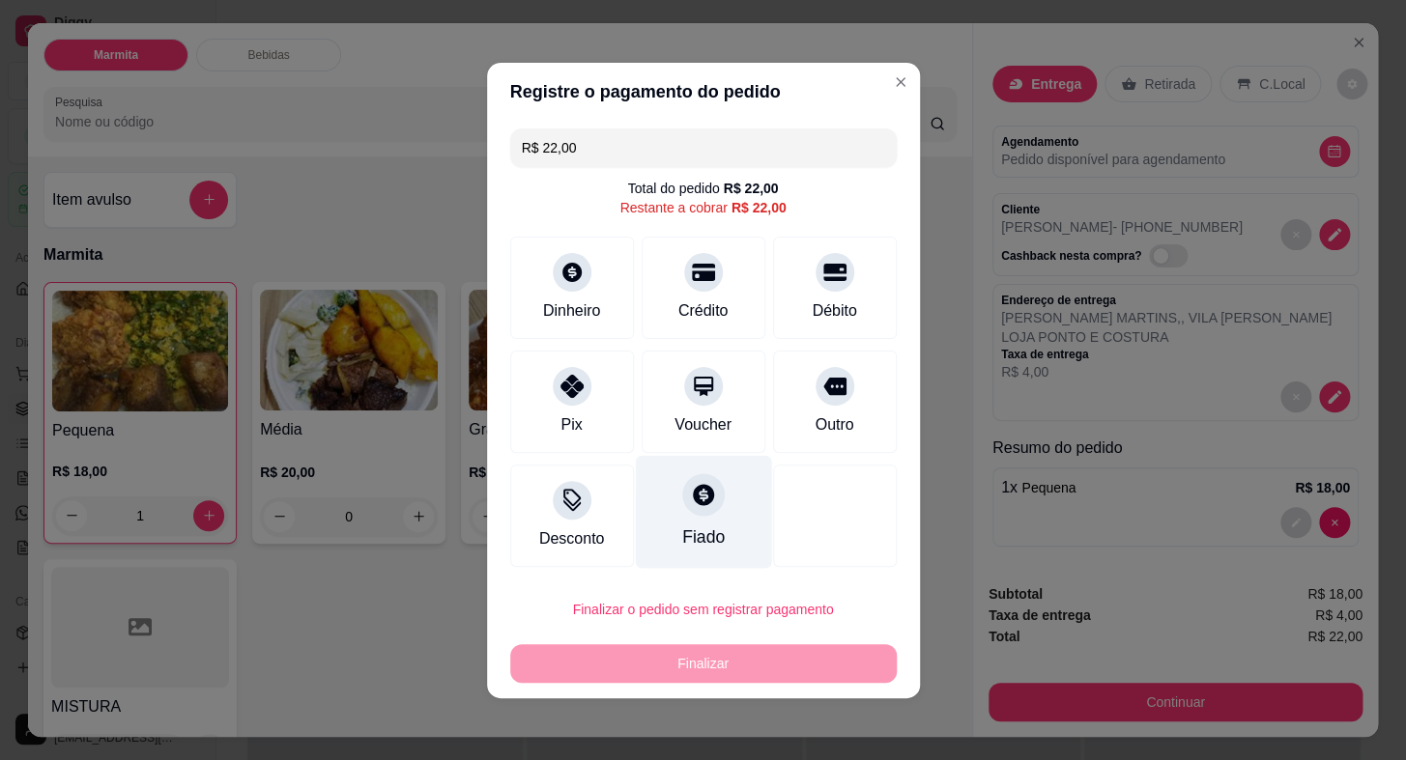
click at [697, 511] on div at bounding box center [703, 494] width 43 height 43
type input "R$ 0,00"
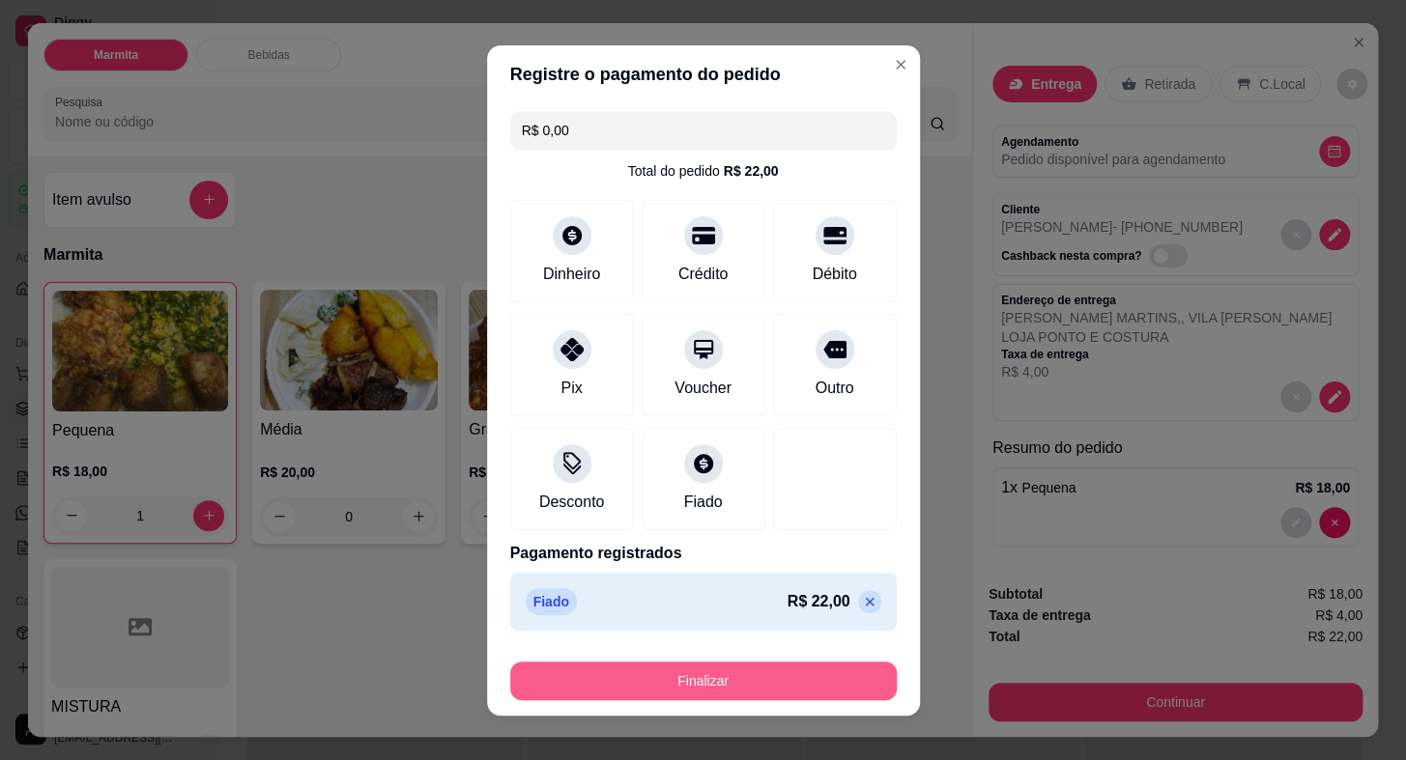
click at [753, 686] on button "Finalizar" at bounding box center [703, 681] width 386 height 39
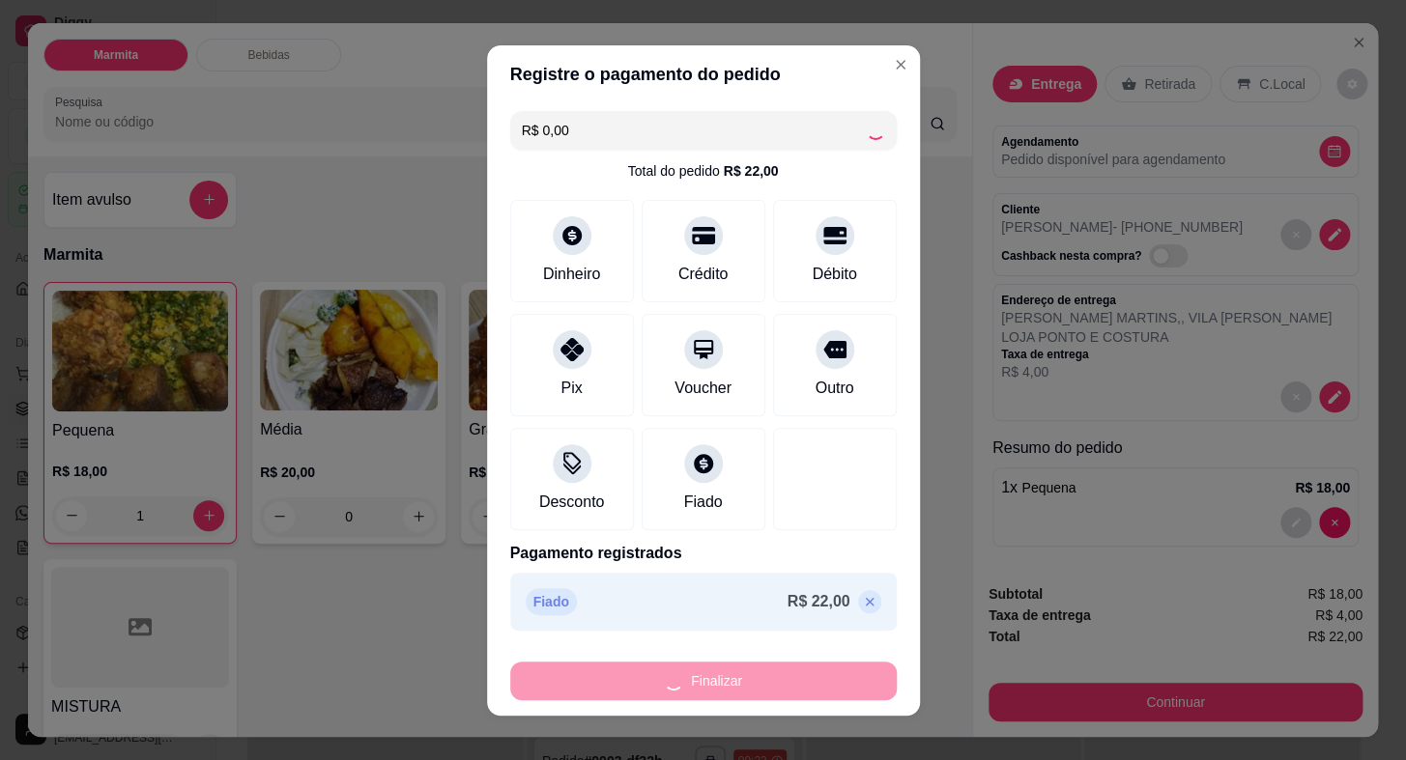
type input "0"
type input "-R$ 22,00"
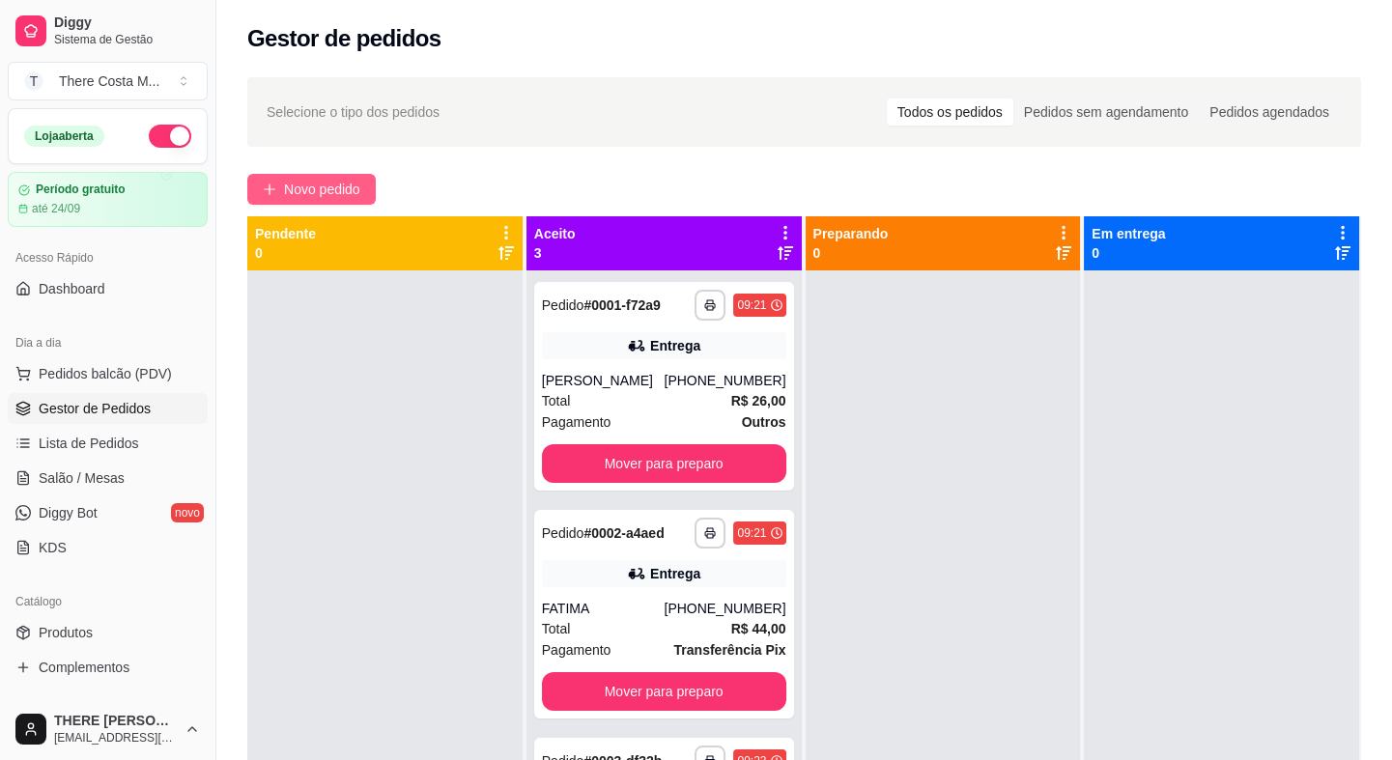
click at [320, 192] on span "Novo pedido" at bounding box center [322, 189] width 76 height 21
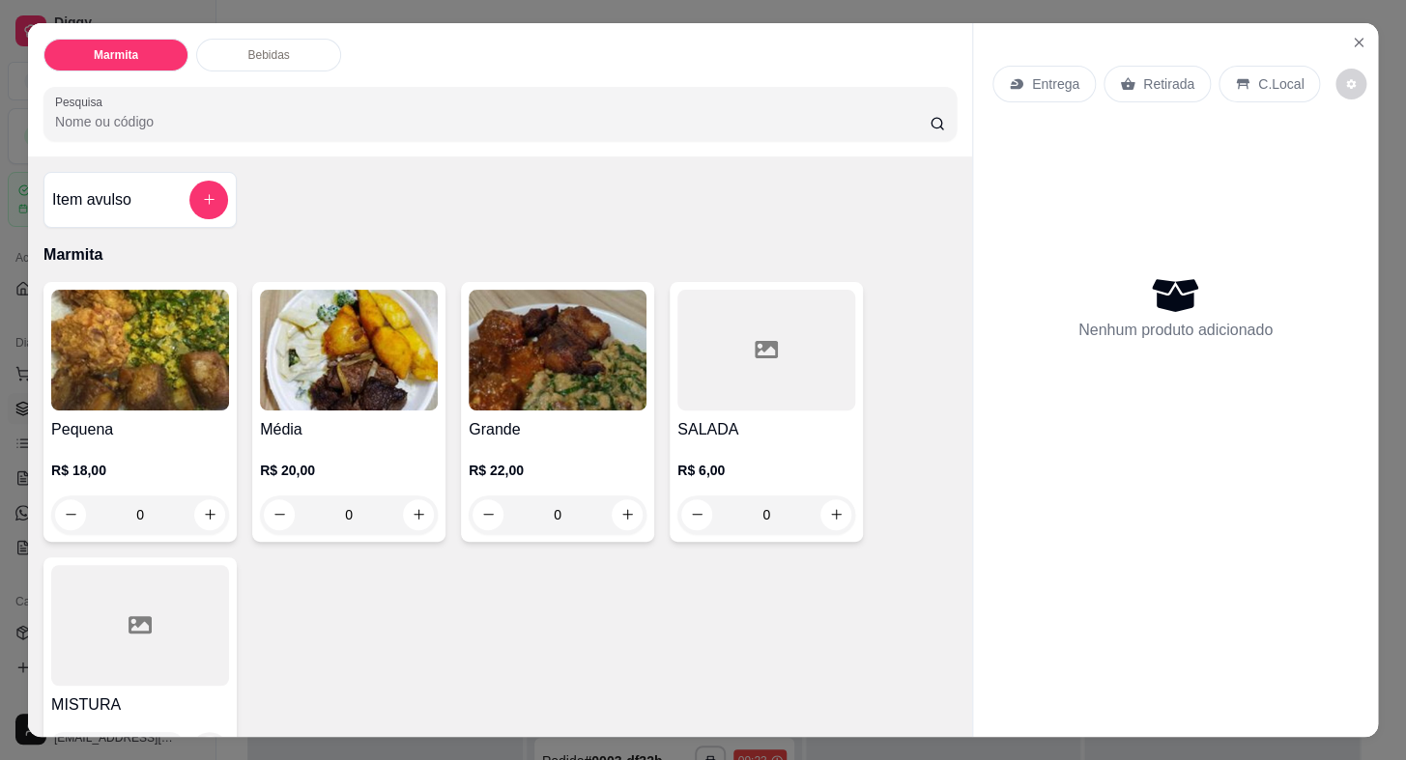
click at [131, 395] on img at bounding box center [140, 350] width 178 height 121
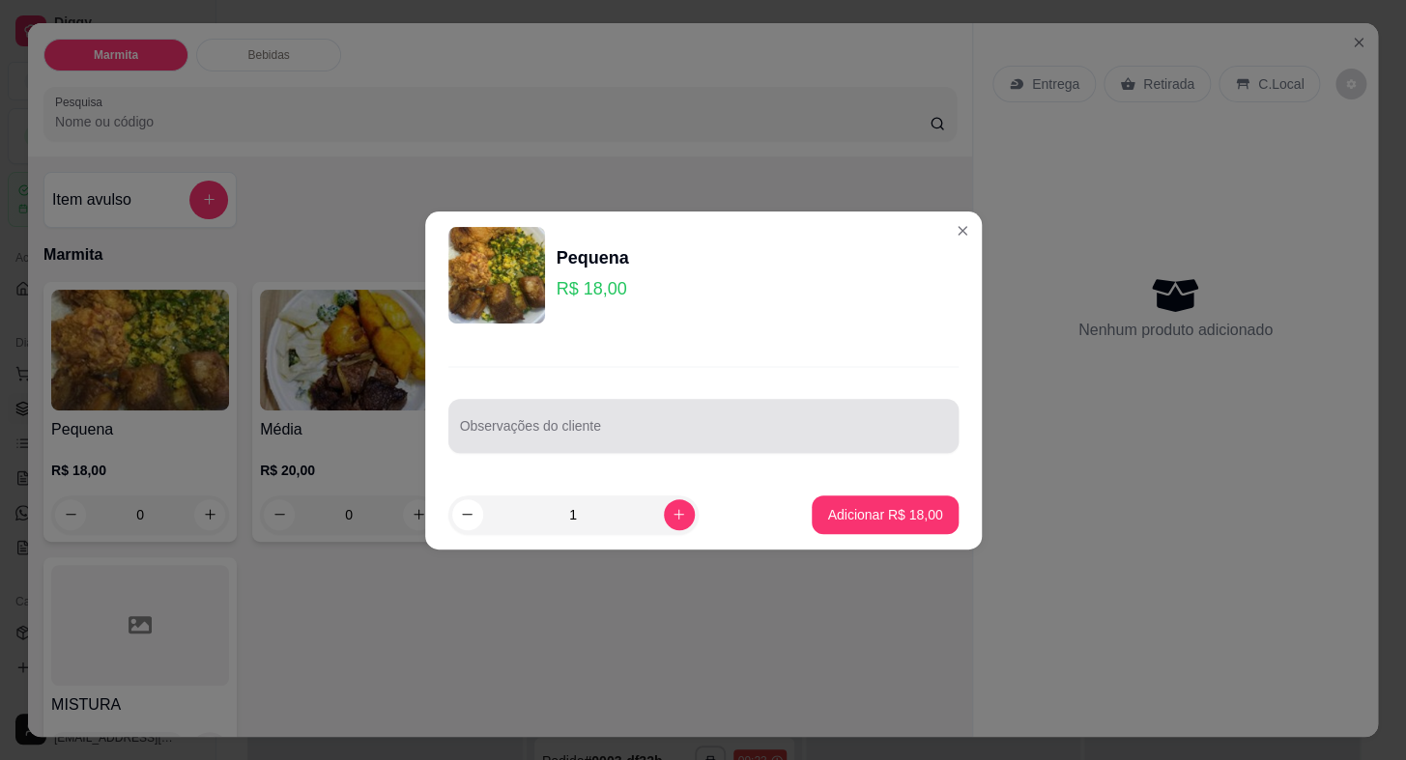
click at [543, 426] on input "Observações do cliente" at bounding box center [703, 433] width 487 height 19
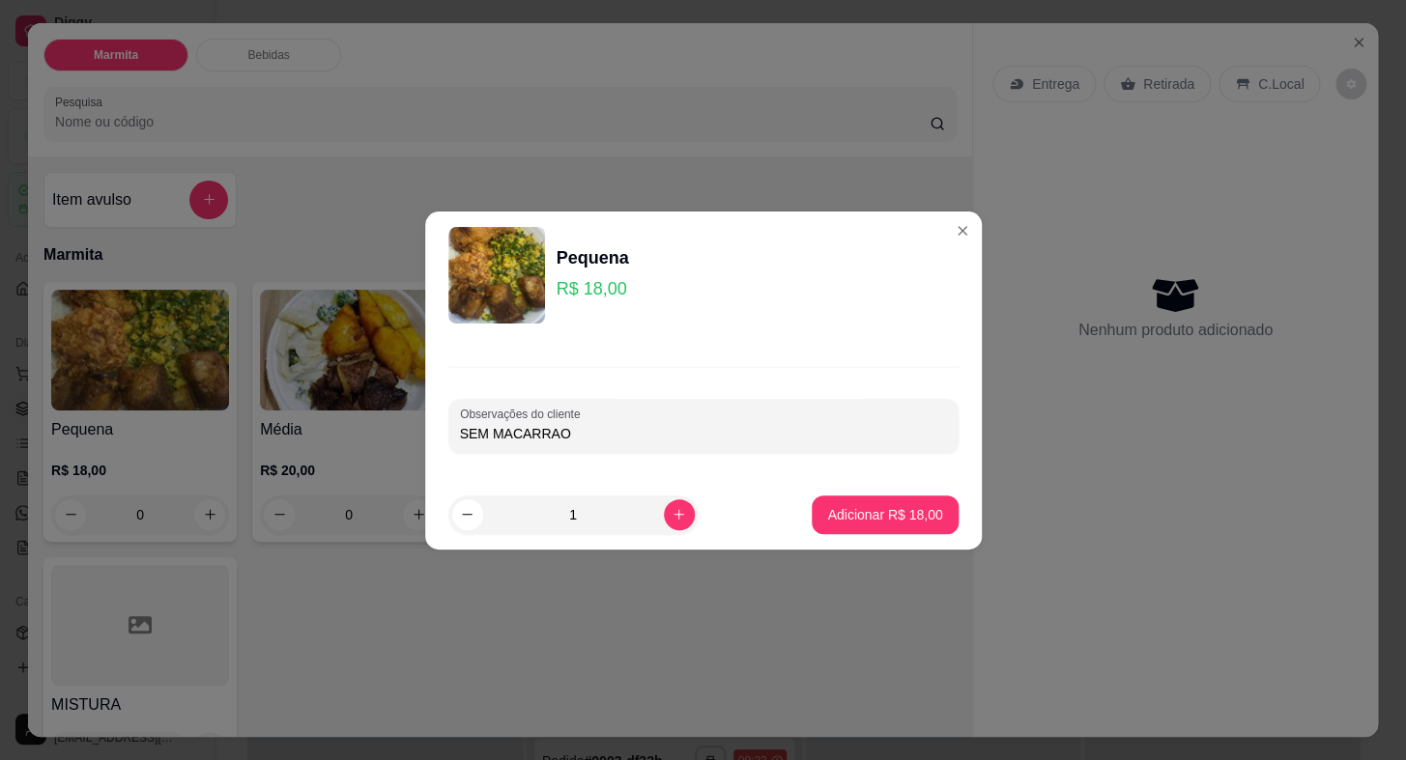
type input "SEM MACARRAO"
click at [814, 512] on button "Adicionar R$ 18,00" at bounding box center [885, 515] width 142 height 38
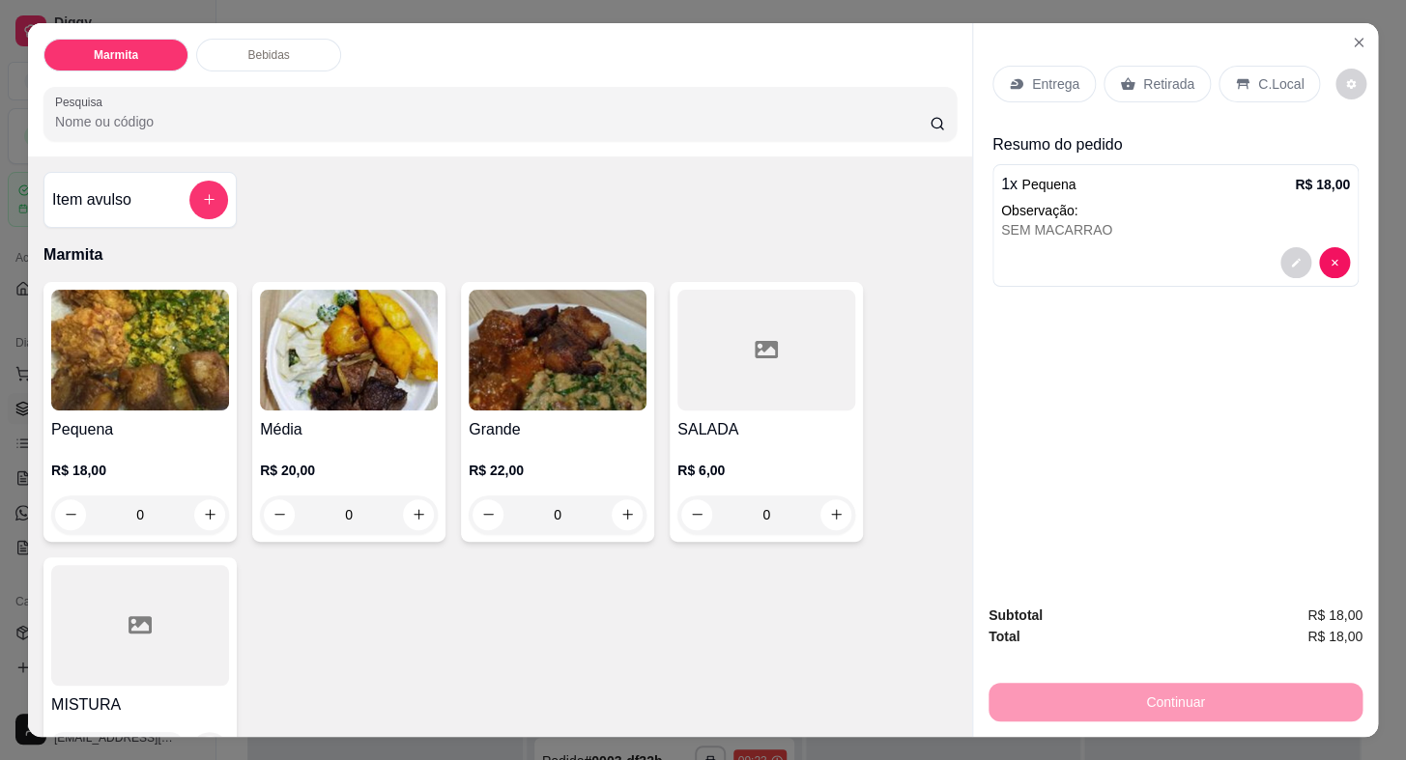
click at [1045, 83] on p "Entrega" at bounding box center [1055, 83] width 47 height 19
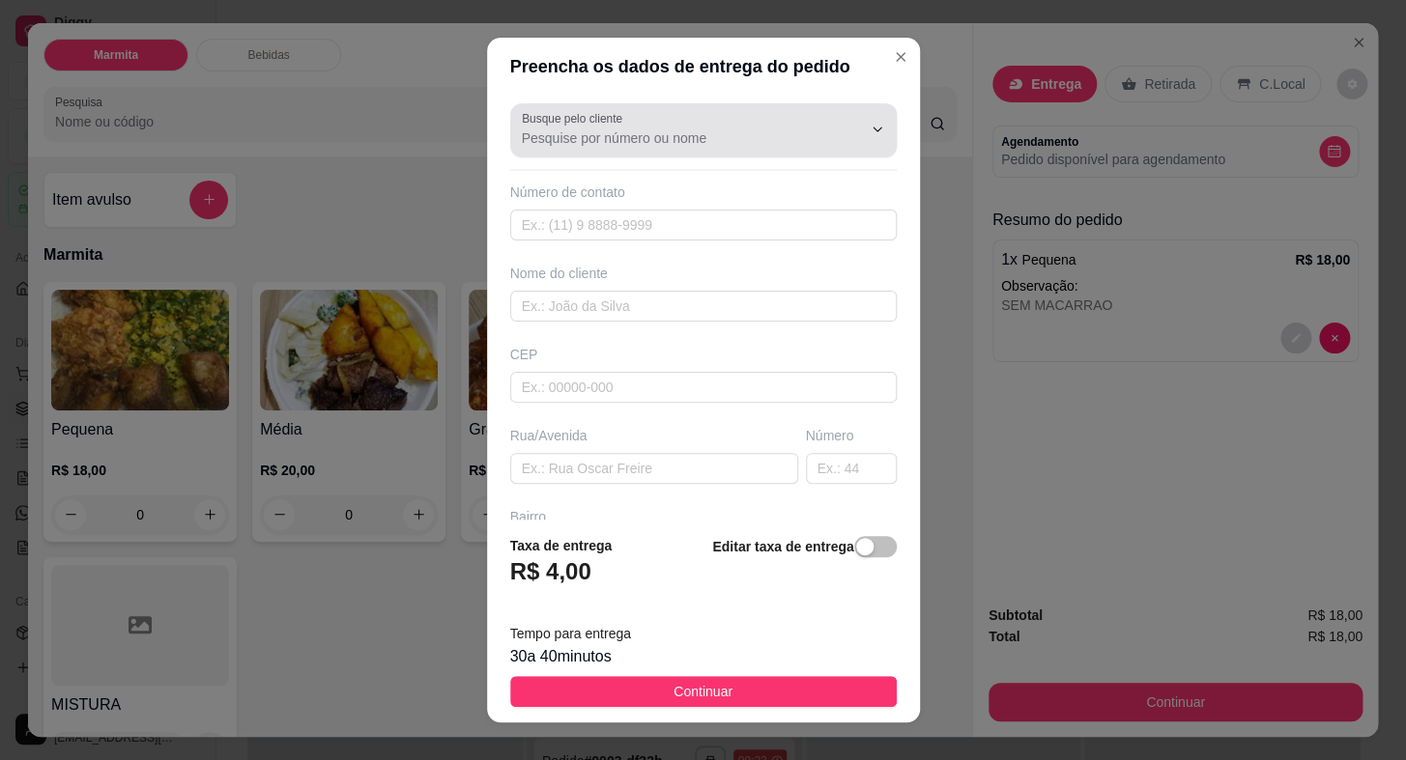
click at [573, 133] on input "Busque pelo cliente" at bounding box center [676, 137] width 309 height 19
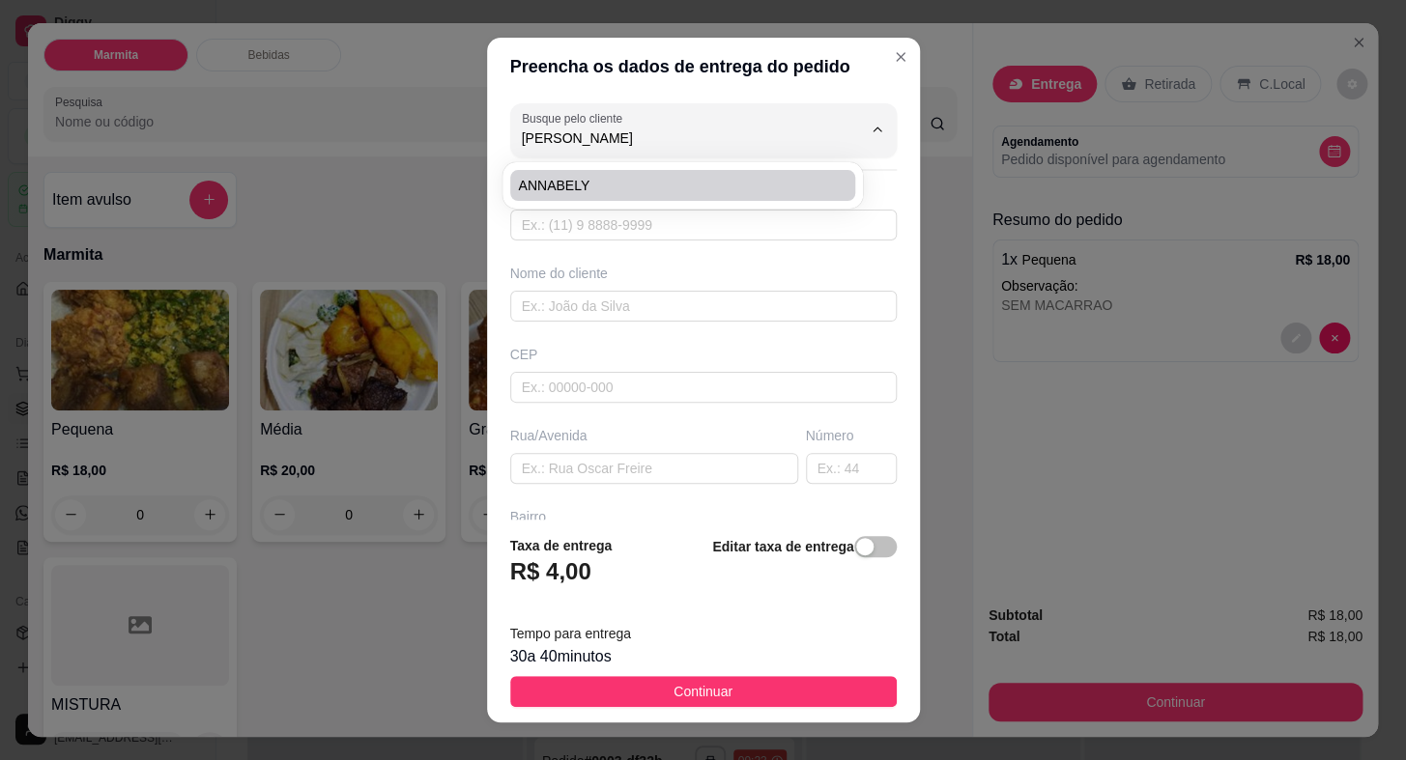
click at [567, 171] on li "ANNABELY" at bounding box center [682, 185] width 345 height 31
type input "ANNABELY"
type input "15997689730"
type input "ANNABELY"
type input "ESCOLA [PERSON_NAME]"
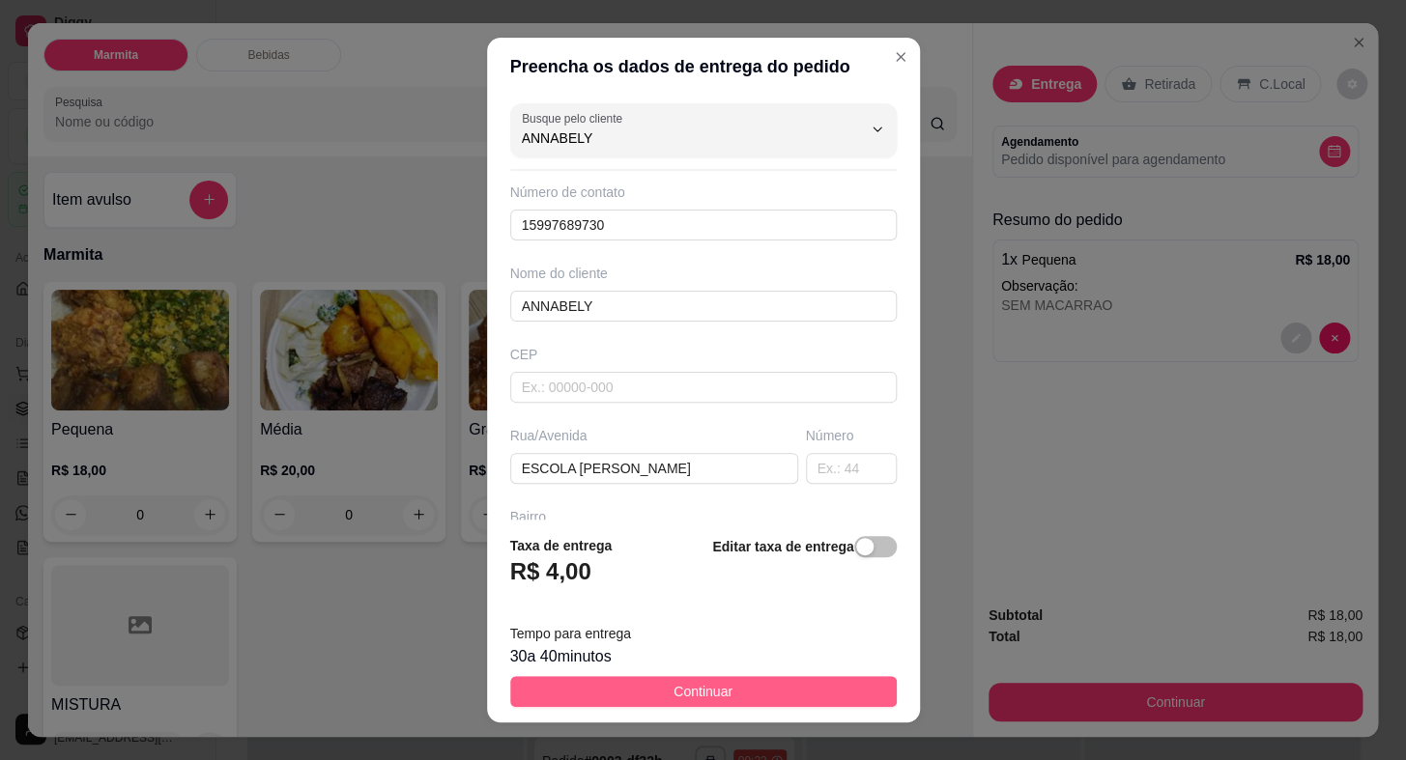
type input "ANNABELY"
click at [731, 688] on button "Continuar" at bounding box center [703, 691] width 386 height 31
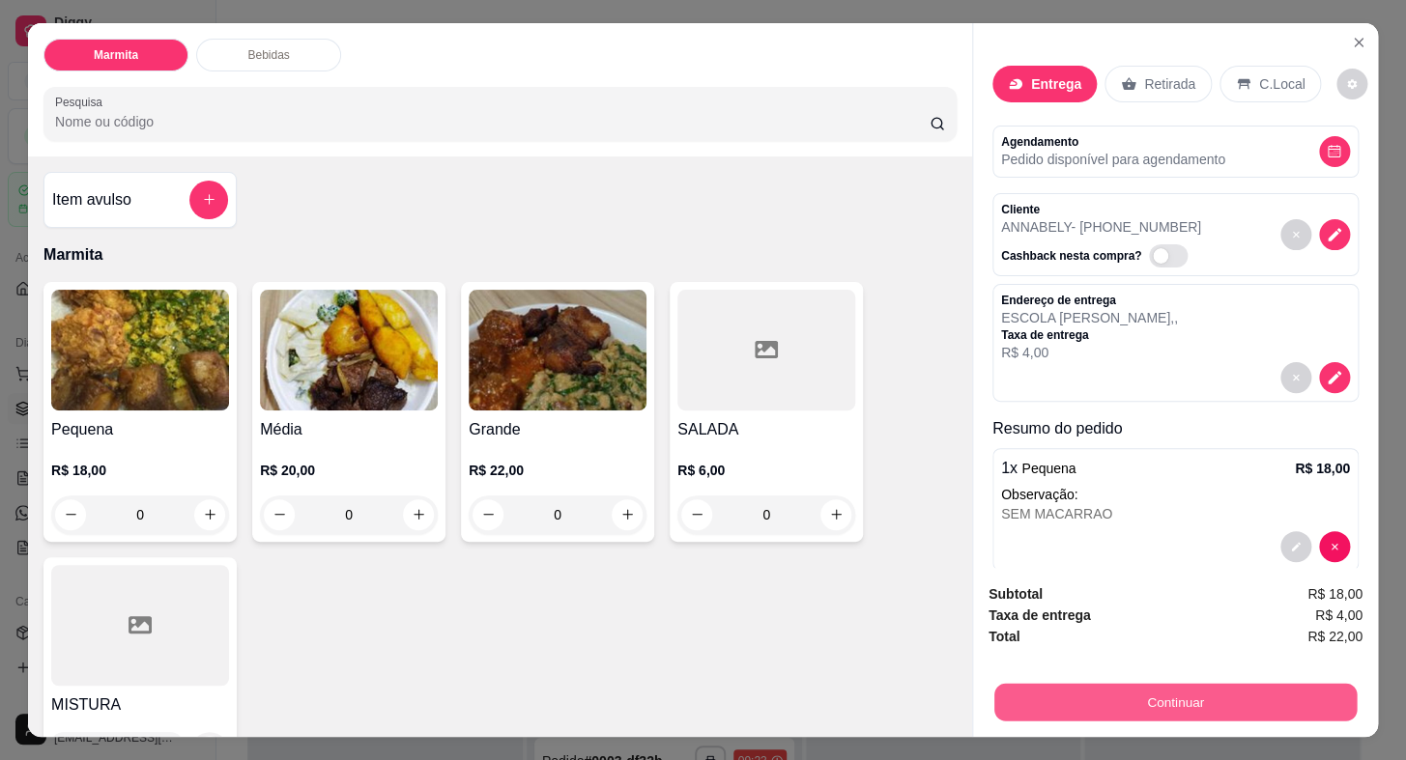
click at [1180, 693] on button "Continuar" at bounding box center [1175, 703] width 362 height 38
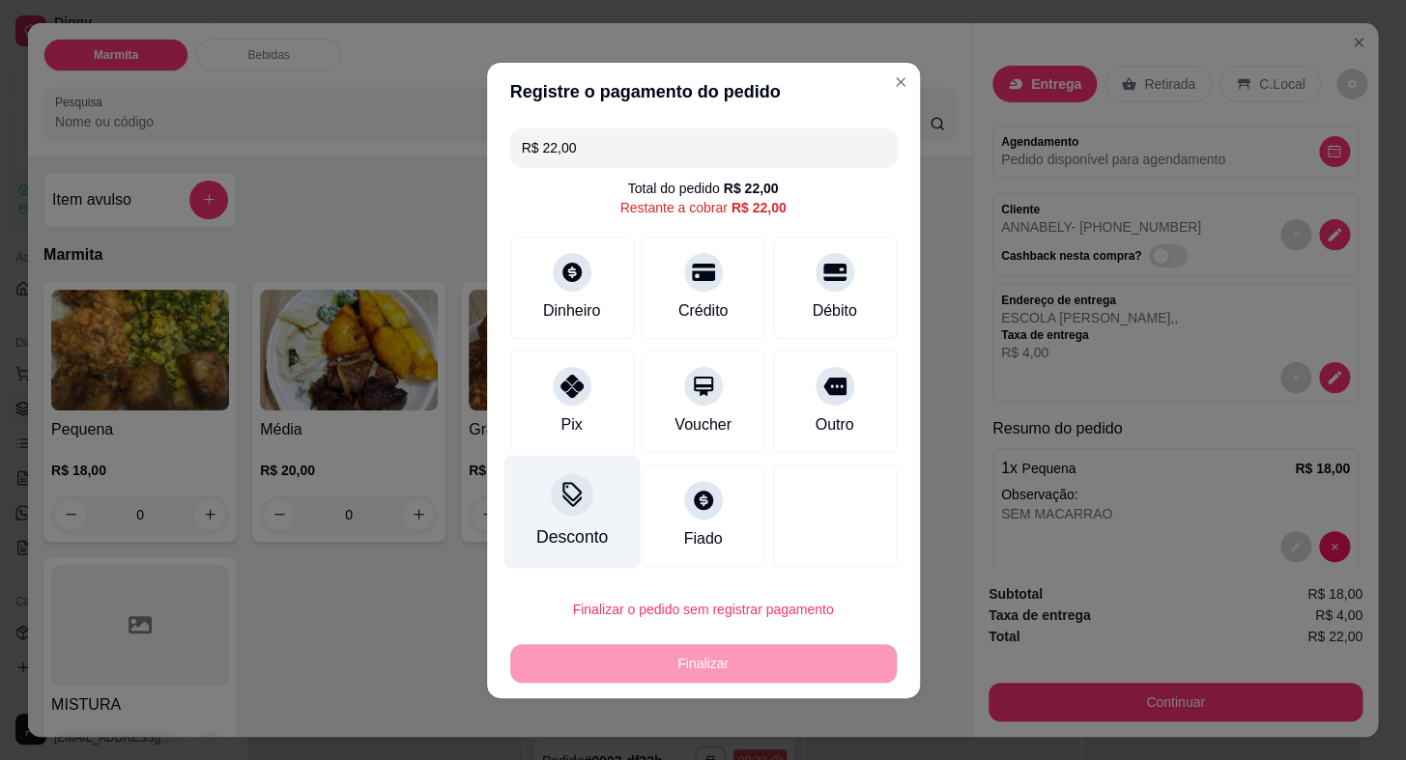
click at [564, 501] on icon at bounding box center [571, 500] width 19 height 13
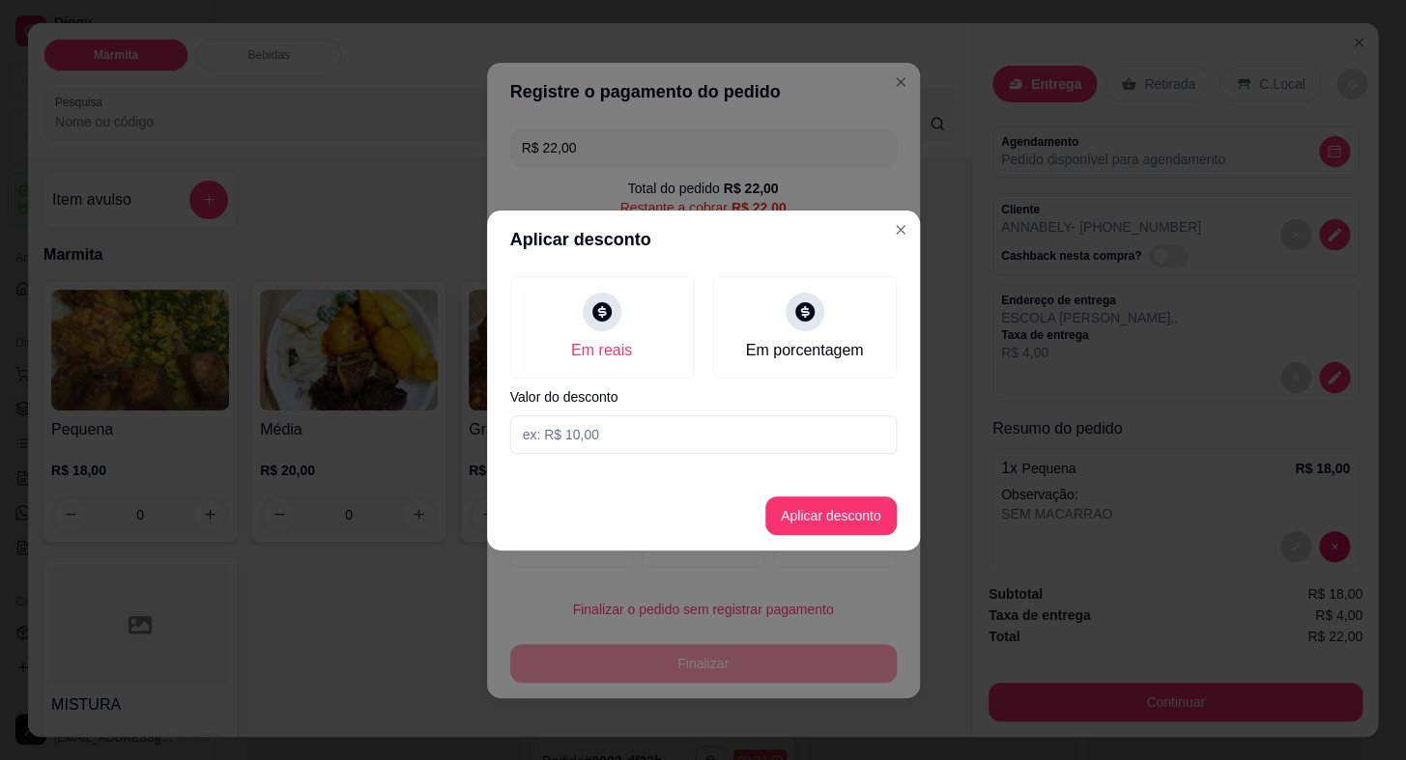
click at [564, 436] on input at bounding box center [703, 434] width 386 height 39
type input "18,00"
click at [828, 510] on button "Aplicar desconto" at bounding box center [830, 516] width 131 height 39
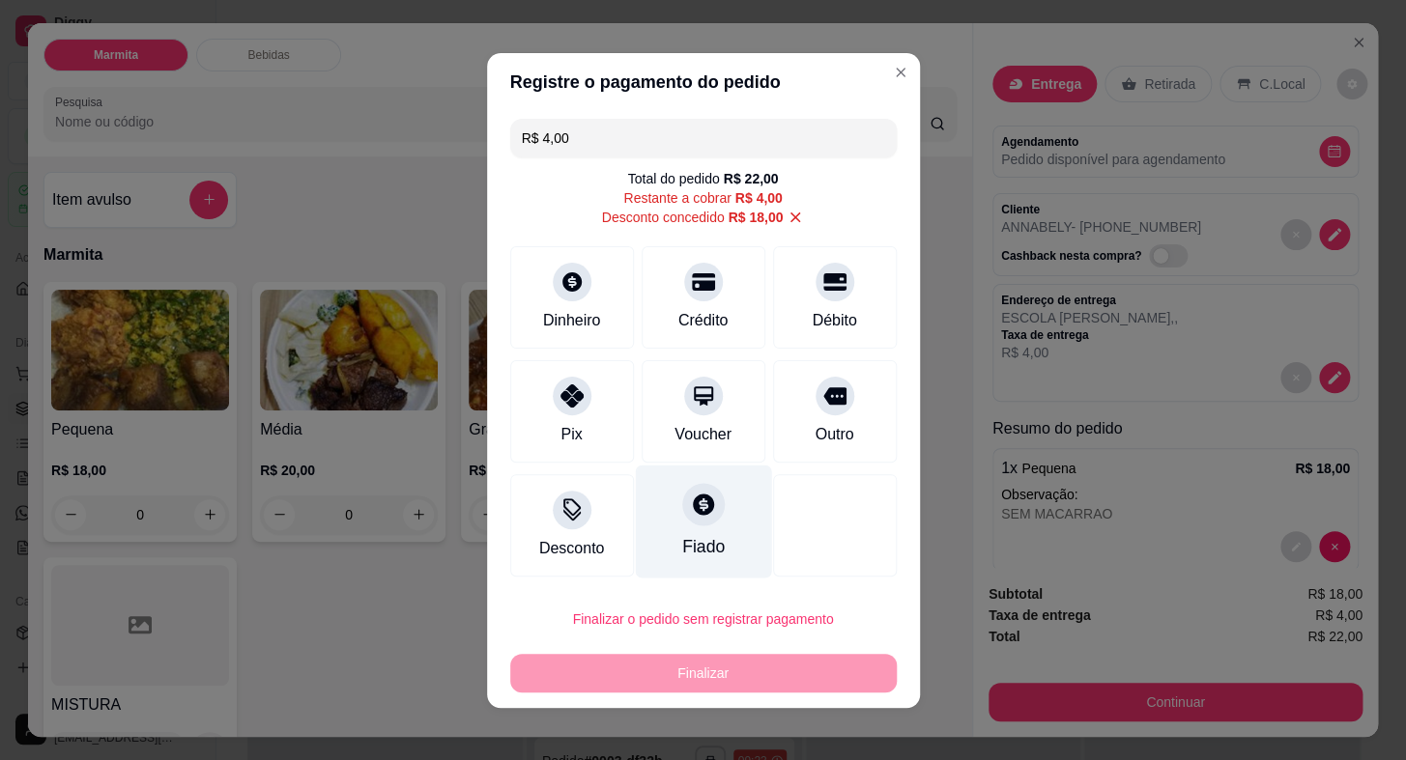
click at [696, 528] on div "Fiado" at bounding box center [703, 521] width 136 height 113
type input "R$ 0,00"
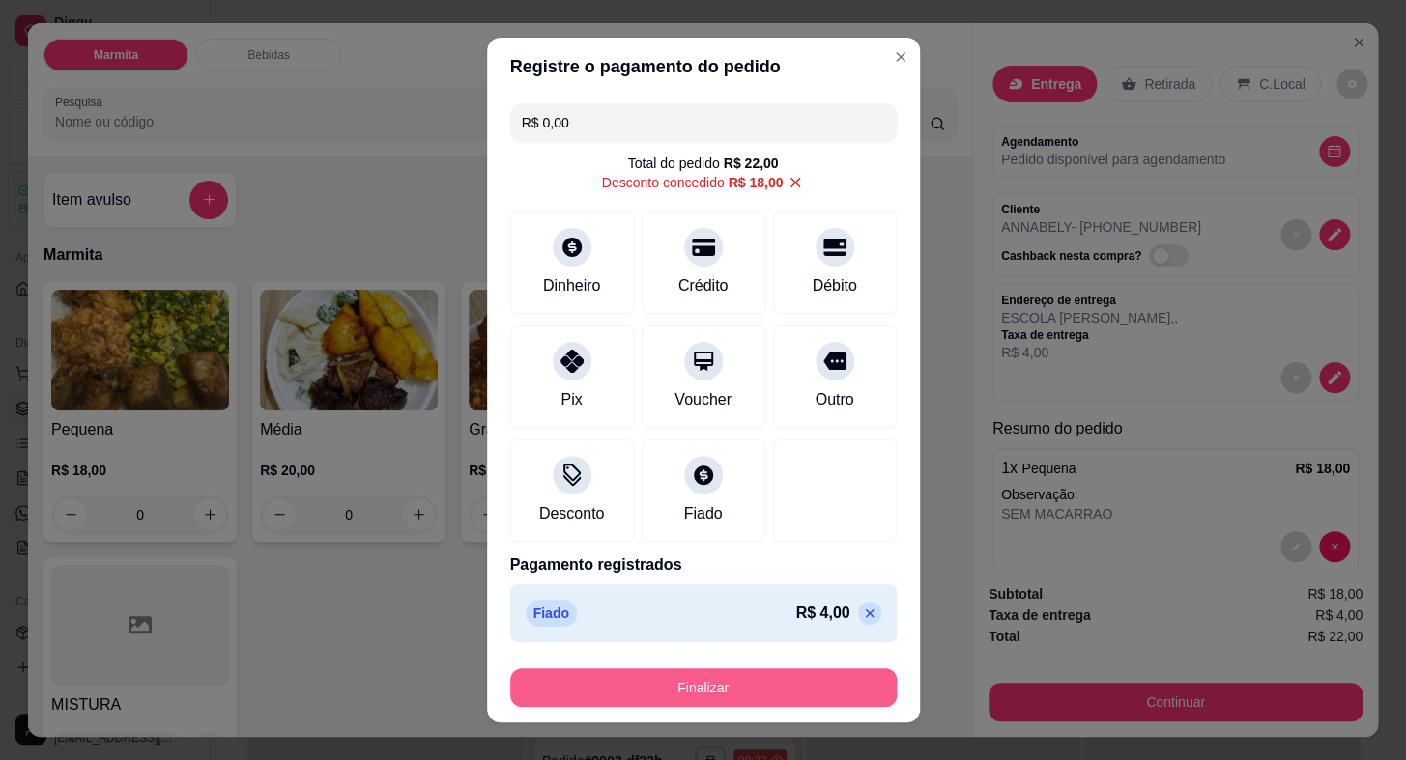
click at [758, 690] on button "Finalizar" at bounding box center [703, 688] width 386 height 39
